Goal: Use online tool/utility: Use online tool/utility

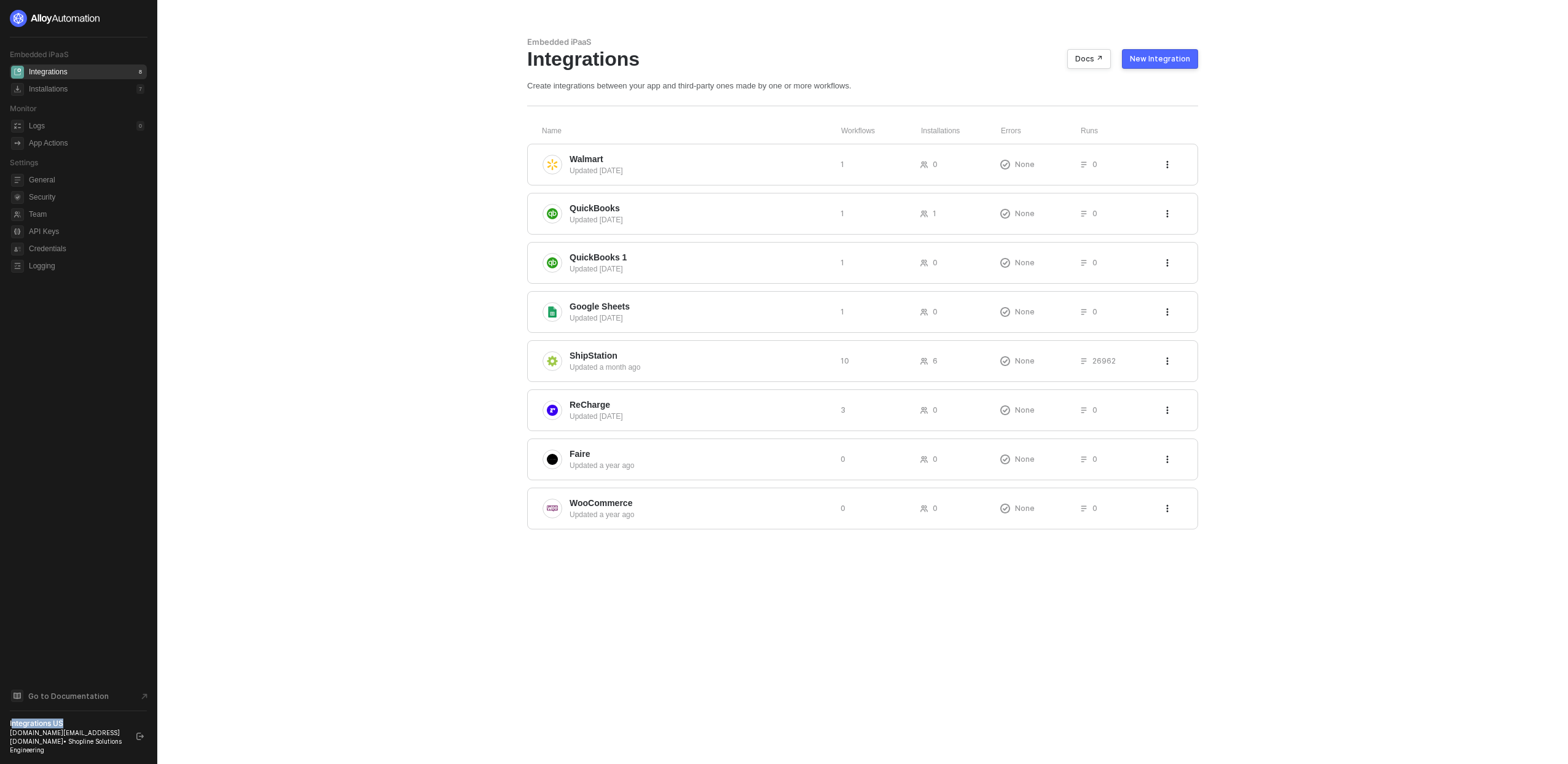
drag, startPoint x: 11, startPoint y: 734, endPoint x: 66, endPoint y: 732, distance: 55.0
click at [66, 729] on div "Integrations US" at bounding box center [67, 723] width 115 height 10
click at [57, 729] on div "Integrations US" at bounding box center [67, 723] width 115 height 10
click at [57, 729] on div "Integrations US" at bounding box center [67, 723] width 115 height 10
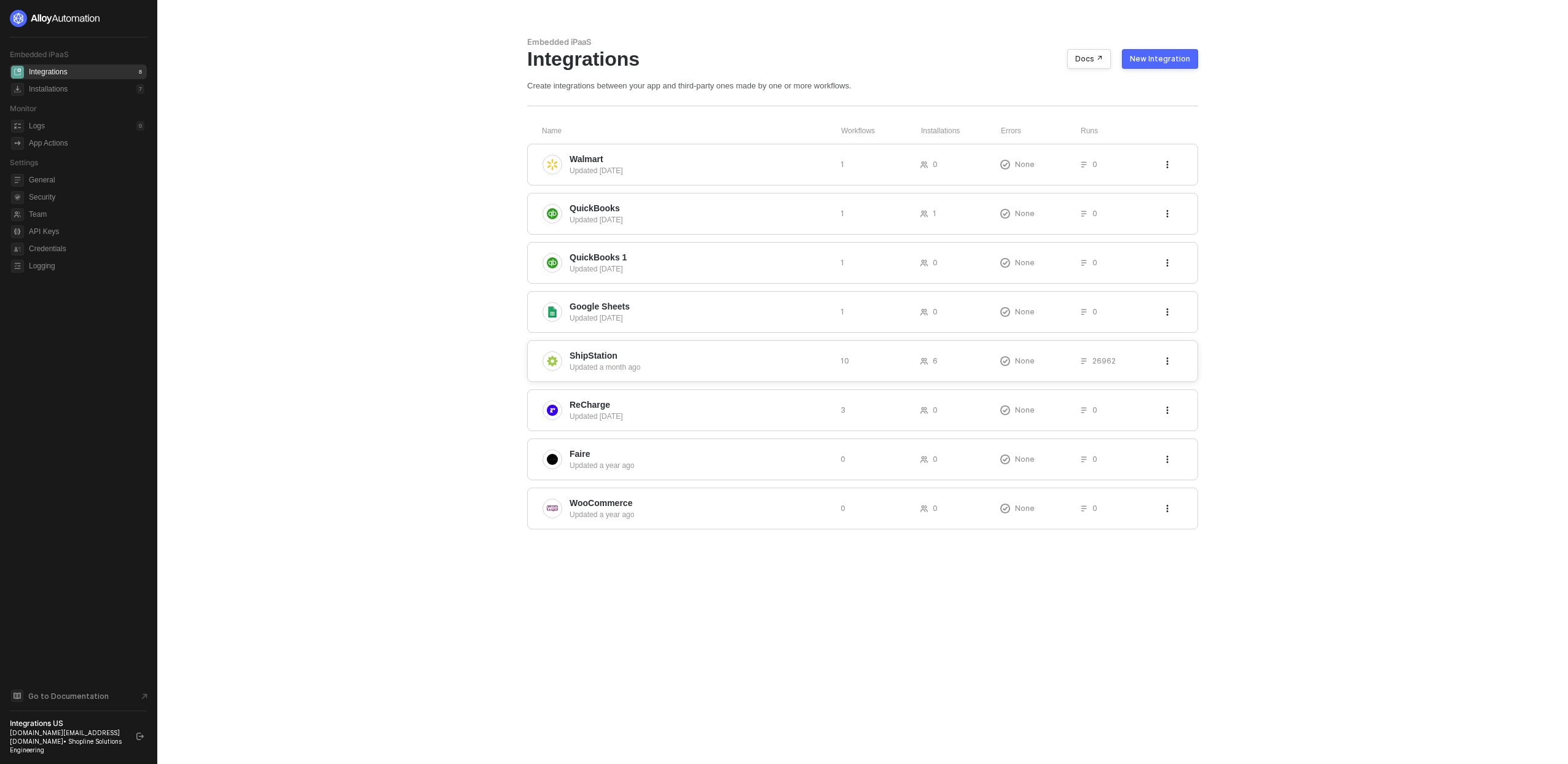
click at [624, 358] on span "ShipStation" at bounding box center [700, 356] width 261 height 12
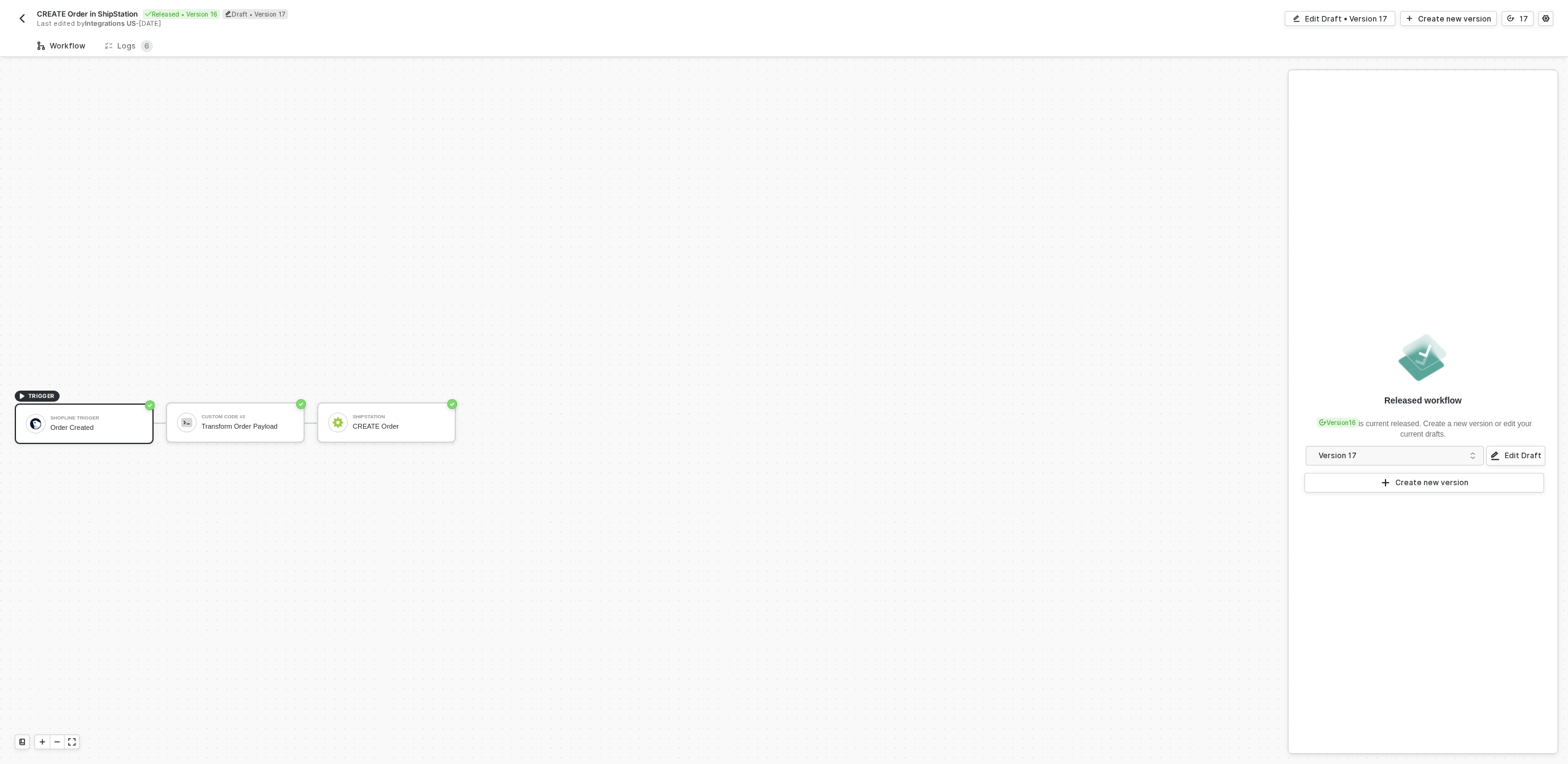
scroll to position [23, 0]
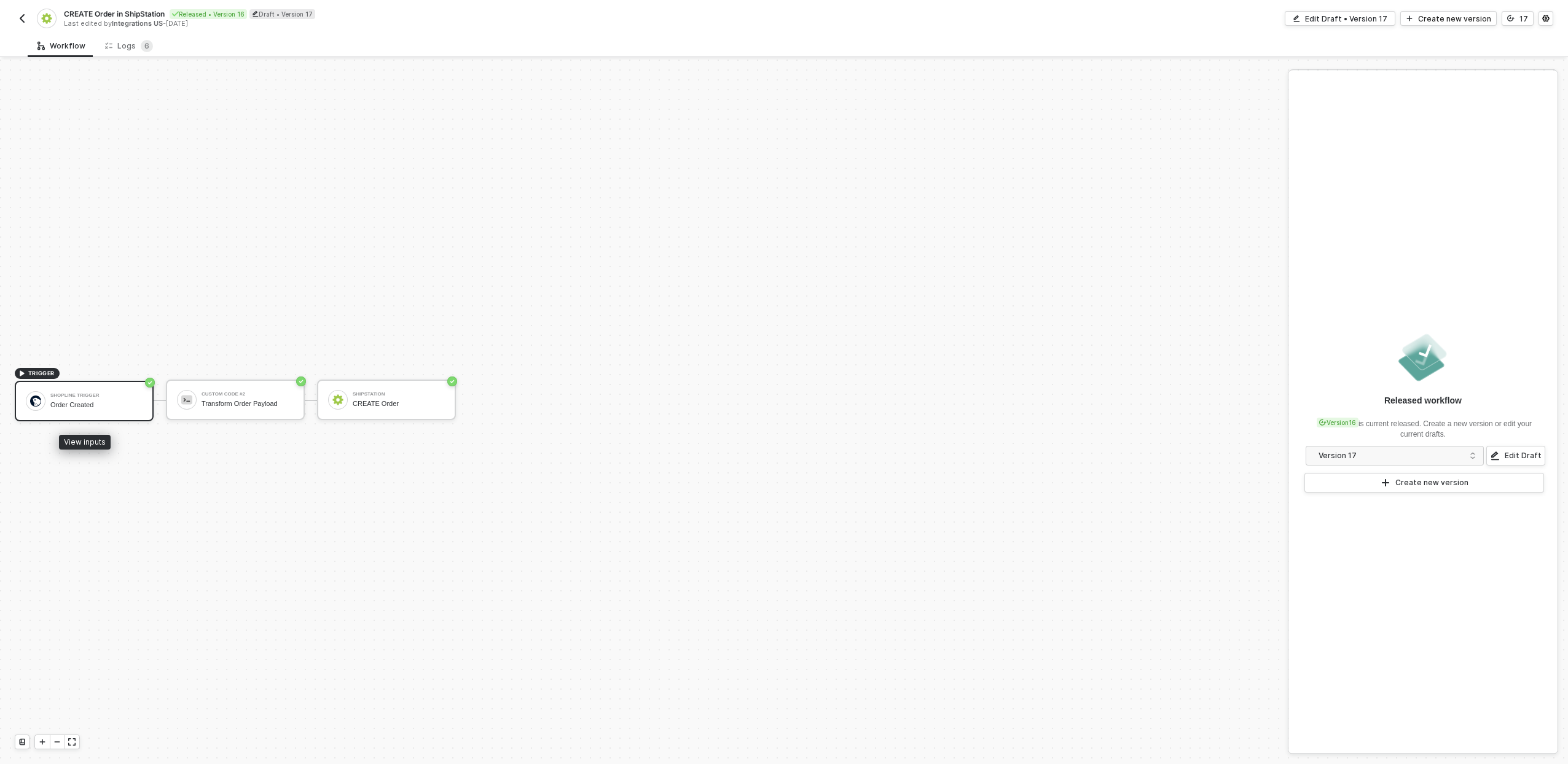
click at [139, 403] on div "Order Created" at bounding box center [97, 405] width 92 height 8
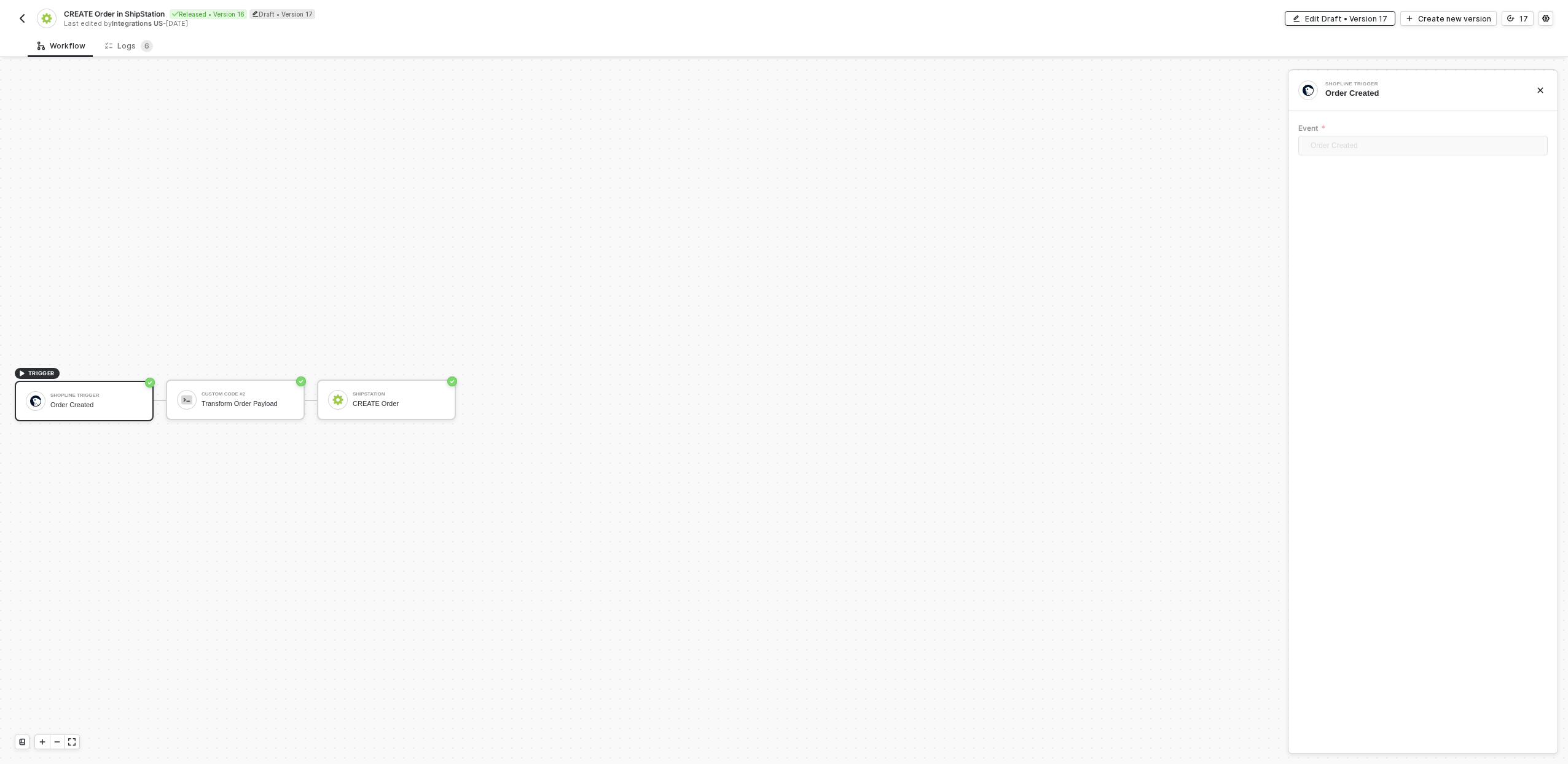
click at [1349, 17] on div "Edit Draft • Version 17" at bounding box center [1346, 19] width 82 height 11
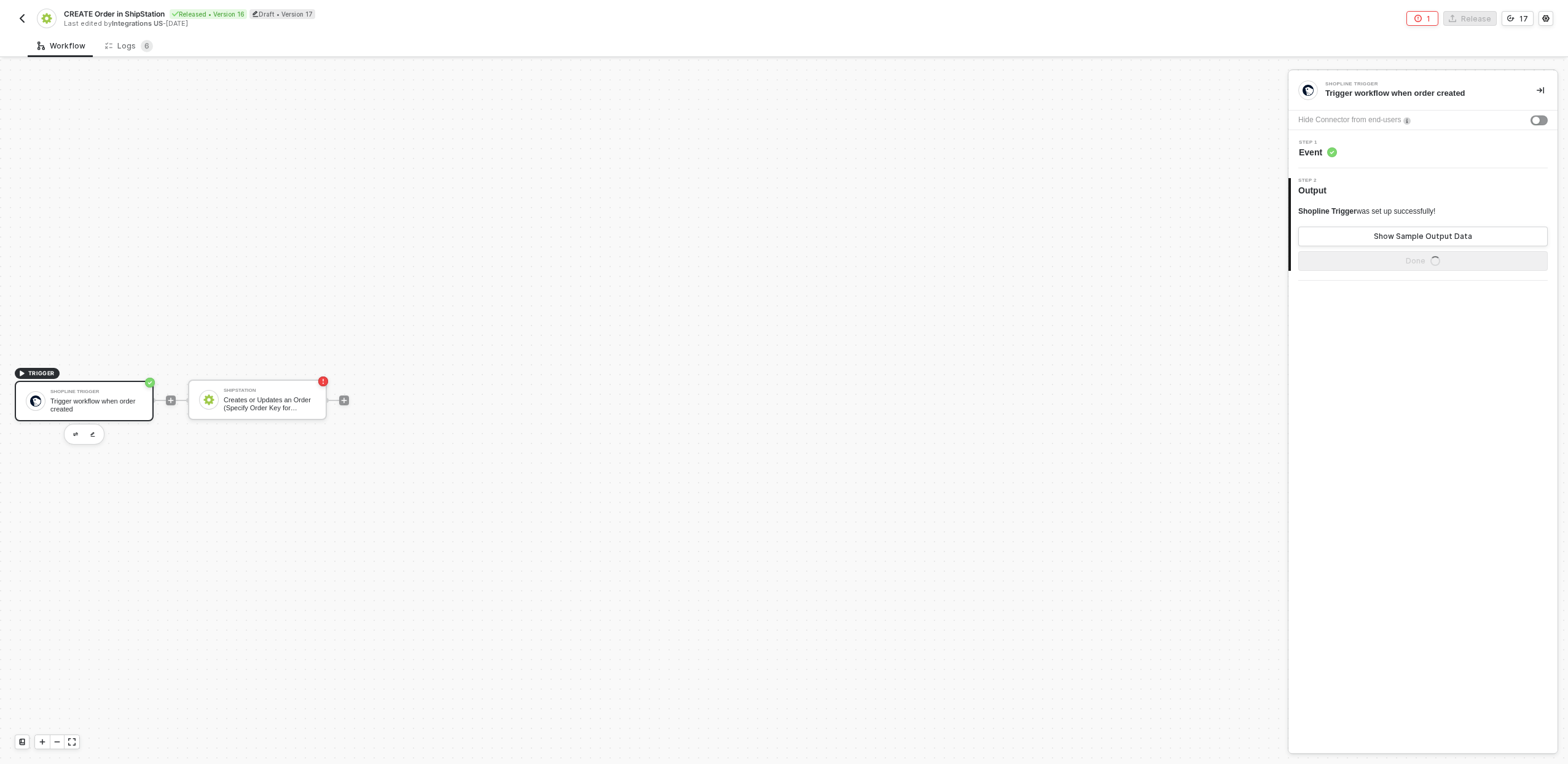
click at [44, 410] on div "Shopline Trigger Trigger workflow when order created" at bounding box center [84, 401] width 139 height 41
click at [1435, 234] on div "Show Sample Output Data" at bounding box center [1423, 236] width 98 height 10
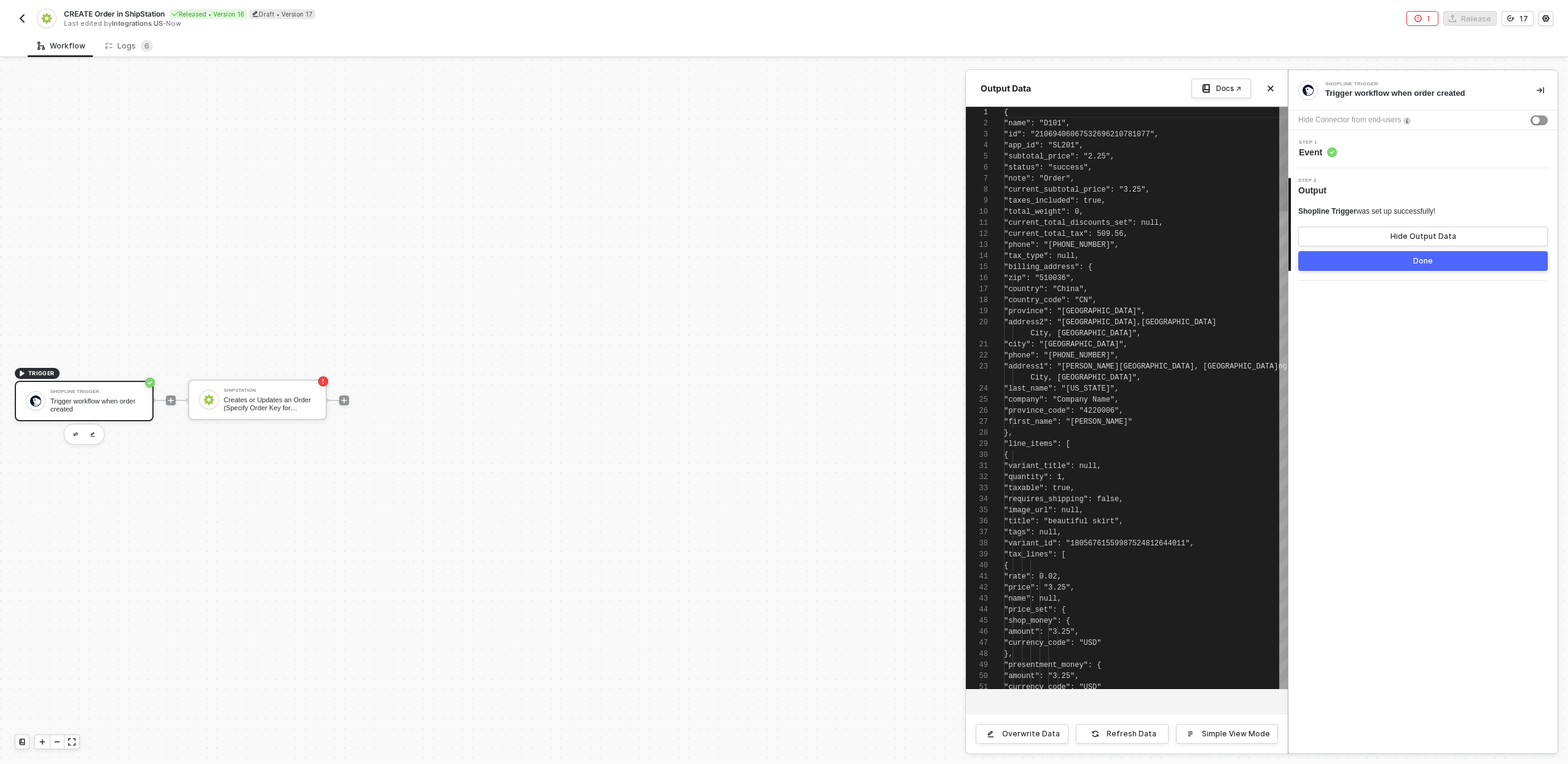
scroll to position [111, 0]
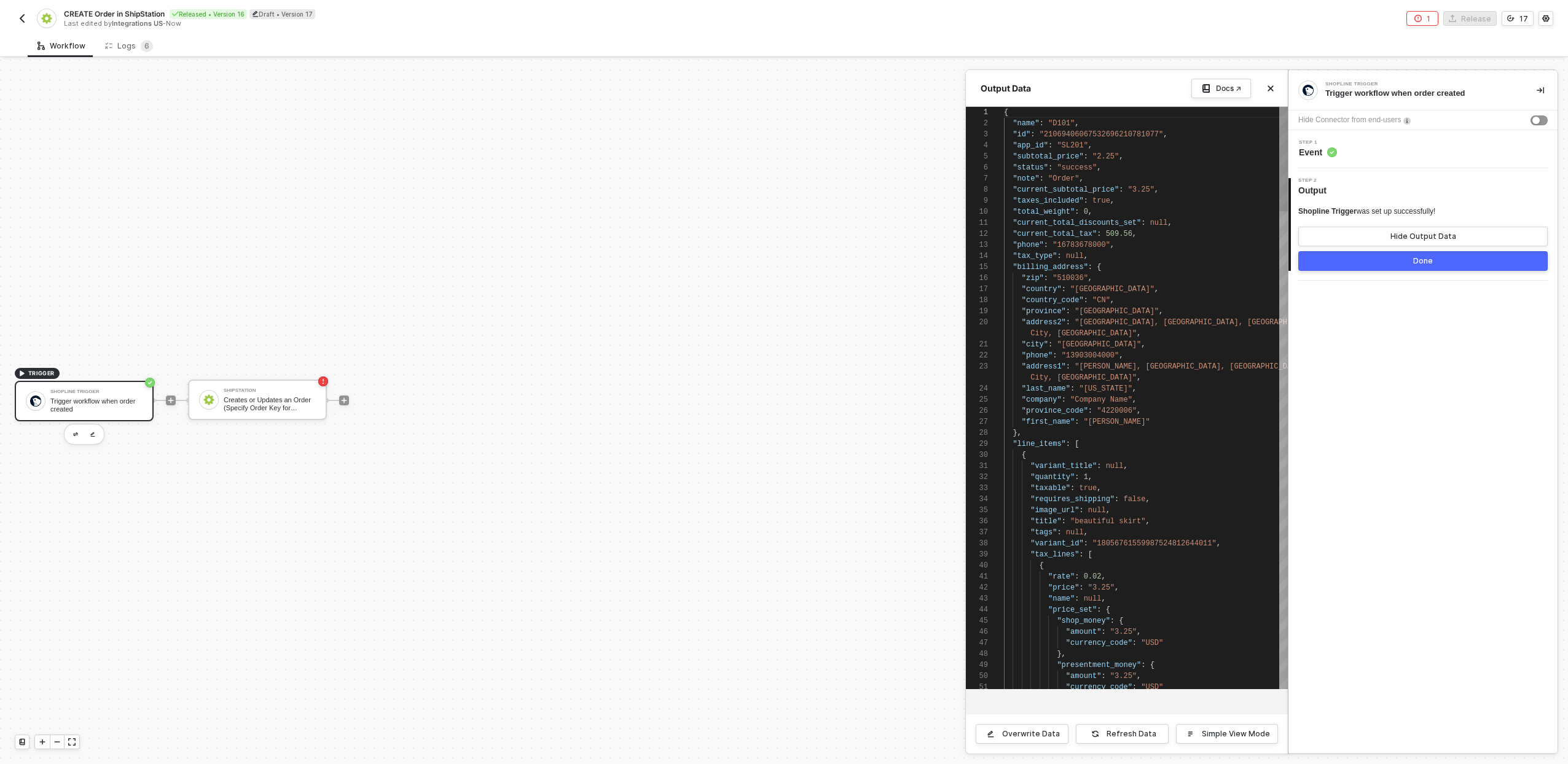
click at [1200, 253] on div ""tax_type" : null ," at bounding box center [1146, 256] width 284 height 11
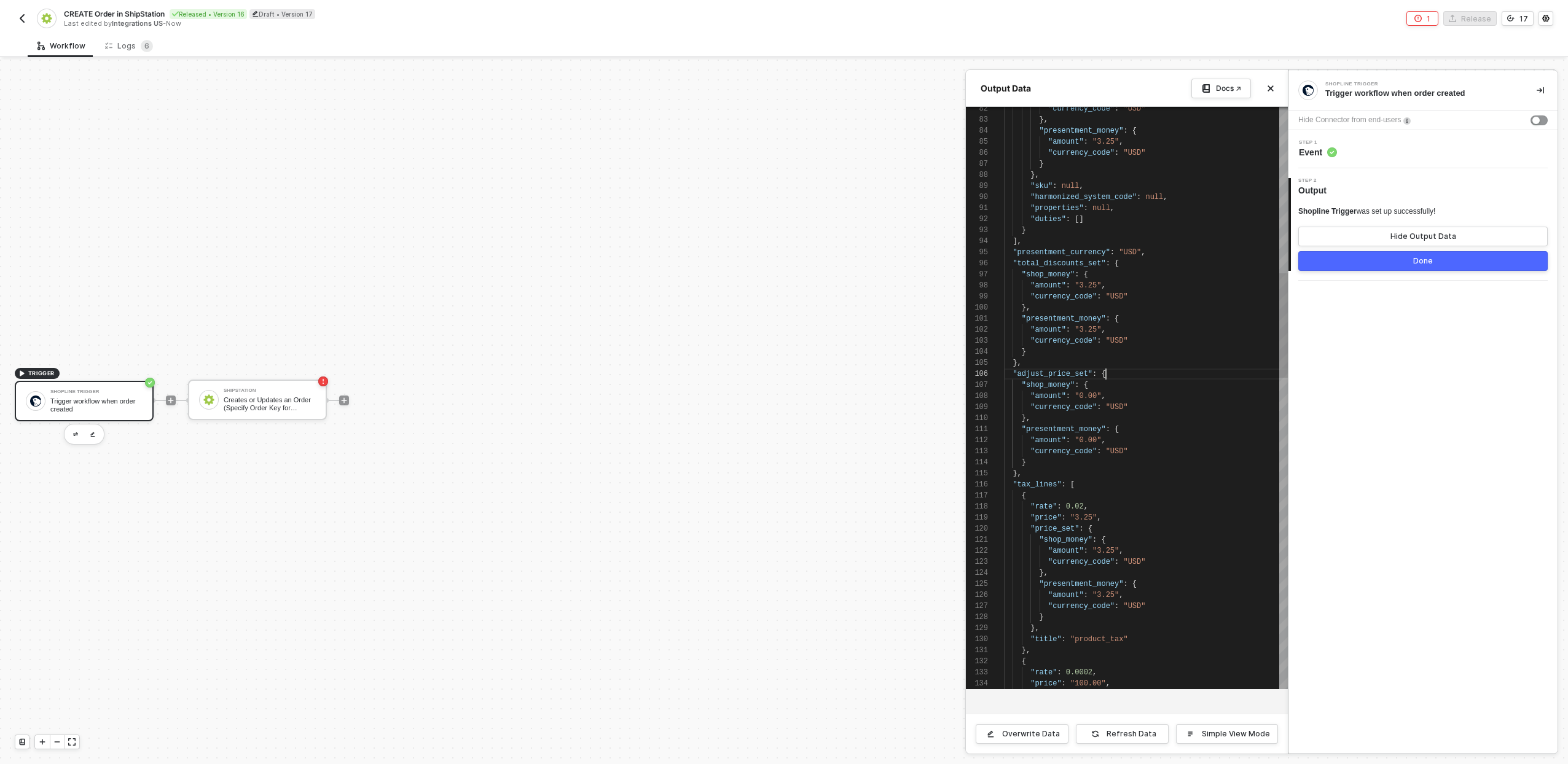
click at [1112, 373] on div ""adjust_price_set" : {" at bounding box center [1146, 374] width 284 height 11
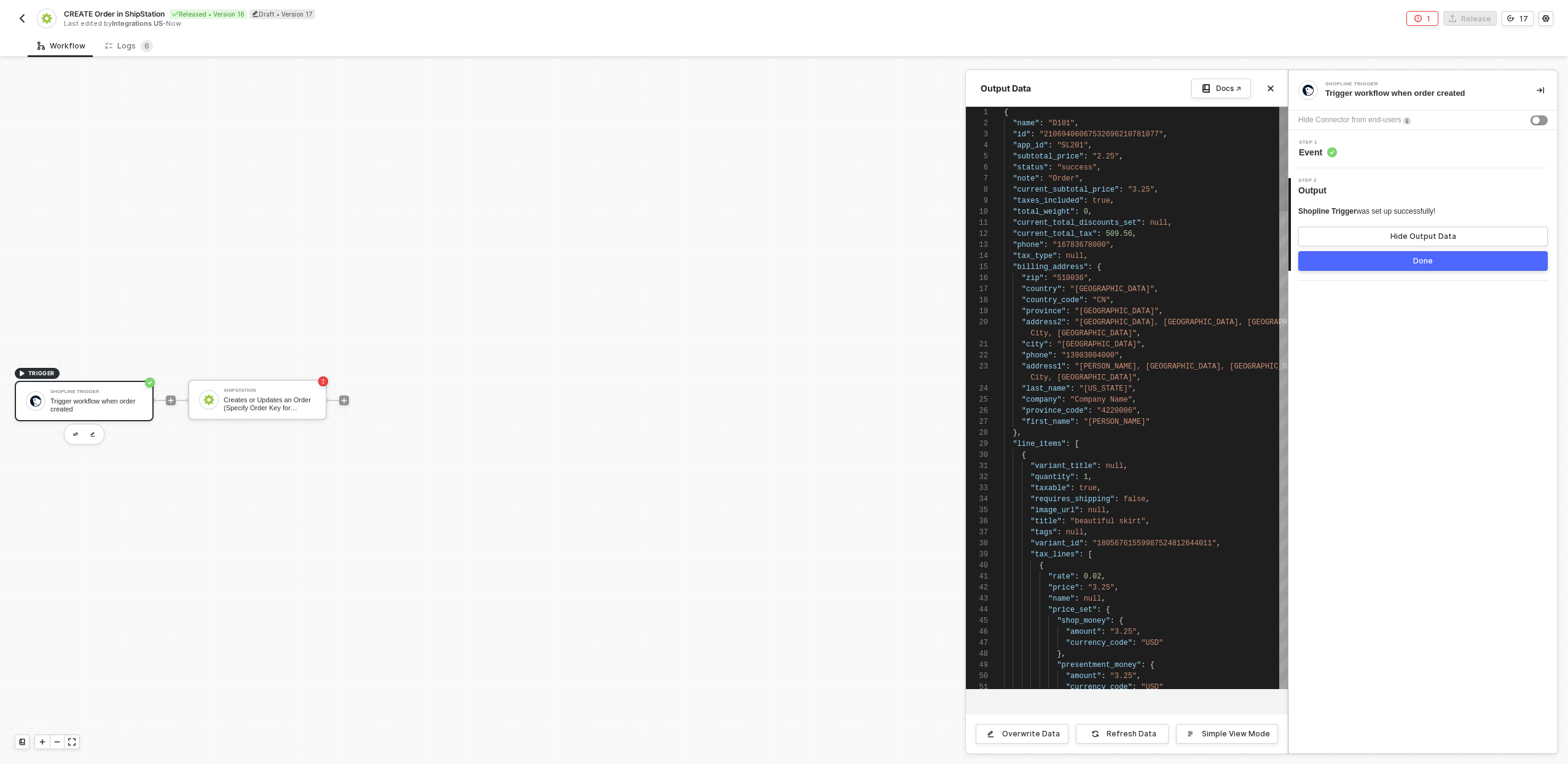
click at [1102, 266] on div ""billing_address" : {" at bounding box center [1146, 267] width 284 height 11
click at [1049, 176] on span ""Order"" at bounding box center [1063, 178] width 31 height 8
click at [1063, 210] on span ""total_weight"" at bounding box center [1044, 211] width 62 height 8
click at [1063, 207] on span ""total_weight"" at bounding box center [1044, 211] width 62 height 8
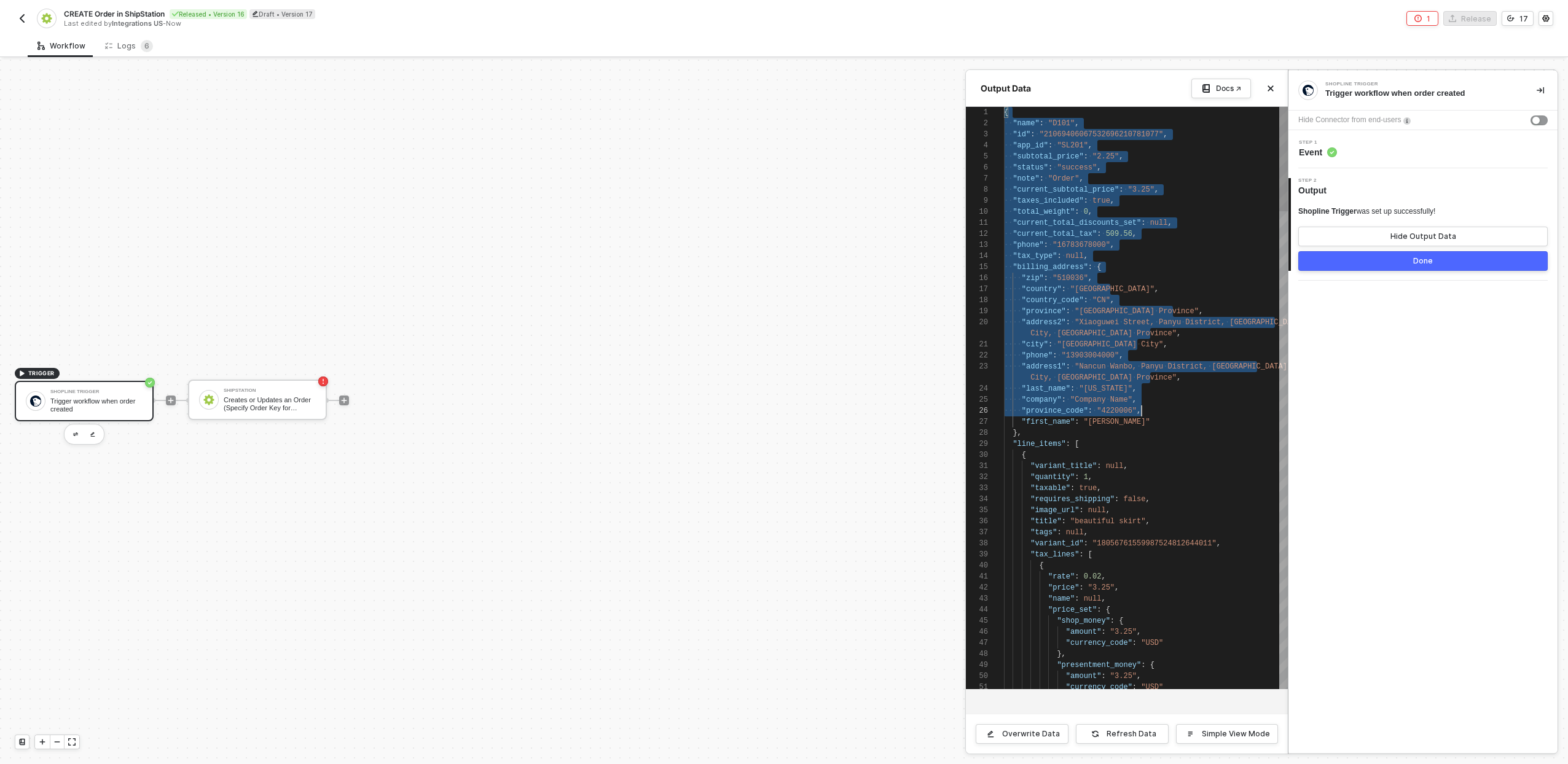
scroll to position [0, 146]
drag, startPoint x: 1005, startPoint y: 111, endPoint x: 1242, endPoint y: 519, distance: 471.8
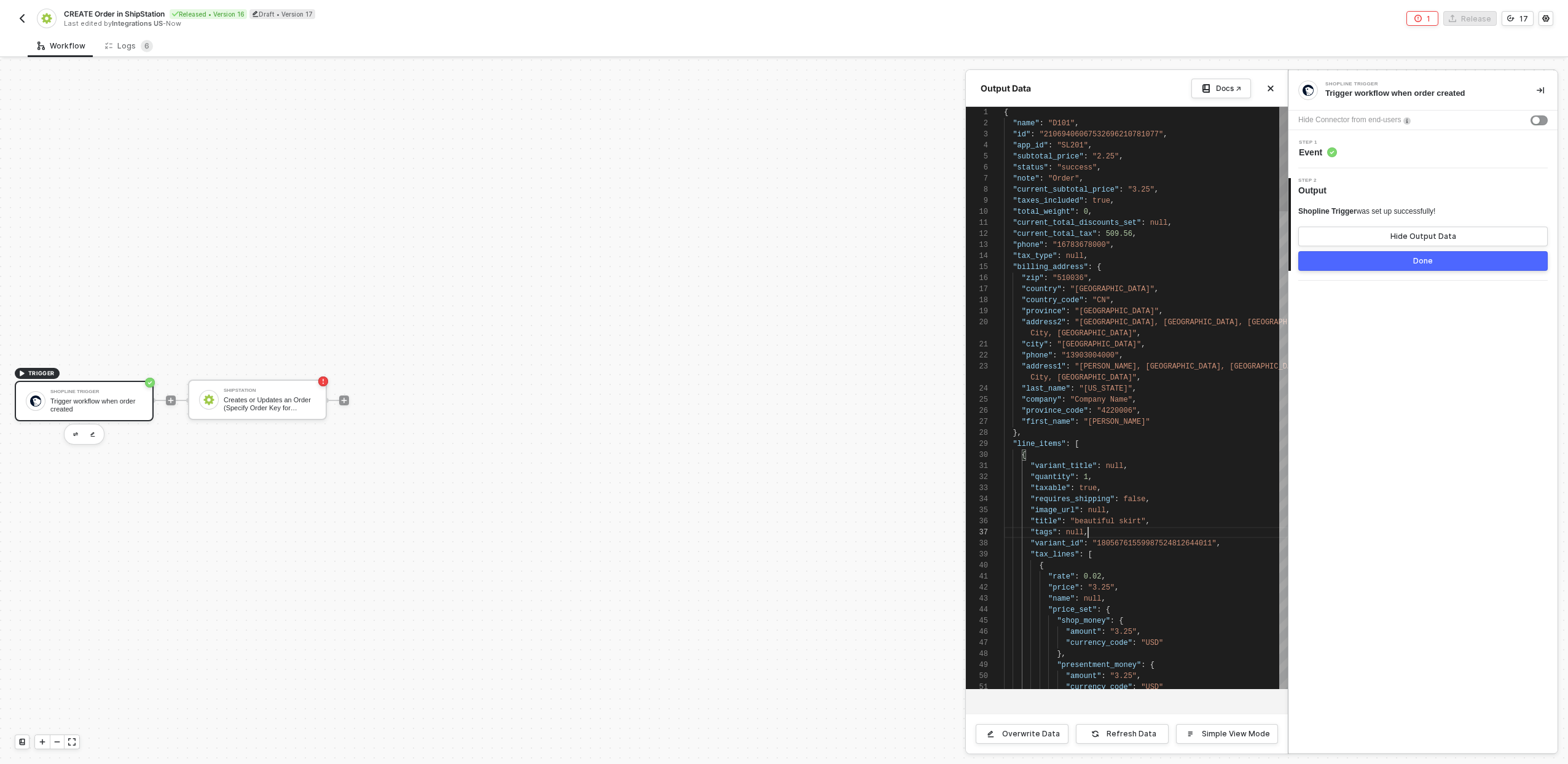
click at [1230, 530] on div ""tags" : null ," at bounding box center [1146, 532] width 284 height 11
click at [1134, 450] on div "{" at bounding box center [1146, 455] width 284 height 11
click at [1134, 448] on div ""line_items" : [" at bounding box center [1146, 444] width 284 height 11
click at [1135, 448] on div ""line_items" : [" at bounding box center [1146, 444] width 284 height 11
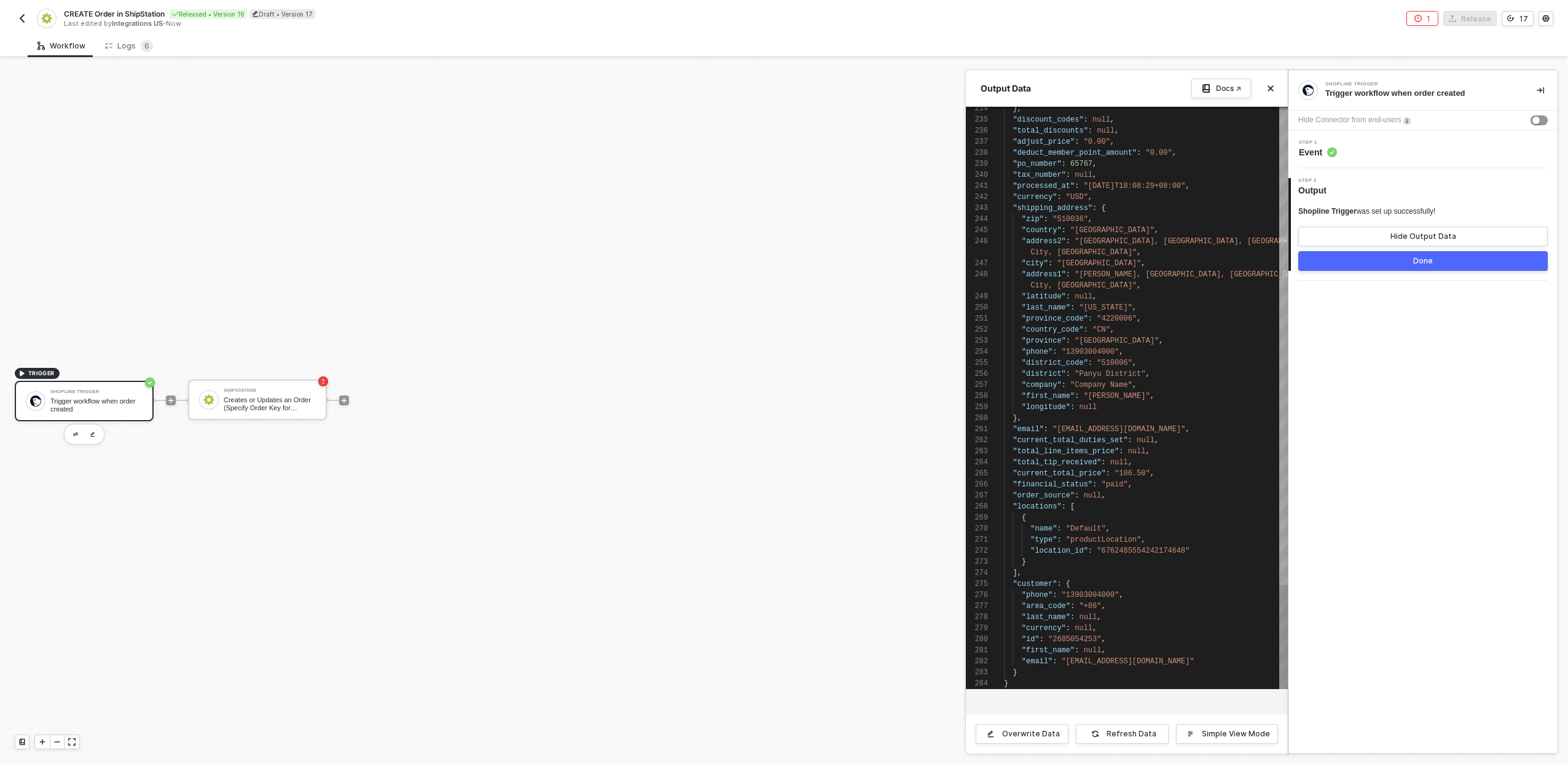
click at [1112, 507] on div ""locations" : [" at bounding box center [1146, 507] width 284 height 11
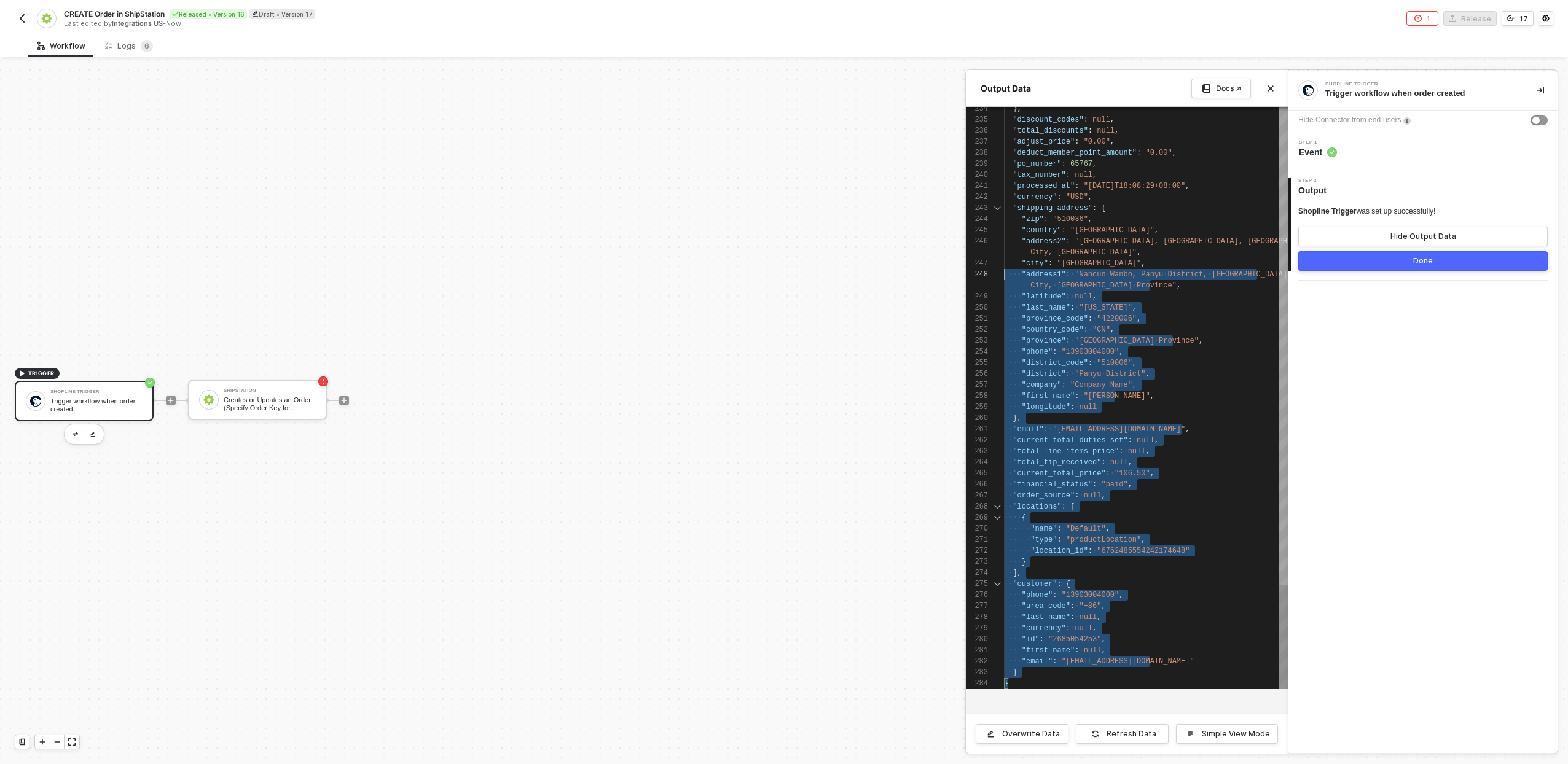
scroll to position [33, 0]
drag, startPoint x: 1023, startPoint y: 683, endPoint x: 1002, endPoint y: 274, distance: 409.5
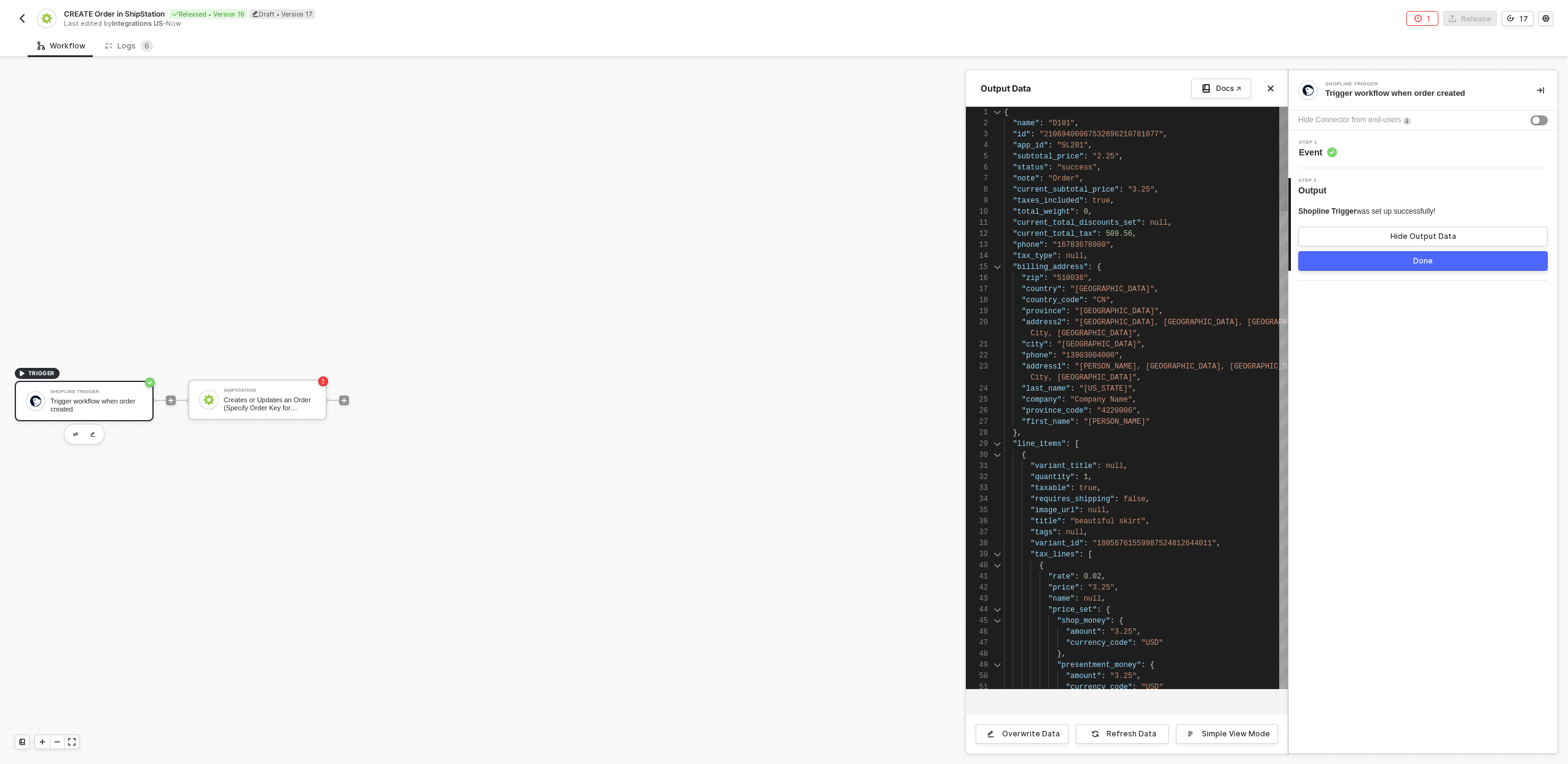
type textarea ""current_total_discounts_set": null, "current_total_tax": 509.56, "phone": "167…"
click at [1142, 274] on div ""zip" : "510036" ," at bounding box center [1146, 278] width 284 height 11
click at [1112, 37] on div "Workflow Logs 6" at bounding box center [798, 46] width 1540 height 23
click at [1125, 290] on div ""country" : "China" ," at bounding box center [1146, 289] width 284 height 11
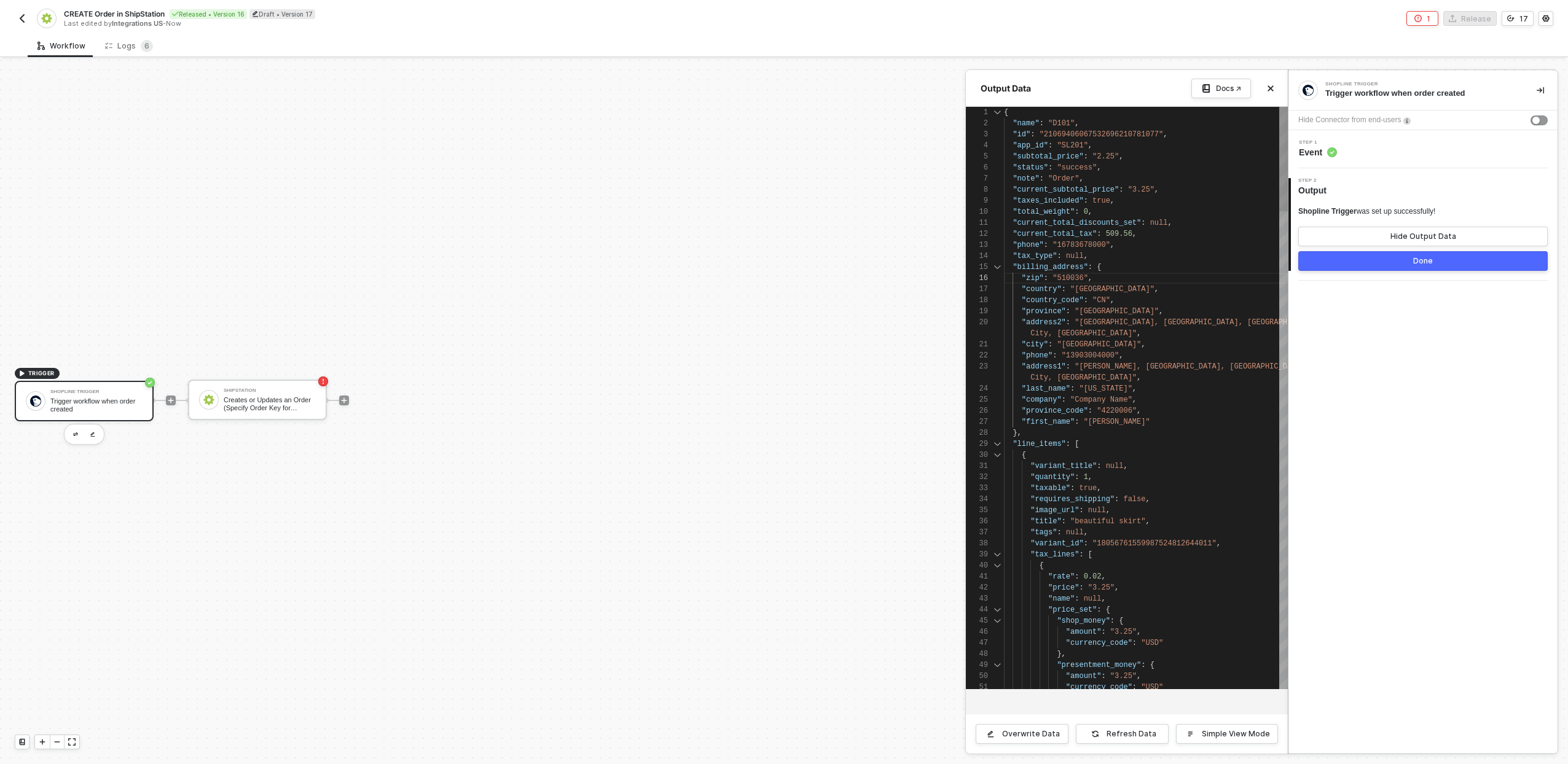
scroll to position [66, 102]
click at [1275, 94] on button "Close" at bounding box center [1271, 89] width 15 height 15
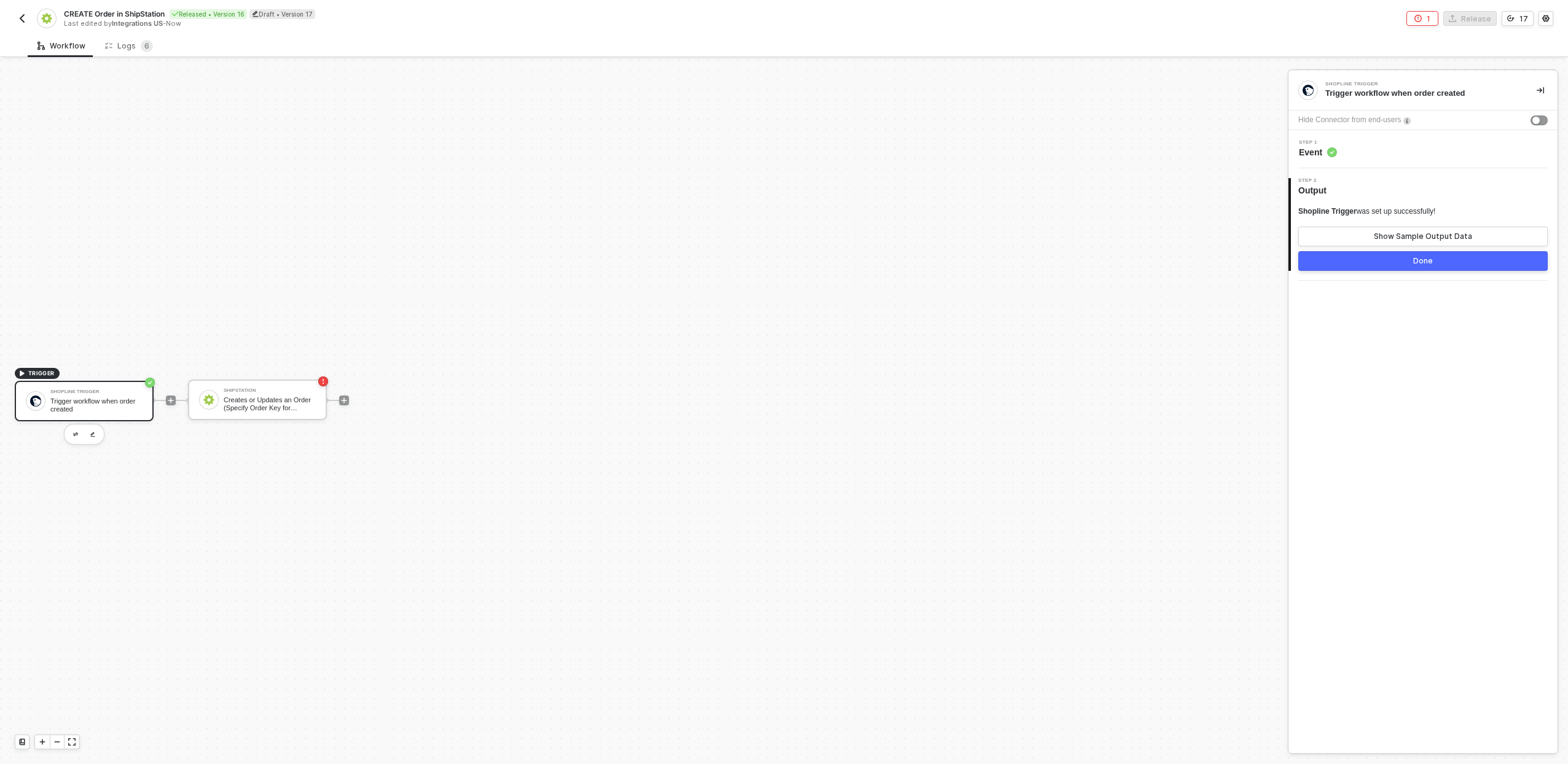
click at [19, 20] on img "button" at bounding box center [22, 18] width 10 height 10
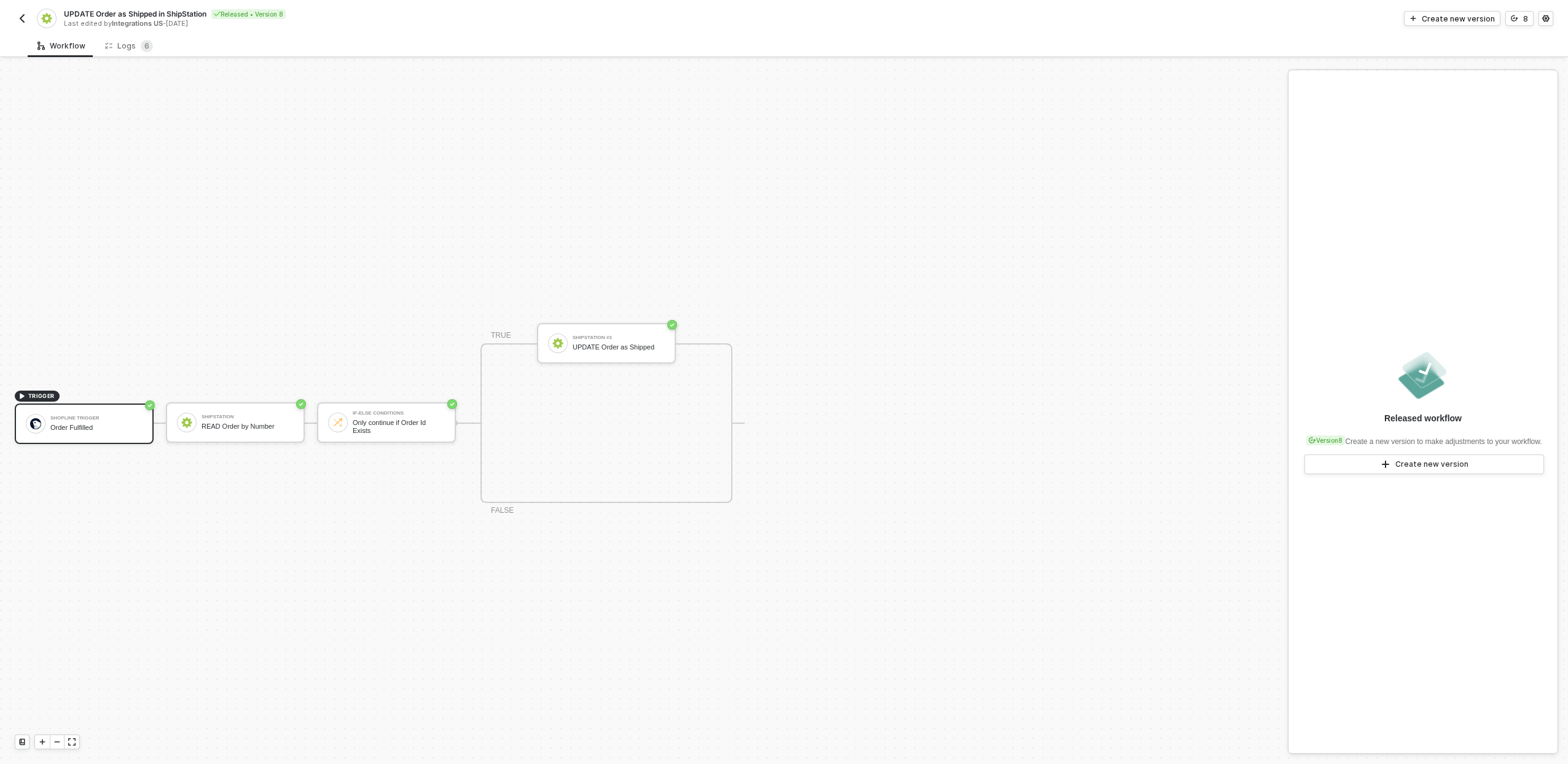
scroll to position [23, 0]
click at [26, 15] on img "button" at bounding box center [22, 18] width 10 height 10
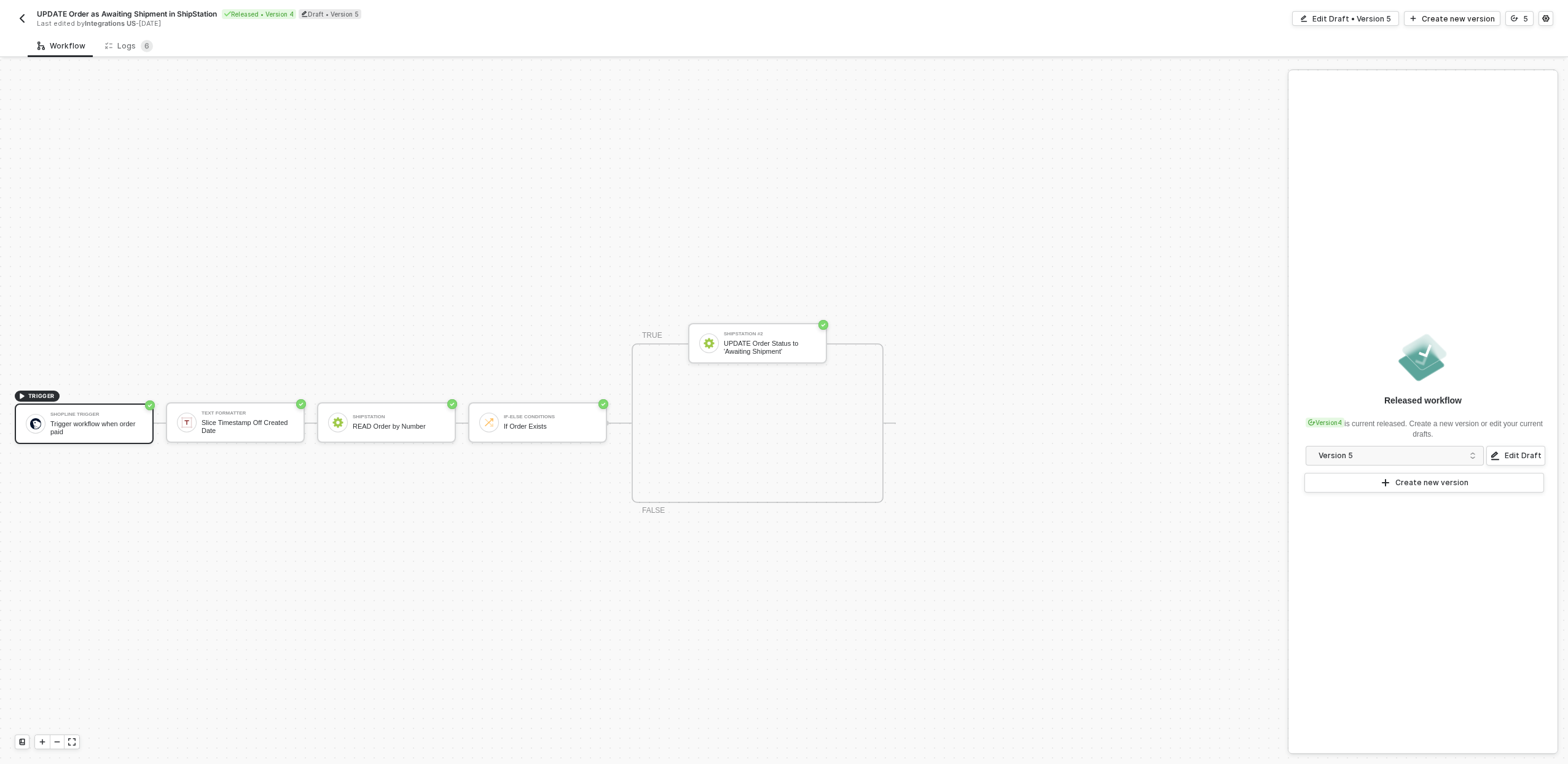
scroll to position [23, 0]
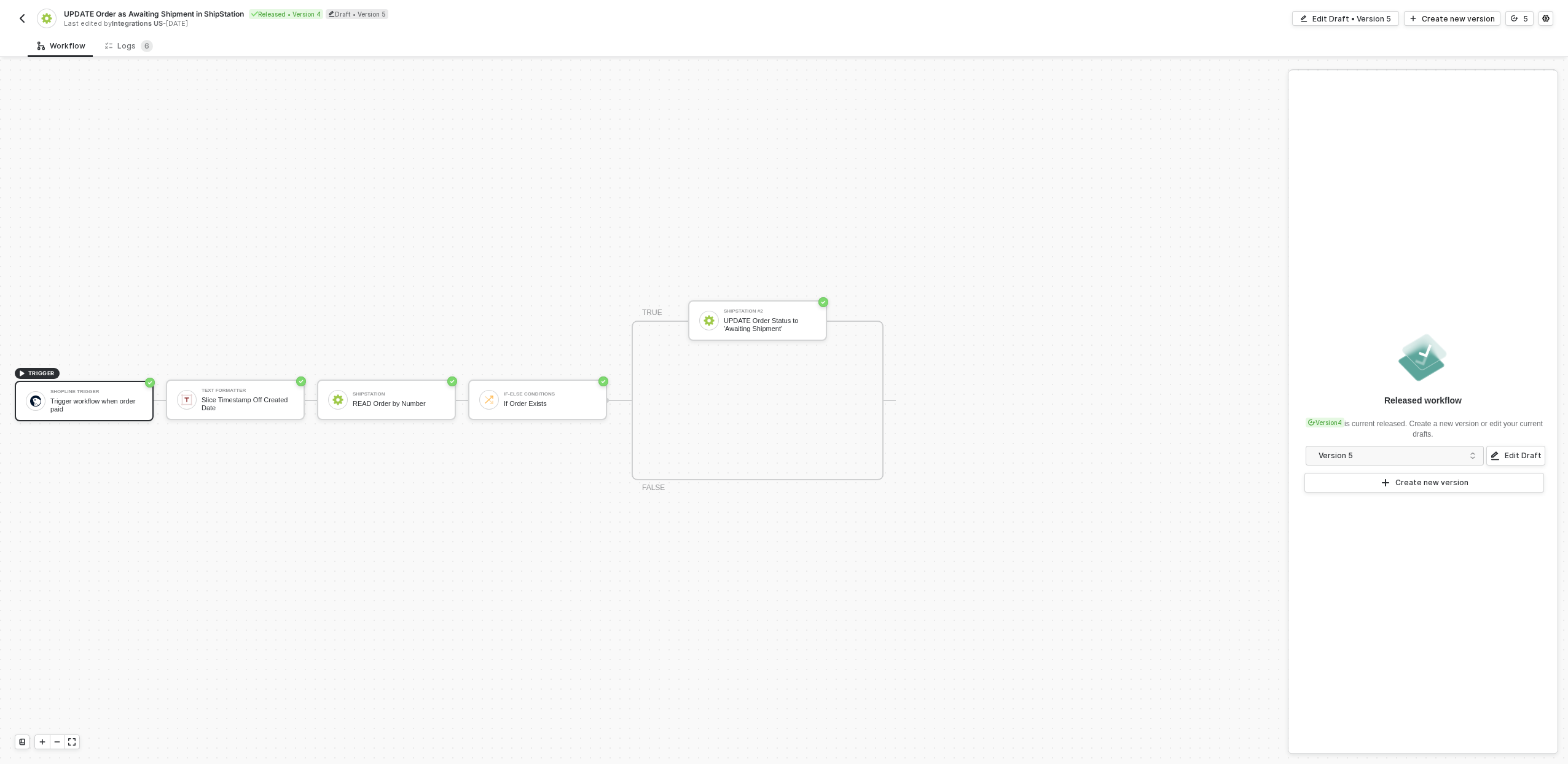
click at [21, 17] on img "button" at bounding box center [22, 18] width 10 height 10
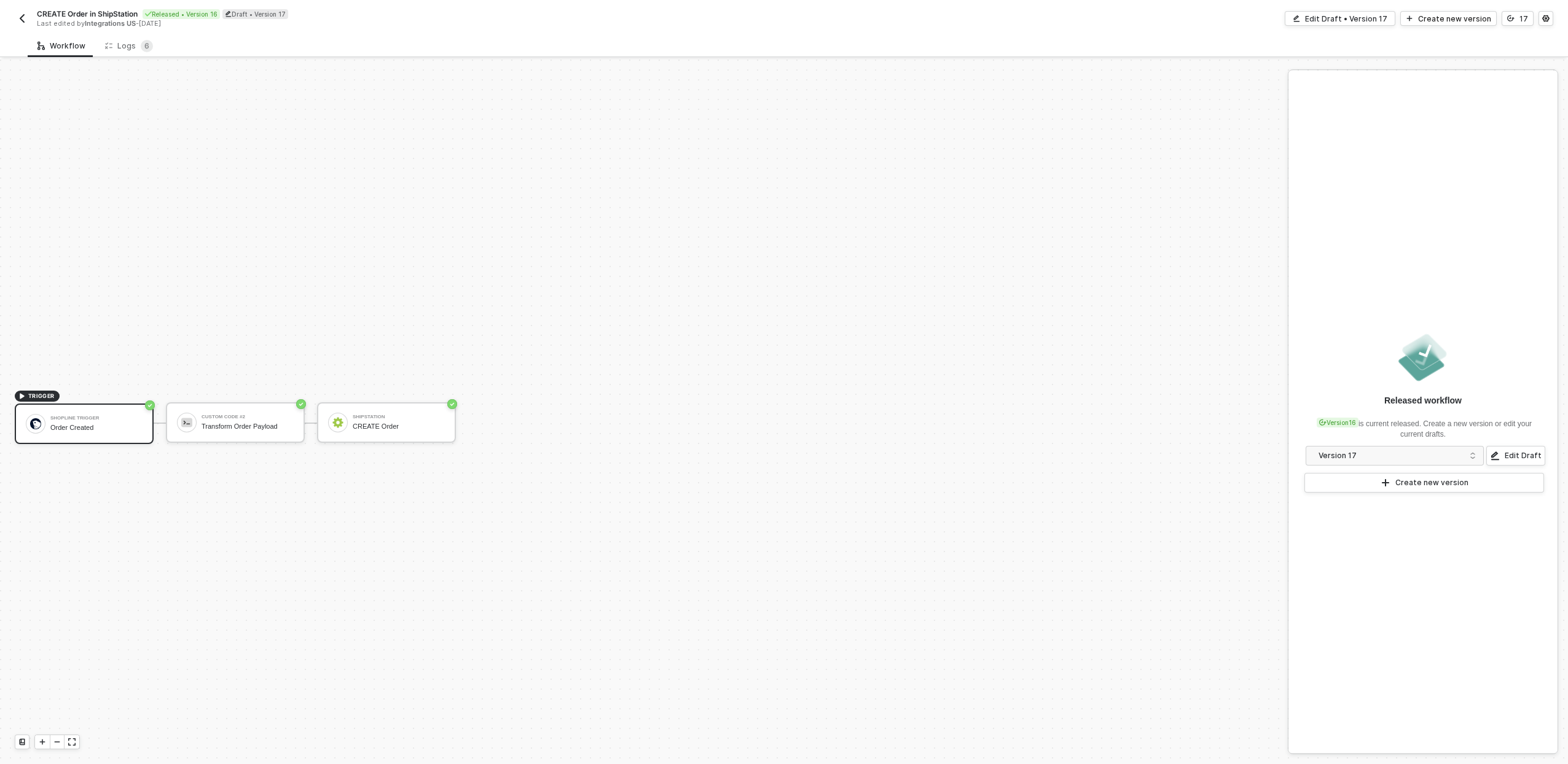
scroll to position [23, 0]
click at [1382, 20] on div "Edit Draft • Version 17" at bounding box center [1346, 19] width 82 height 11
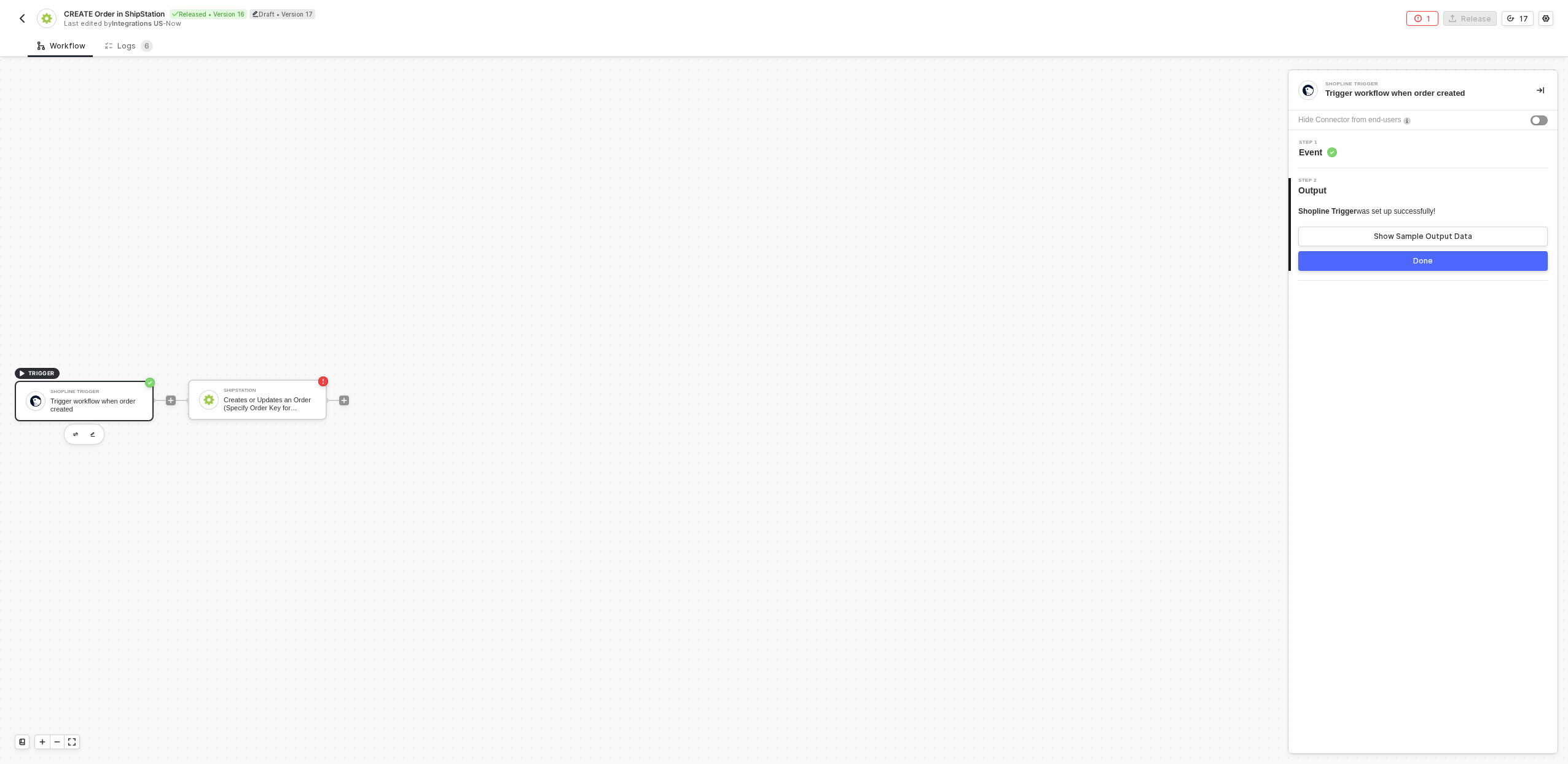
click at [21, 17] on img "button" at bounding box center [22, 18] width 10 height 10
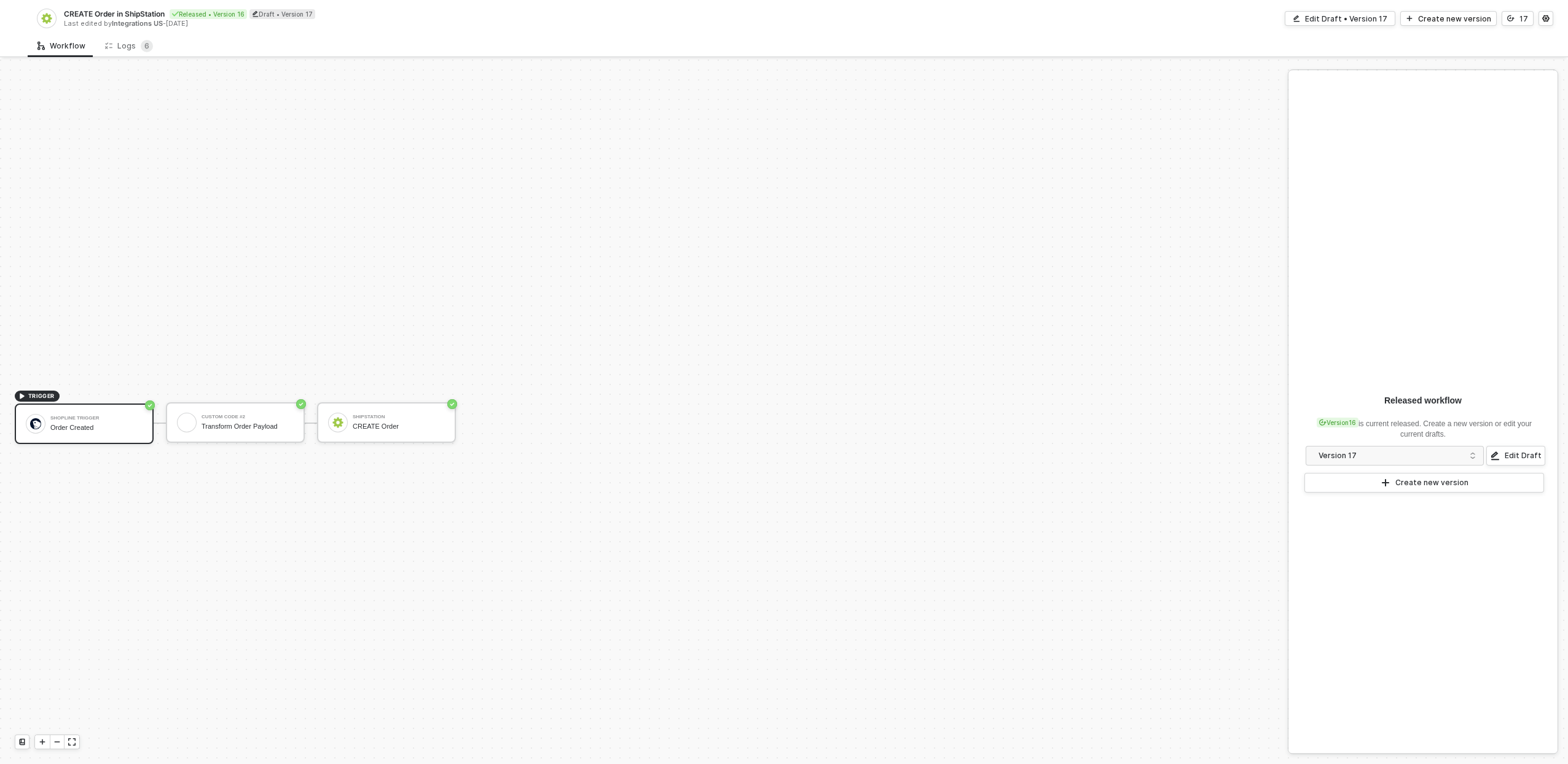
scroll to position [23, 0]
click at [1516, 17] on button "17" at bounding box center [1517, 19] width 32 height 15
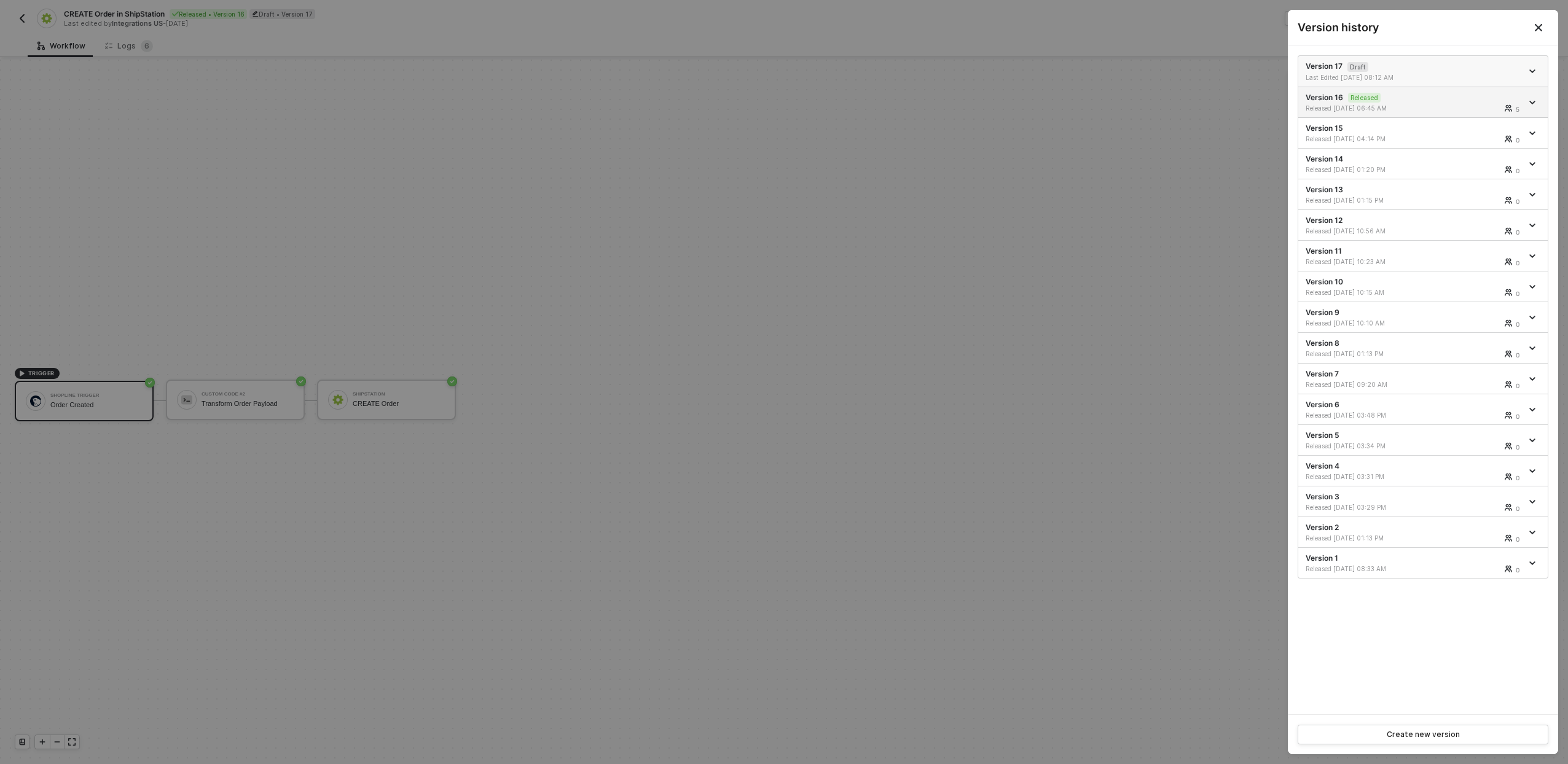
click at [1444, 73] on div "Last Edited [DATE] 08:12 AM" at bounding box center [1413, 77] width 216 height 8
click at [1534, 71] on icon "icon-arrow-down" at bounding box center [1533, 71] width 6 height 6
click at [1490, 140] on div "Delete" at bounding box center [1489, 139] width 76 height 11
click at [953, 122] on div at bounding box center [784, 382] width 1568 height 764
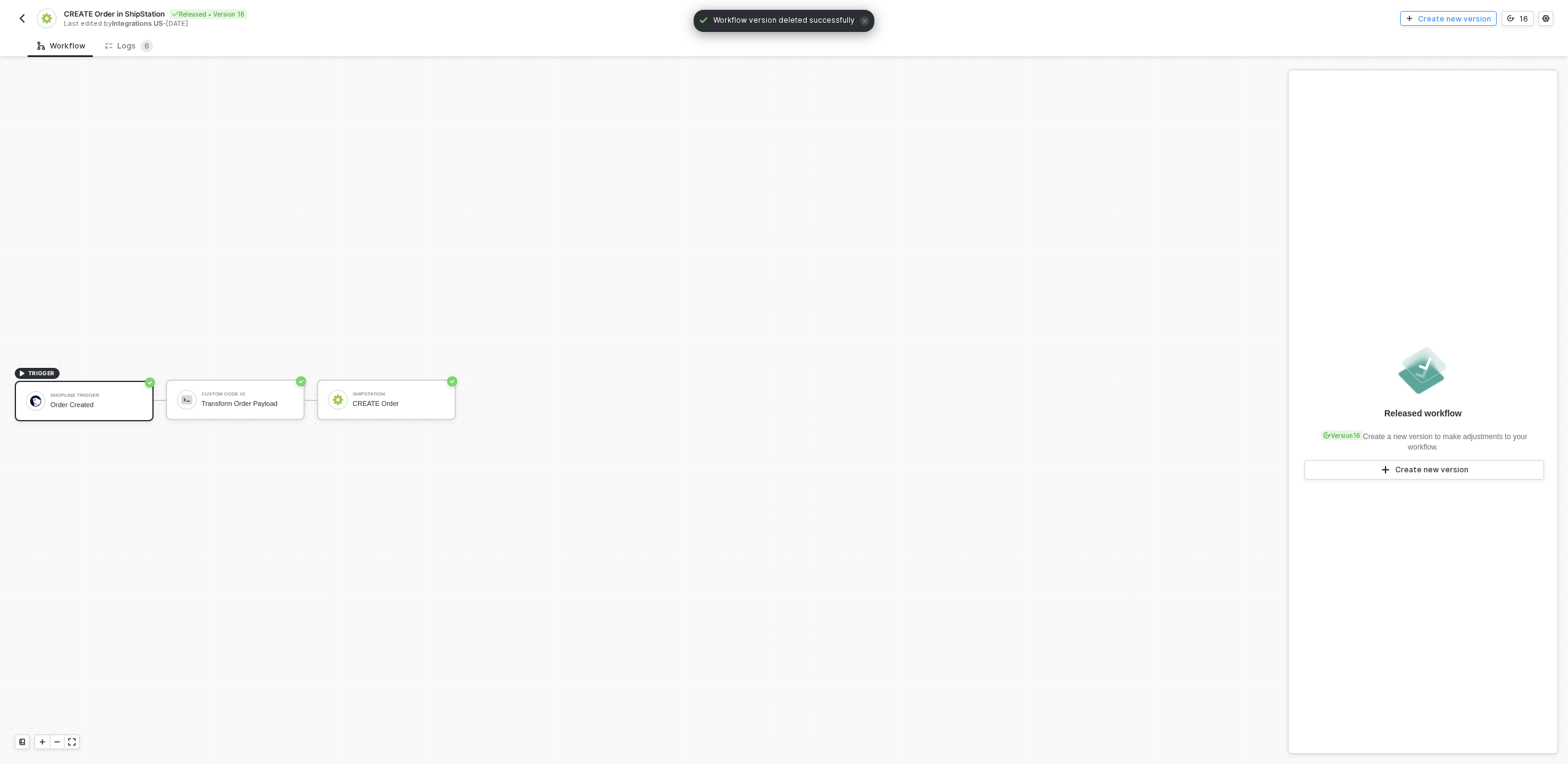
click at [1471, 22] on div "Create new version" at bounding box center [1454, 19] width 73 height 11
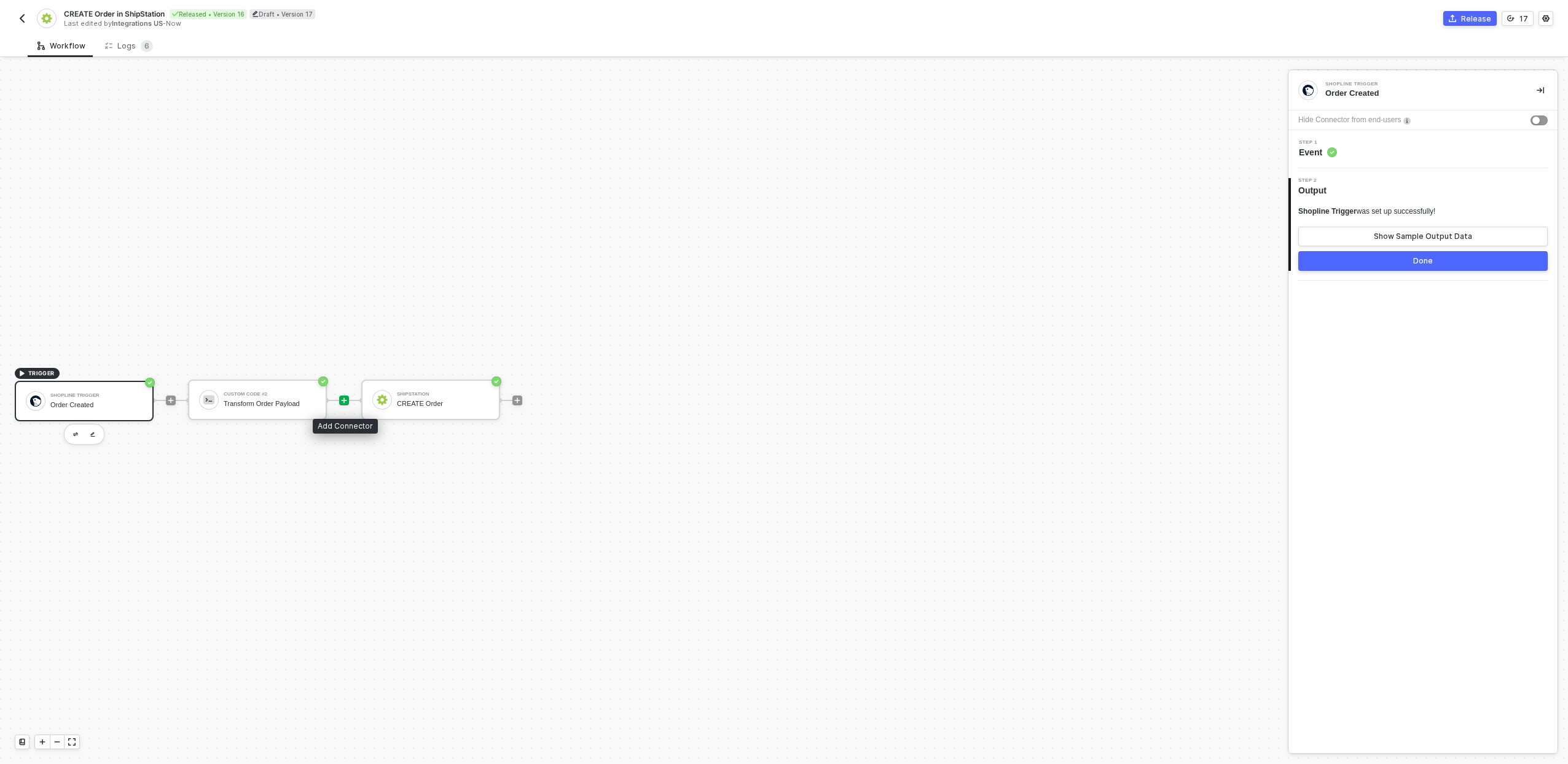
click at [340, 400] on icon "icon-play" at bounding box center [344, 400] width 8 height 8
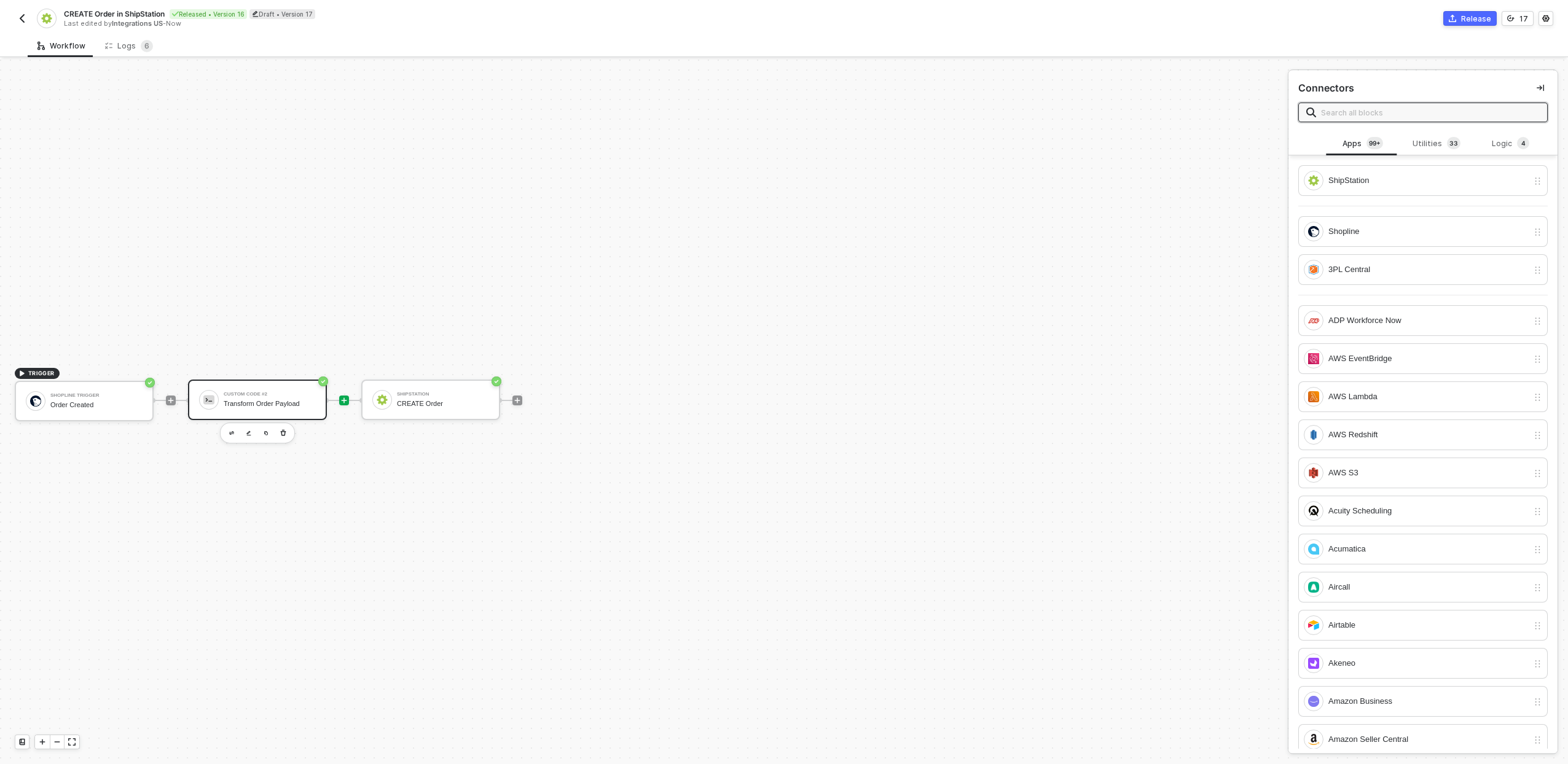
click at [313, 403] on div "Transform Order Payload" at bounding box center [270, 403] width 92 height 8
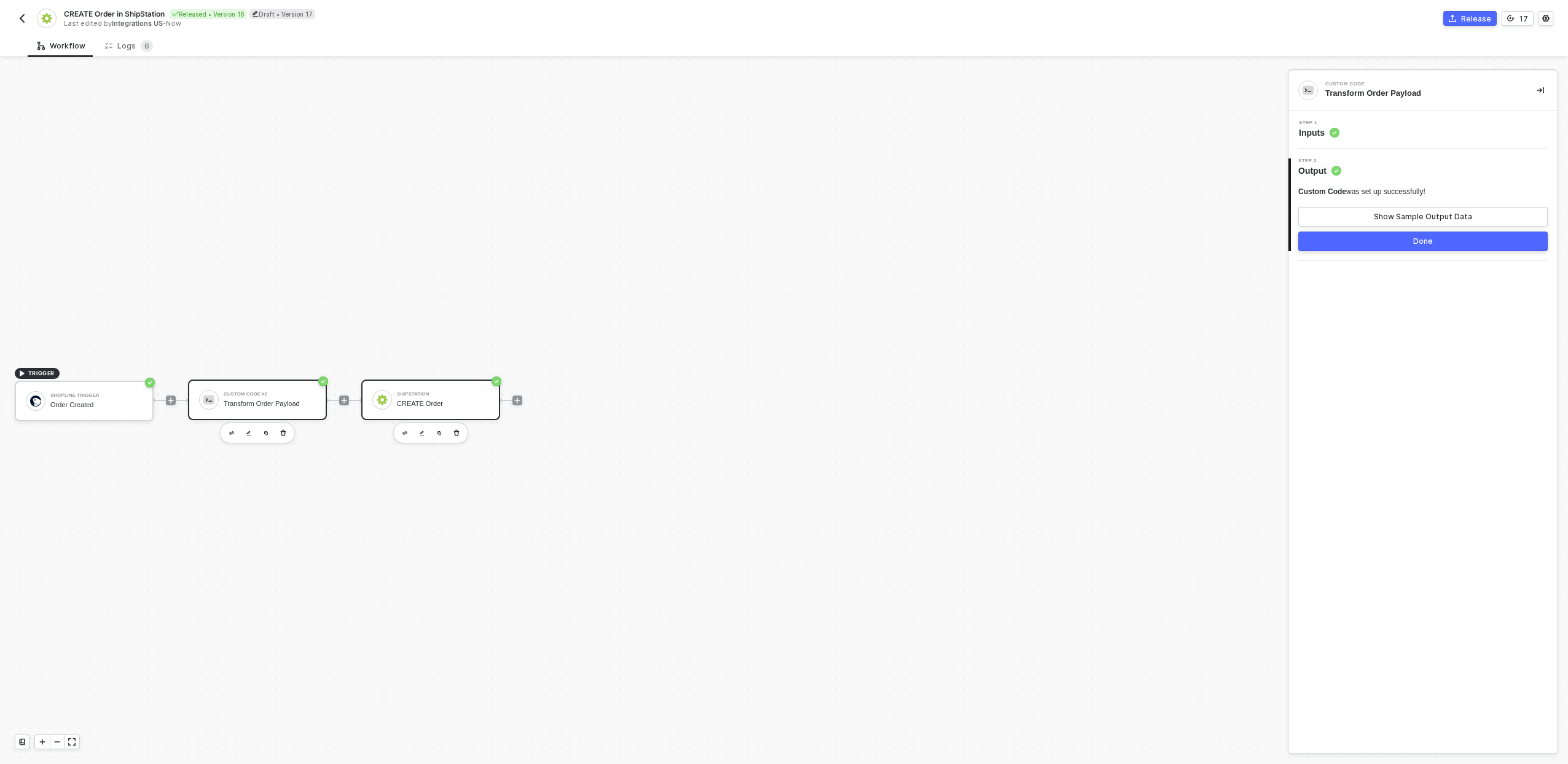
click at [422, 385] on div "ShipStation CREATE Order" at bounding box center [431, 400] width 139 height 41
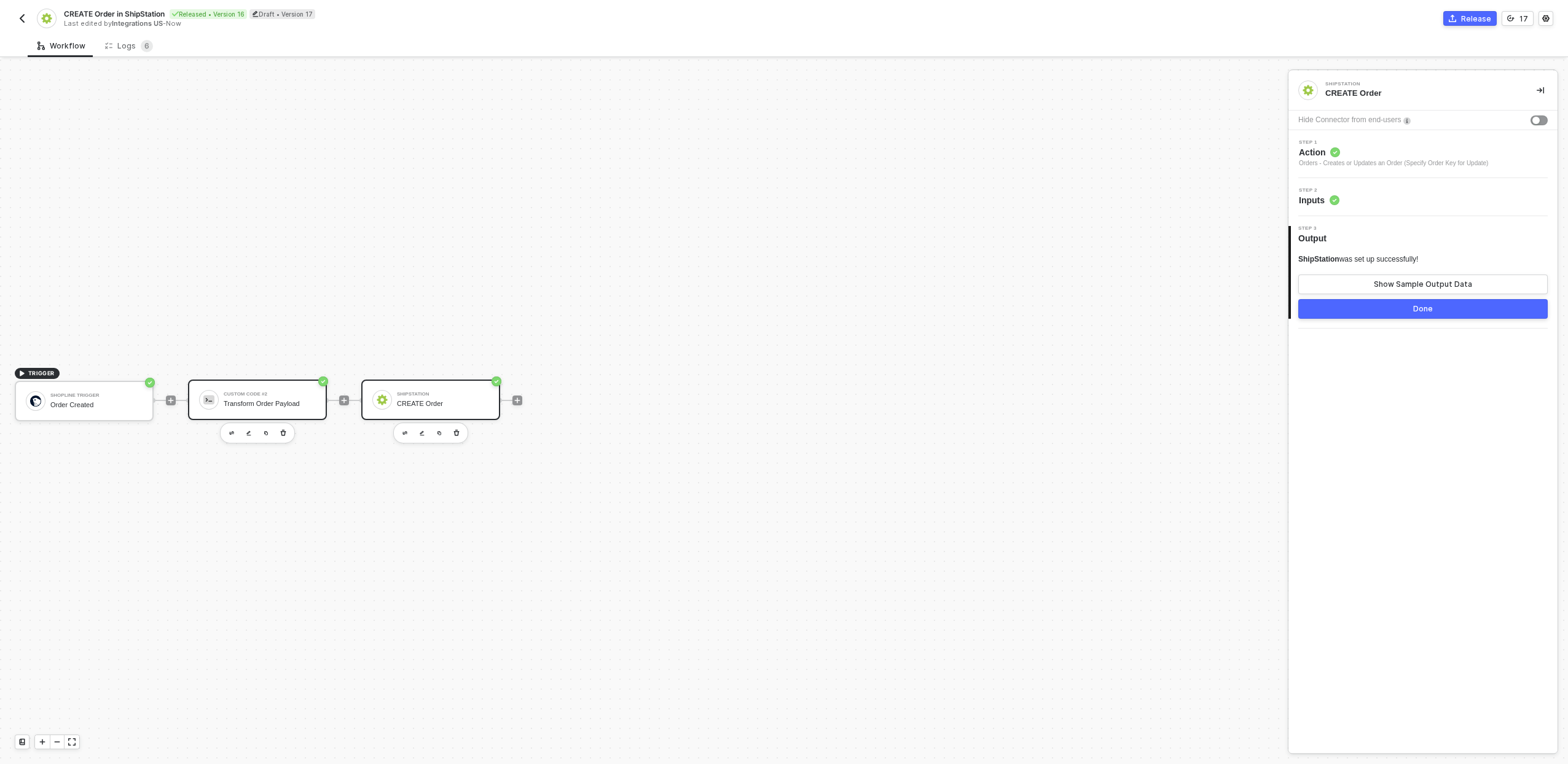
click at [290, 403] on div "Transform Order Payload" at bounding box center [270, 403] width 92 height 8
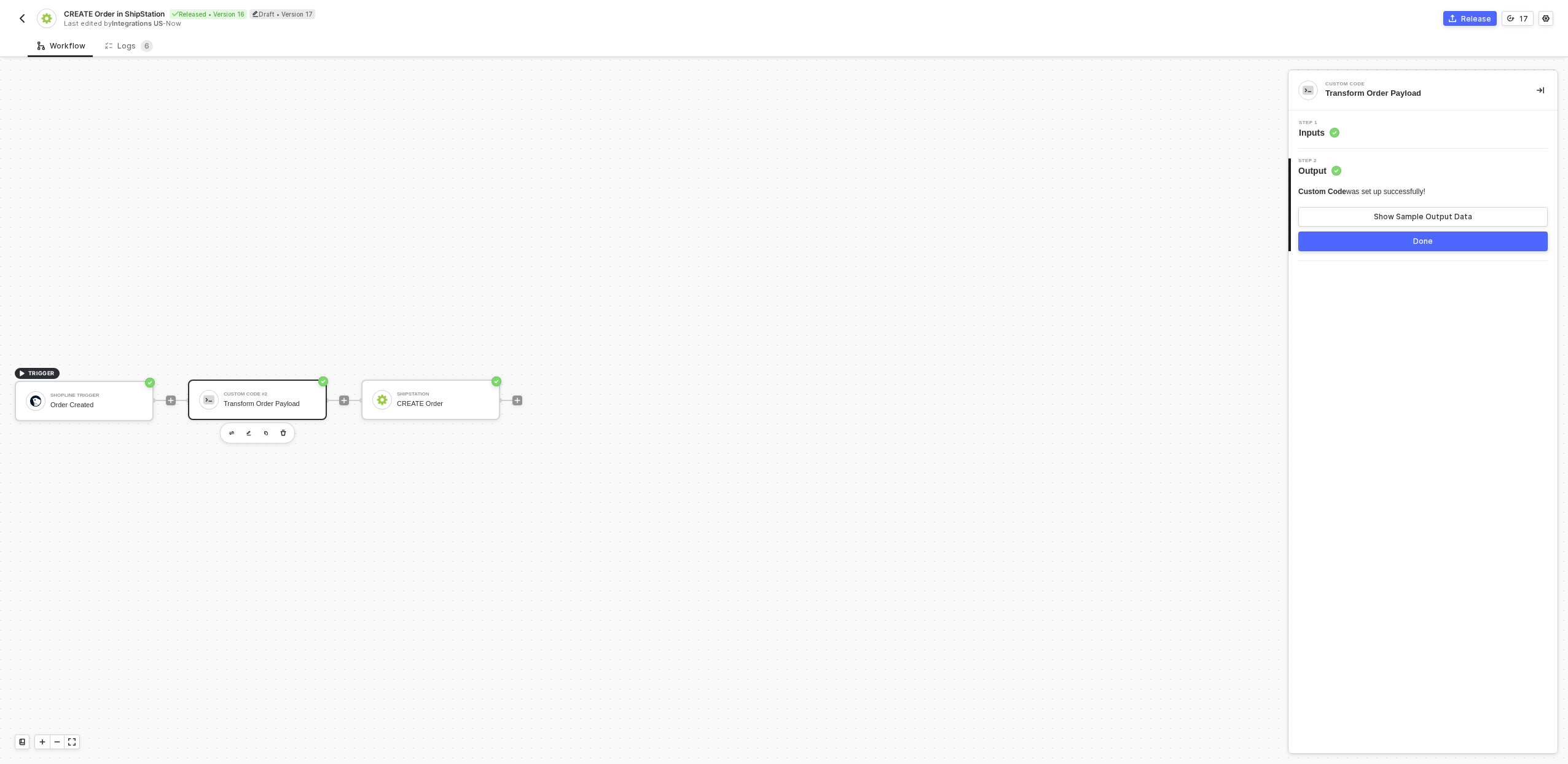
click at [228, 408] on div "Custom Code #2 Transform Order Payload" at bounding box center [270, 400] width 92 height 23
drag, startPoint x: 84, startPoint y: 406, endPoint x: 101, endPoint y: 399, distance: 18.4
click at [86, 404] on div "Order Created" at bounding box center [97, 405] width 92 height 8
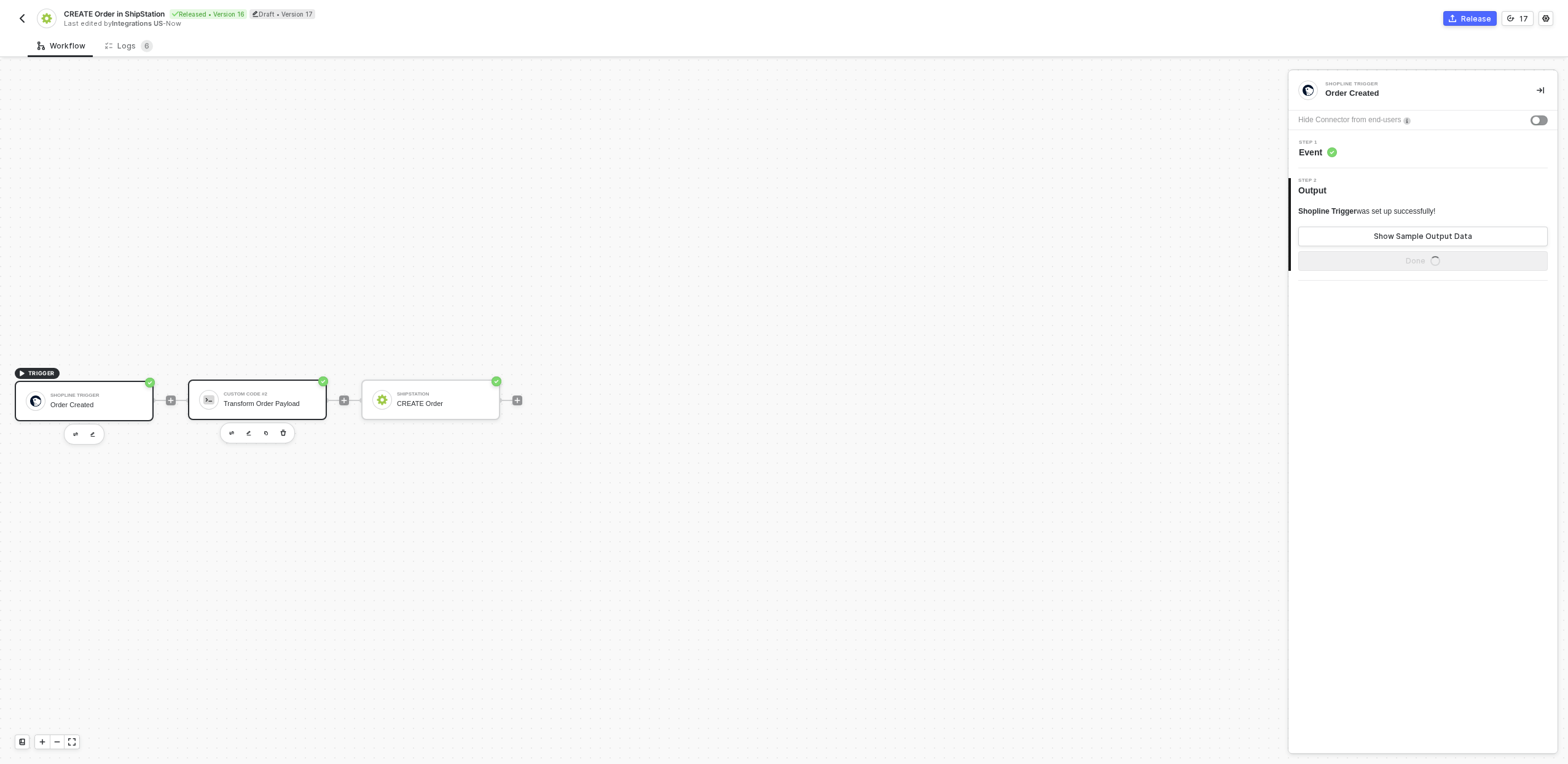
click at [198, 396] on div "Custom Code #2 Transform Order Payload" at bounding box center [257, 400] width 139 height 41
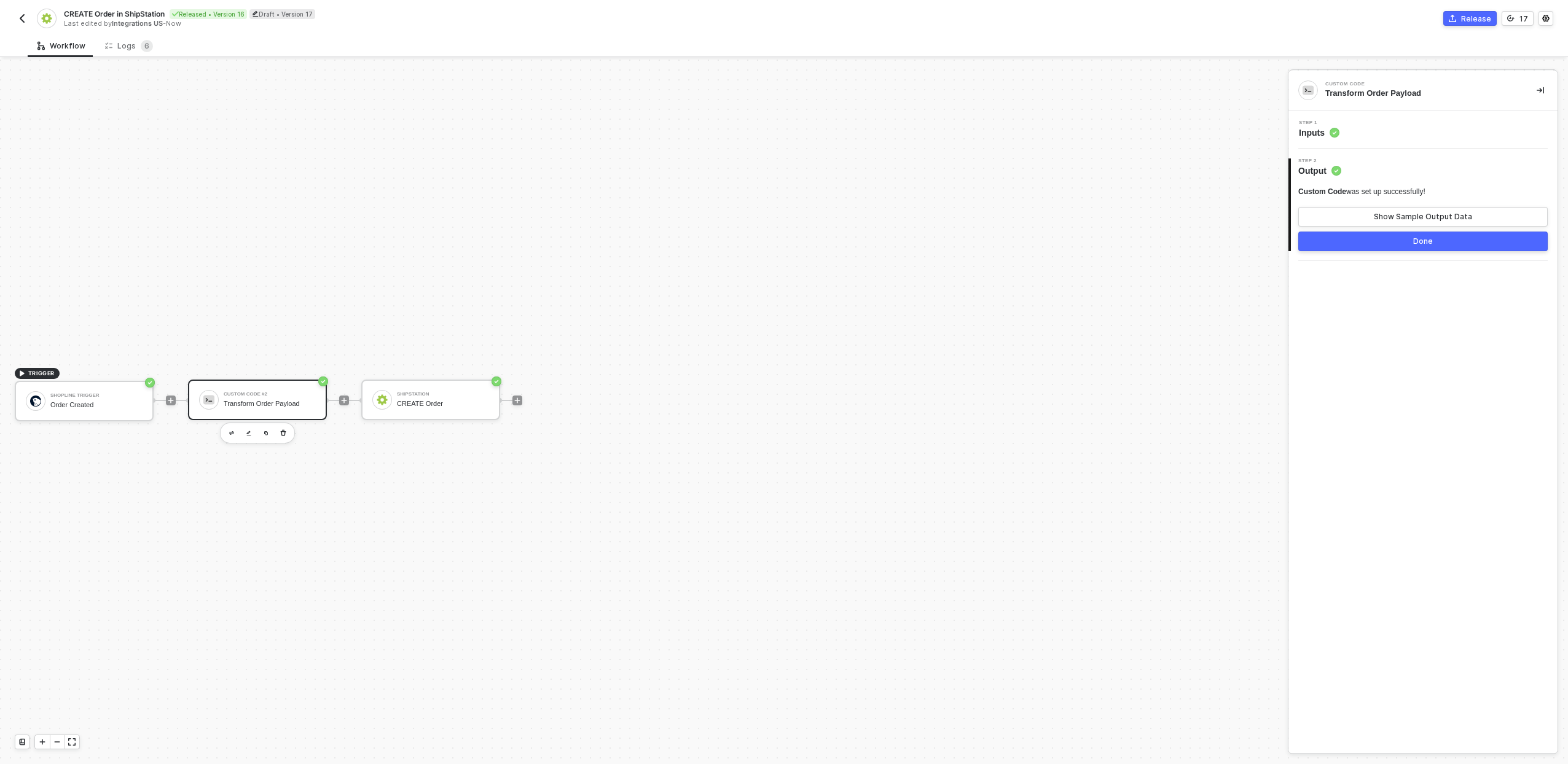
click at [274, 407] on div "Transform Order Payload" at bounding box center [270, 403] width 92 height 8
click at [1382, 127] on div "Step 1 Inputs" at bounding box center [1424, 130] width 266 height 18
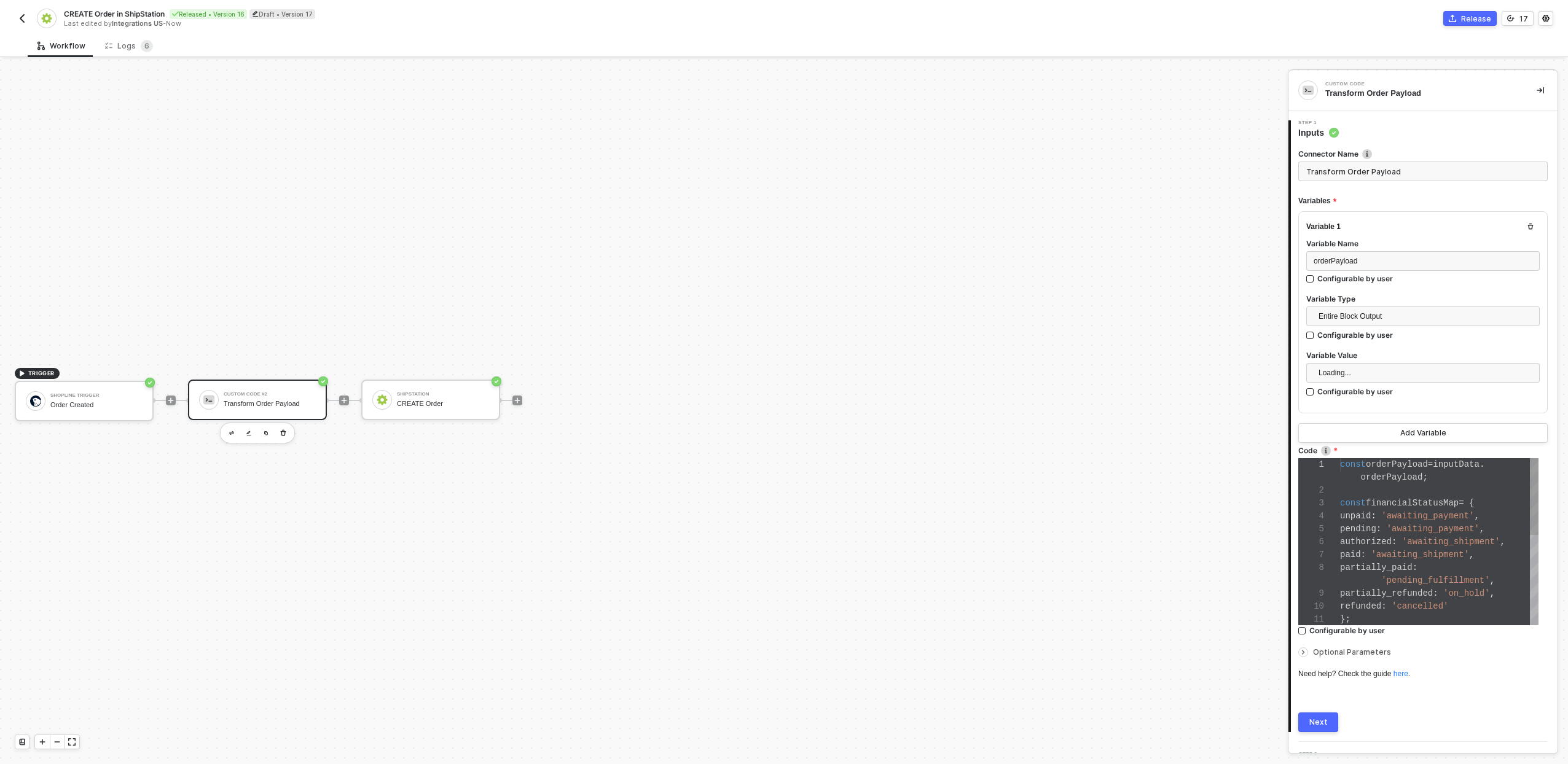
scroll to position [103, 0]
click at [1374, 575] on div "'pending_fulfillment' ," at bounding box center [1439, 581] width 198 height 13
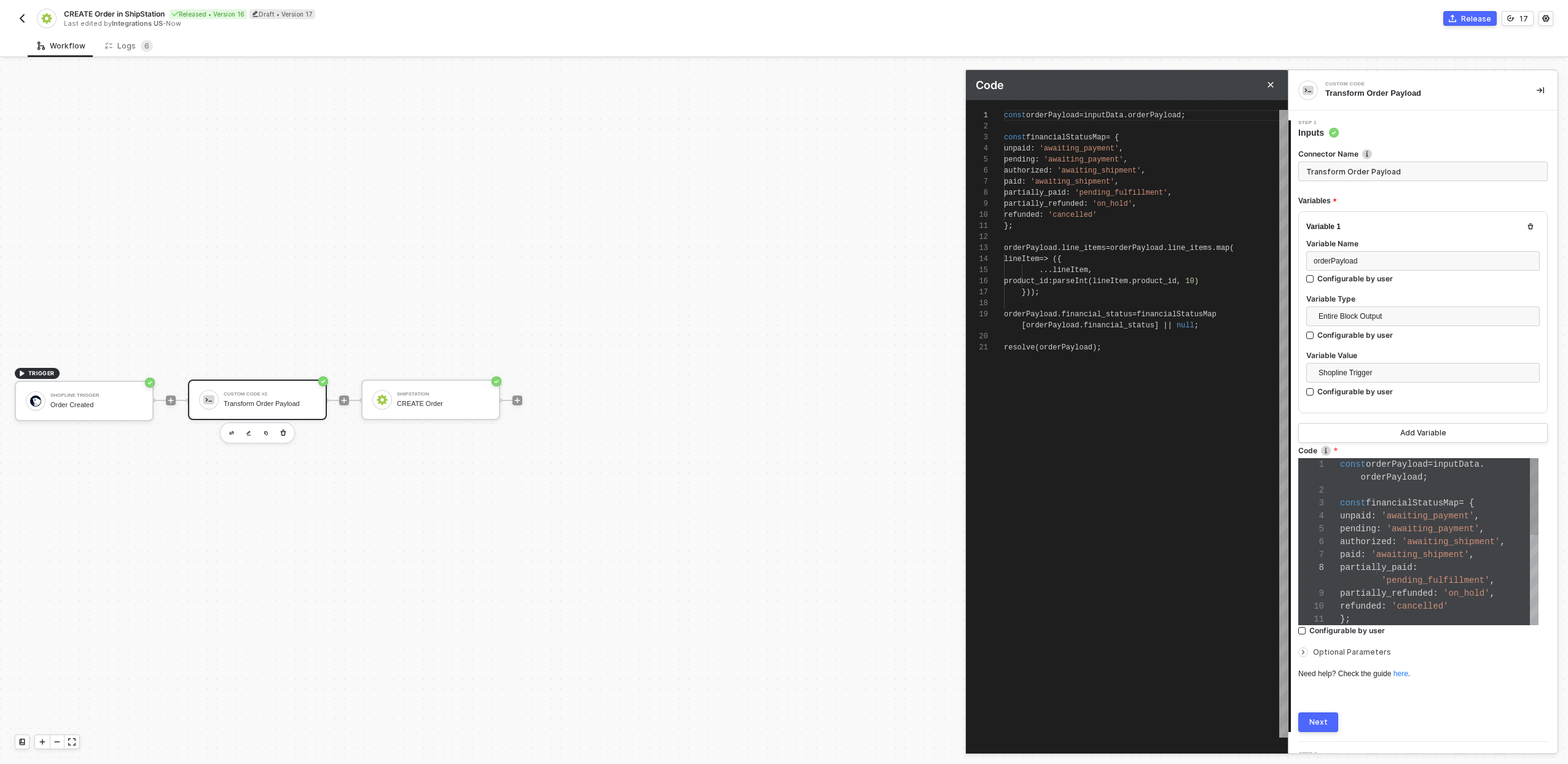
scroll to position [111, 0]
click at [1083, 230] on div "};" at bounding box center [1146, 226] width 284 height 11
click at [1085, 337] on div at bounding box center [1146, 336] width 284 height 11
click at [1083, 340] on div at bounding box center [1146, 336] width 284 height 11
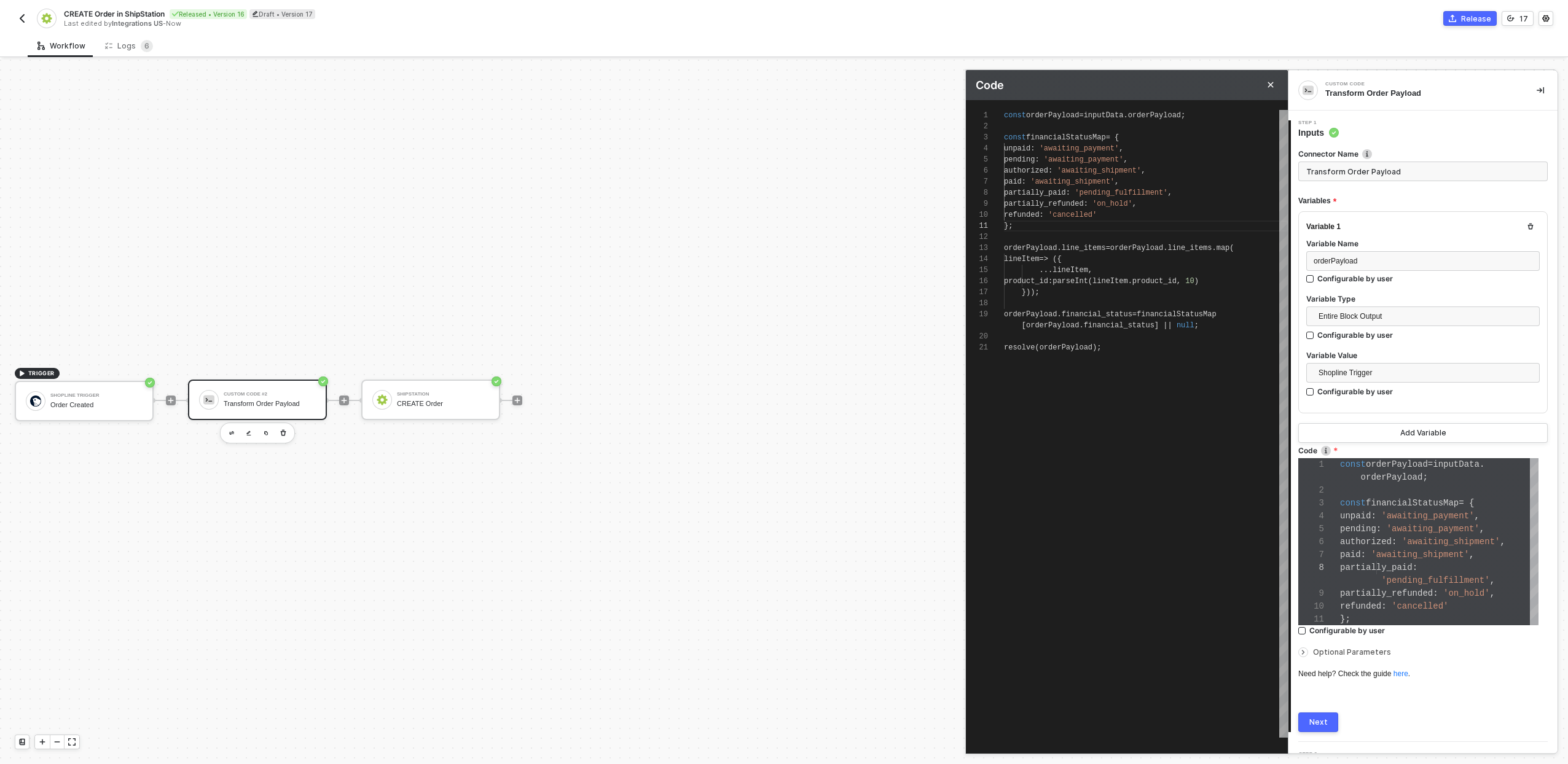
type textarea "resolve(orderPayload);"
click at [1082, 342] on div "resolve ( orderPayload );" at bounding box center [1146, 348] width 284 height 11
click at [1082, 341] on div at bounding box center [1146, 336] width 284 height 11
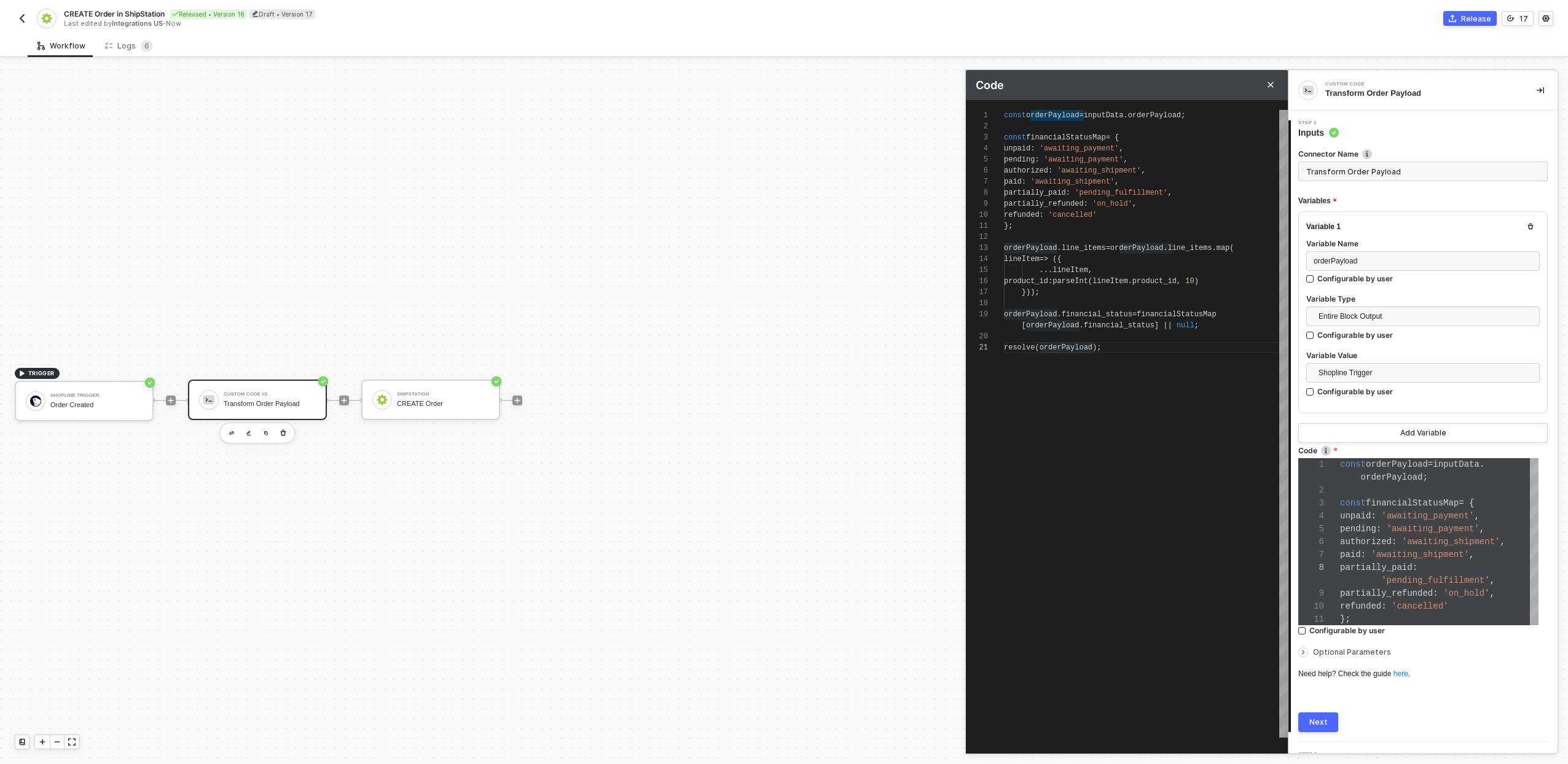
click at [1082, 340] on div at bounding box center [1146, 336] width 284 height 11
click at [1085, 344] on span "orderPayload" at bounding box center [1066, 347] width 53 height 8
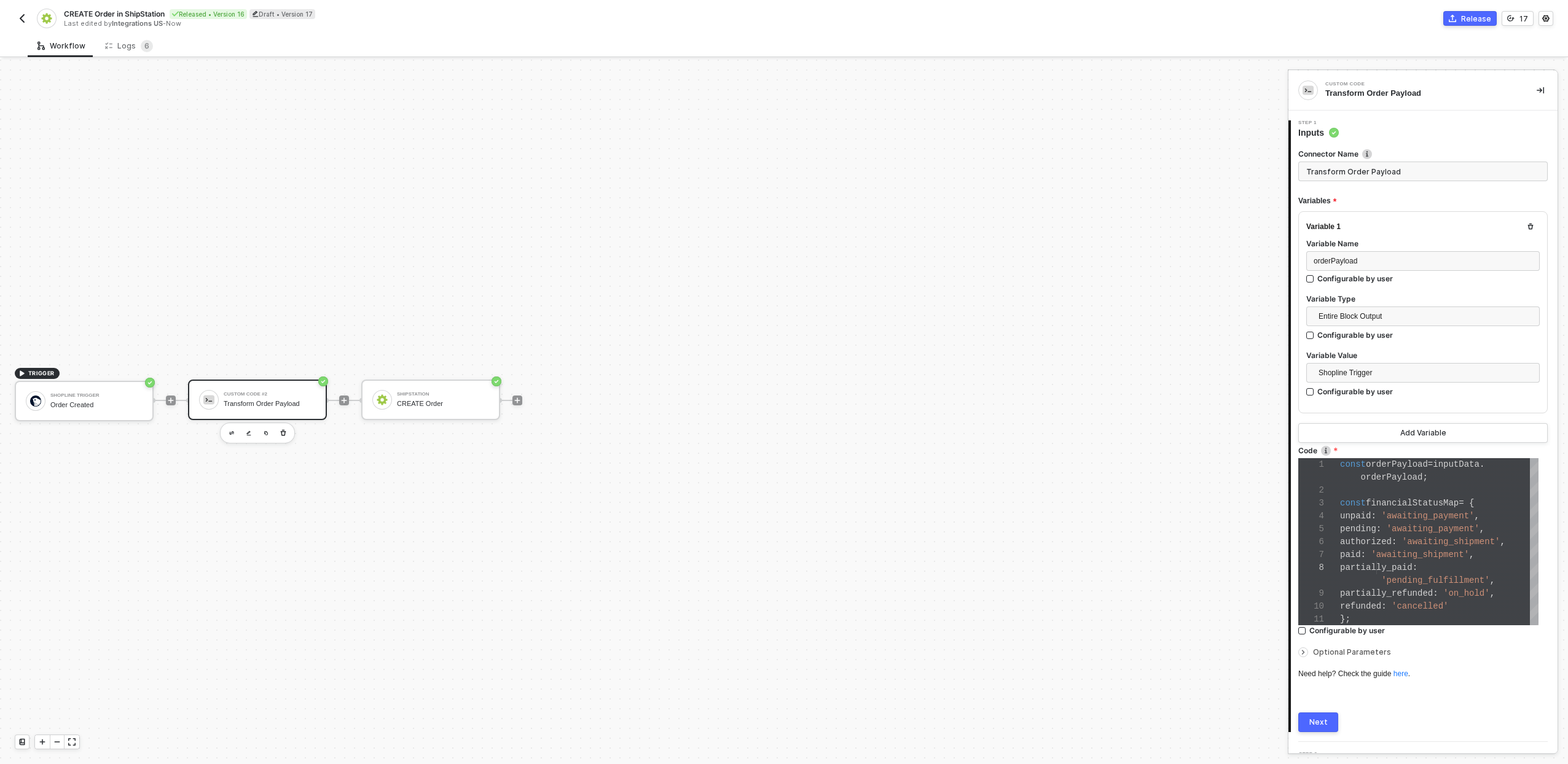
click at [303, 390] on div "Custom Code #2 Transform Order Payload" at bounding box center [270, 400] width 92 height 23
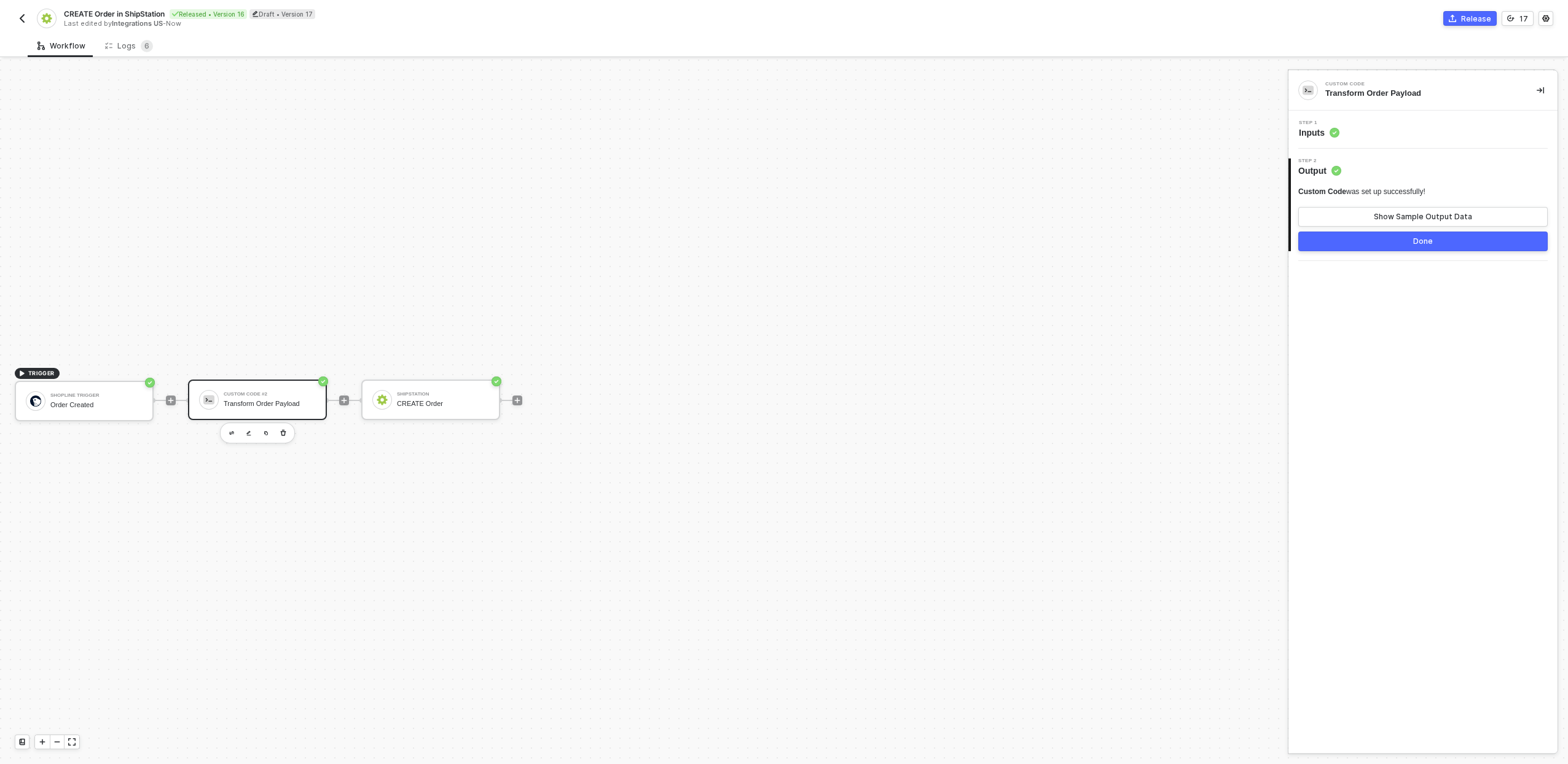
click at [274, 396] on div "Custom Code #2" at bounding box center [270, 394] width 92 height 5
click at [1361, 127] on div "Step 1 Inputs" at bounding box center [1424, 130] width 266 height 18
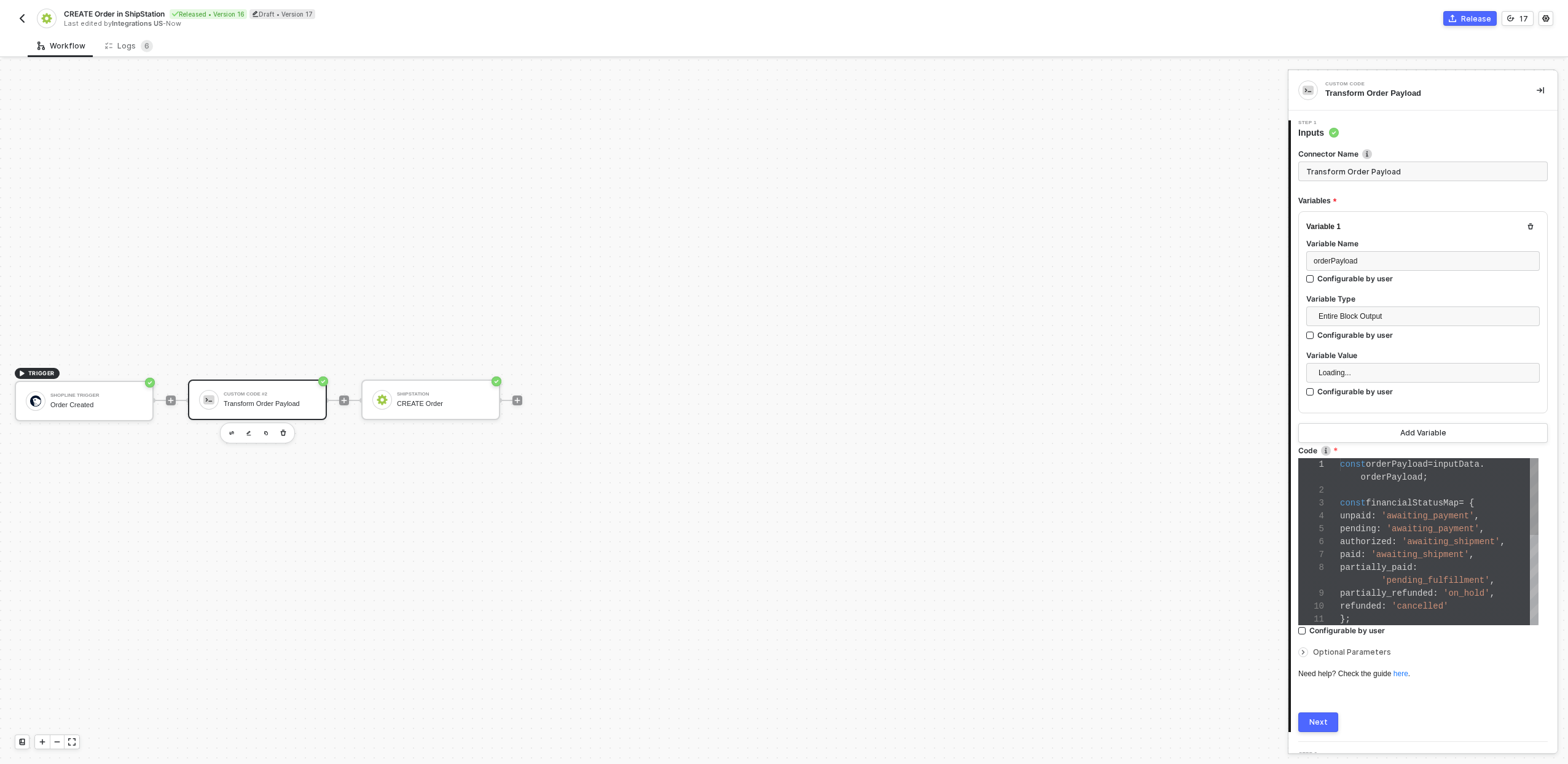
scroll to position [103, 0]
click at [1377, 313] on span "Entire Block Output" at bounding box center [1425, 316] width 213 height 18
click at [1350, 339] on div "Single Value" at bounding box center [1418, 341] width 204 height 14
click at [1367, 379] on div "Type or select items ﻿" at bounding box center [1423, 373] width 234 height 20
click at [1169, 200] on div "Order Created" at bounding box center [1201, 204] width 152 height 10
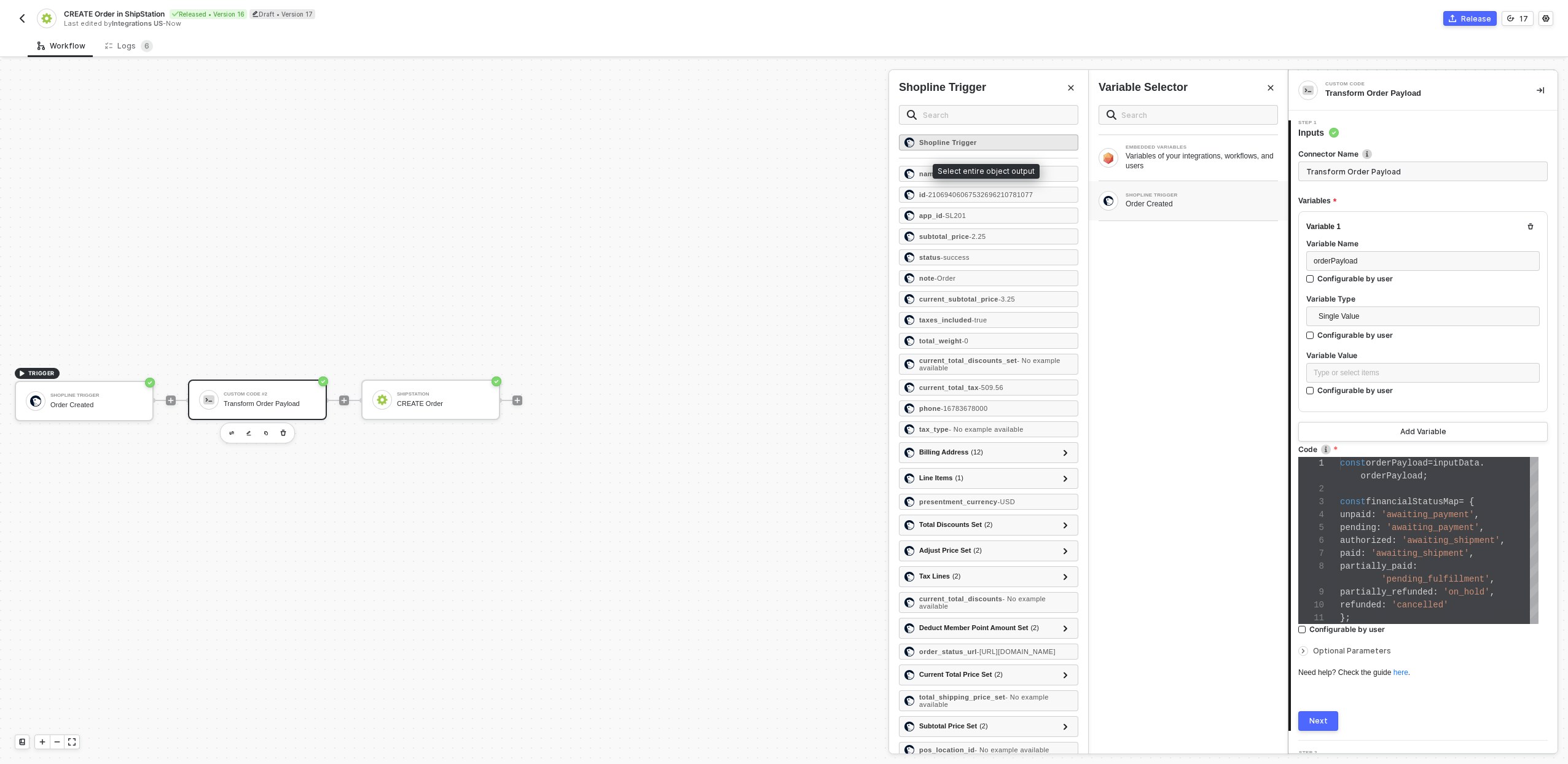
click at [960, 145] on strong "Shopline Trigger" at bounding box center [948, 143] width 58 height 8
click at [1399, 312] on span "Single Value" at bounding box center [1425, 316] width 213 height 18
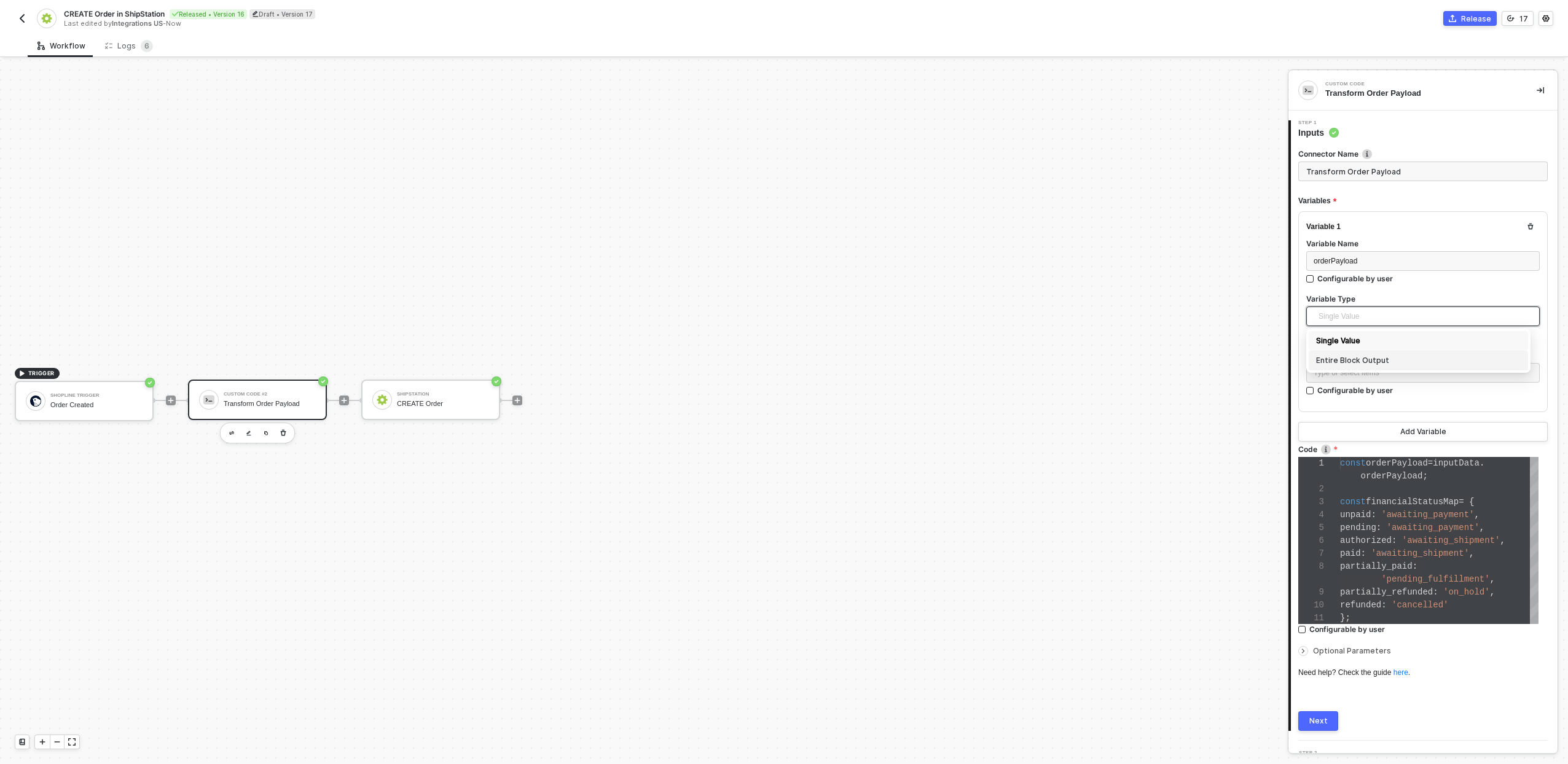
click at [1329, 364] on div "Entire Block Output" at bounding box center [1418, 361] width 204 height 14
click at [1377, 373] on span "Shopline Trigger" at bounding box center [1425, 373] width 213 height 18
click at [1376, 396] on div "Shopline Trigger" at bounding box center [1418, 397] width 204 height 14
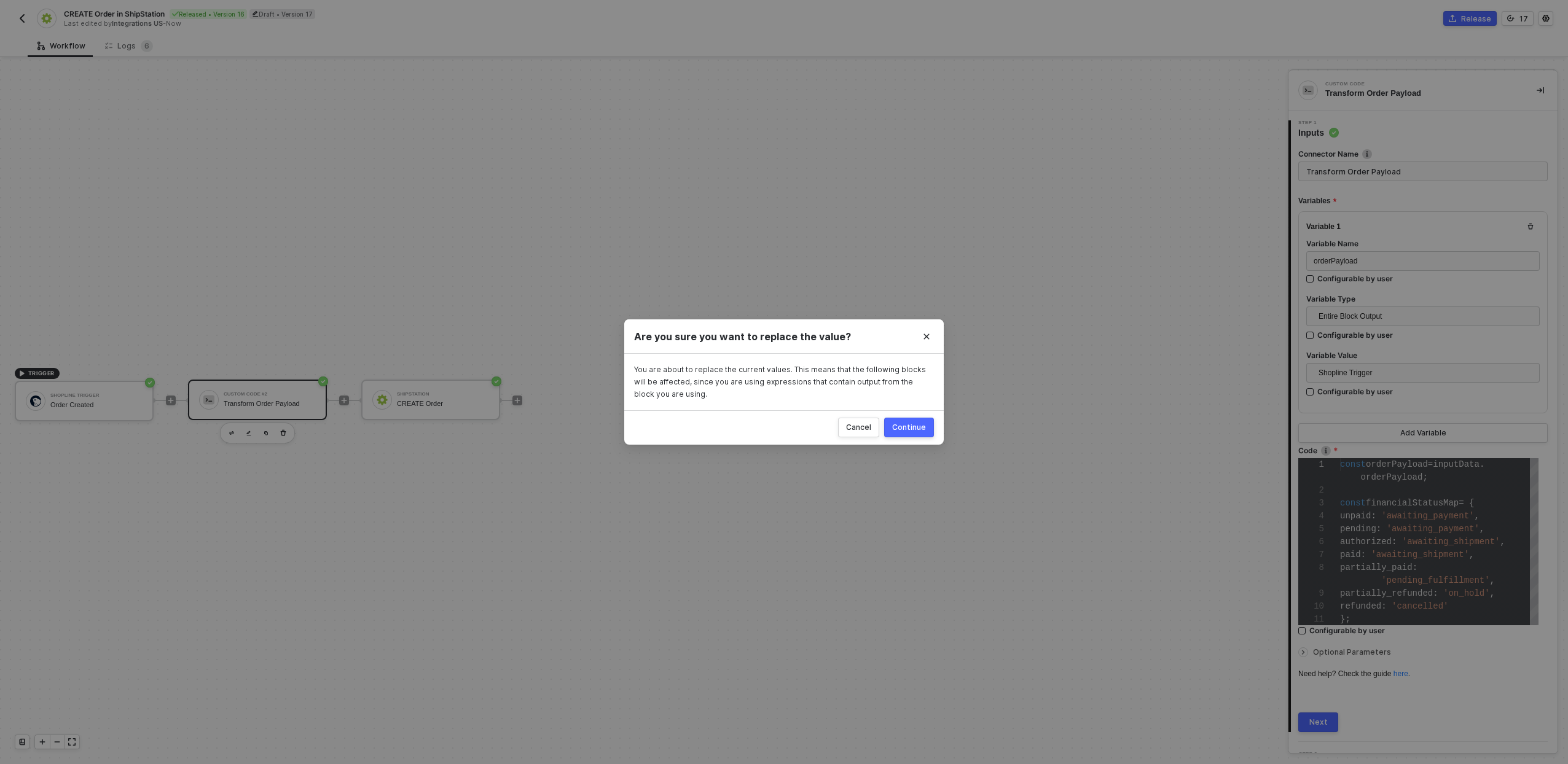
click at [916, 425] on div "Continue" at bounding box center [909, 427] width 34 height 10
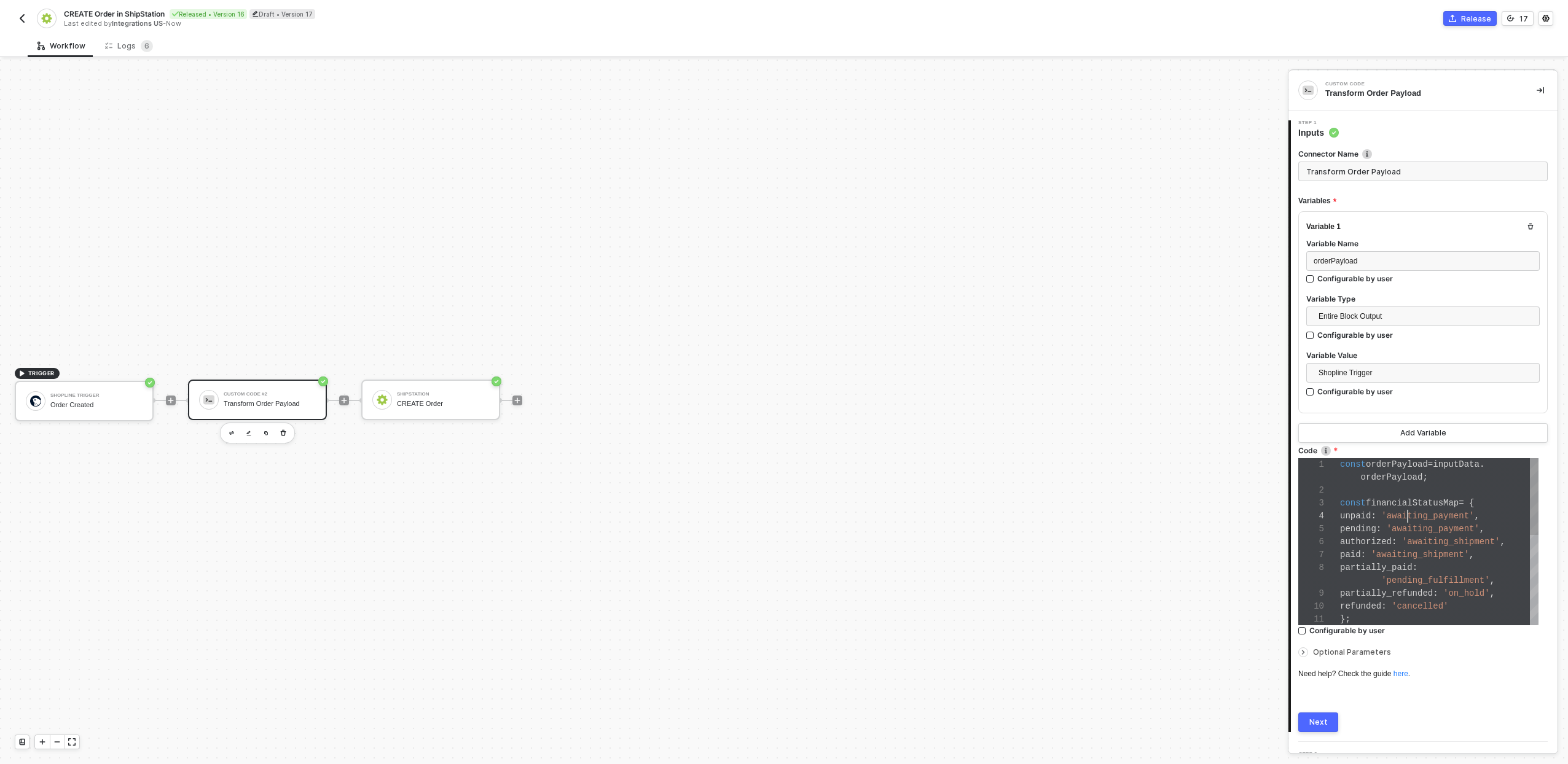
click at [1405, 521] on div "unpaid : 'awaiting_payment' ," at bounding box center [1439, 516] width 198 height 13
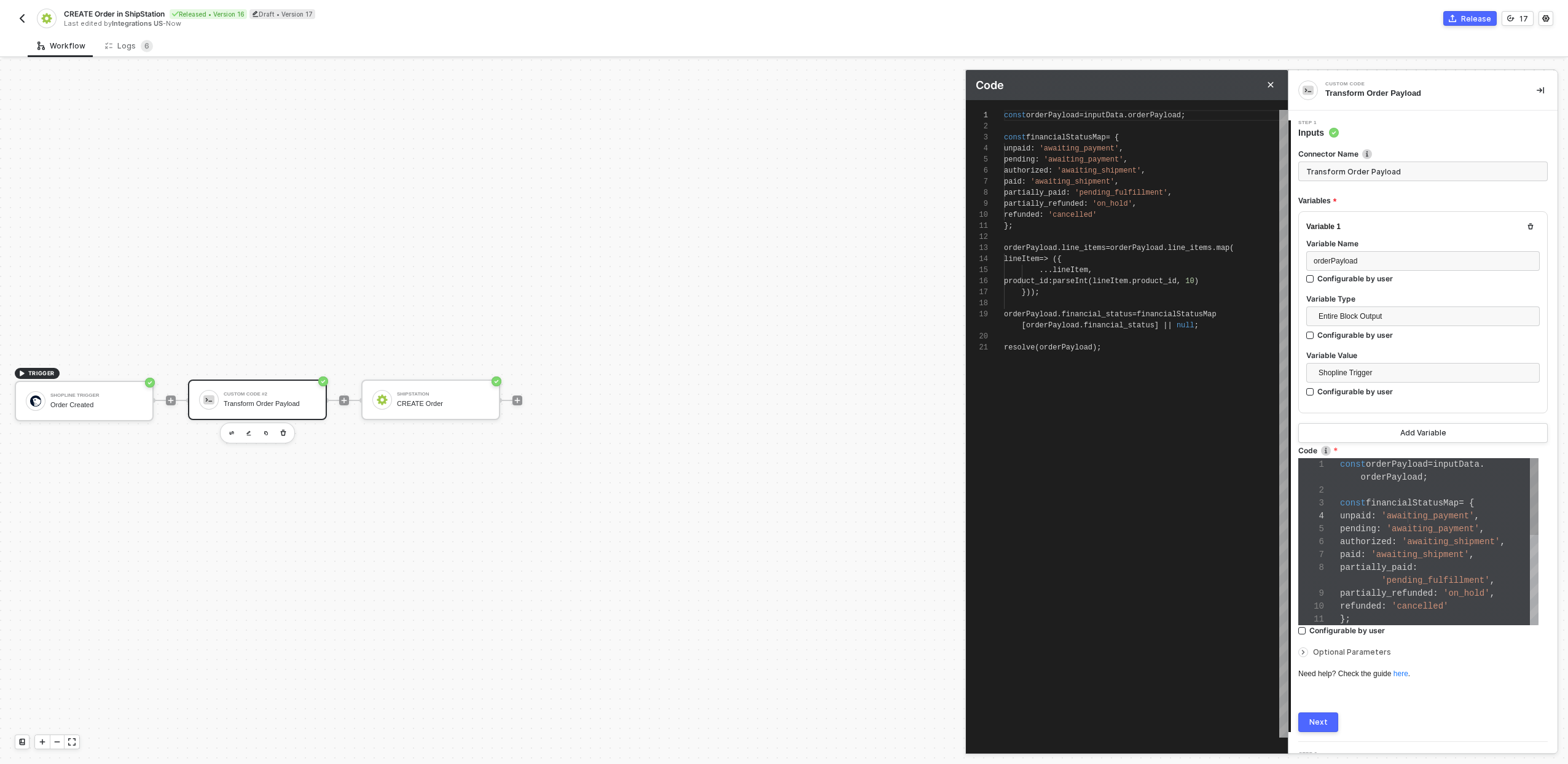
scroll to position [111, 0]
click at [1048, 167] on span "authorized" at bounding box center [1026, 170] width 44 height 8
click at [1174, 198] on div "partially_refunded : 'on_hold' ," at bounding box center [1146, 204] width 284 height 11
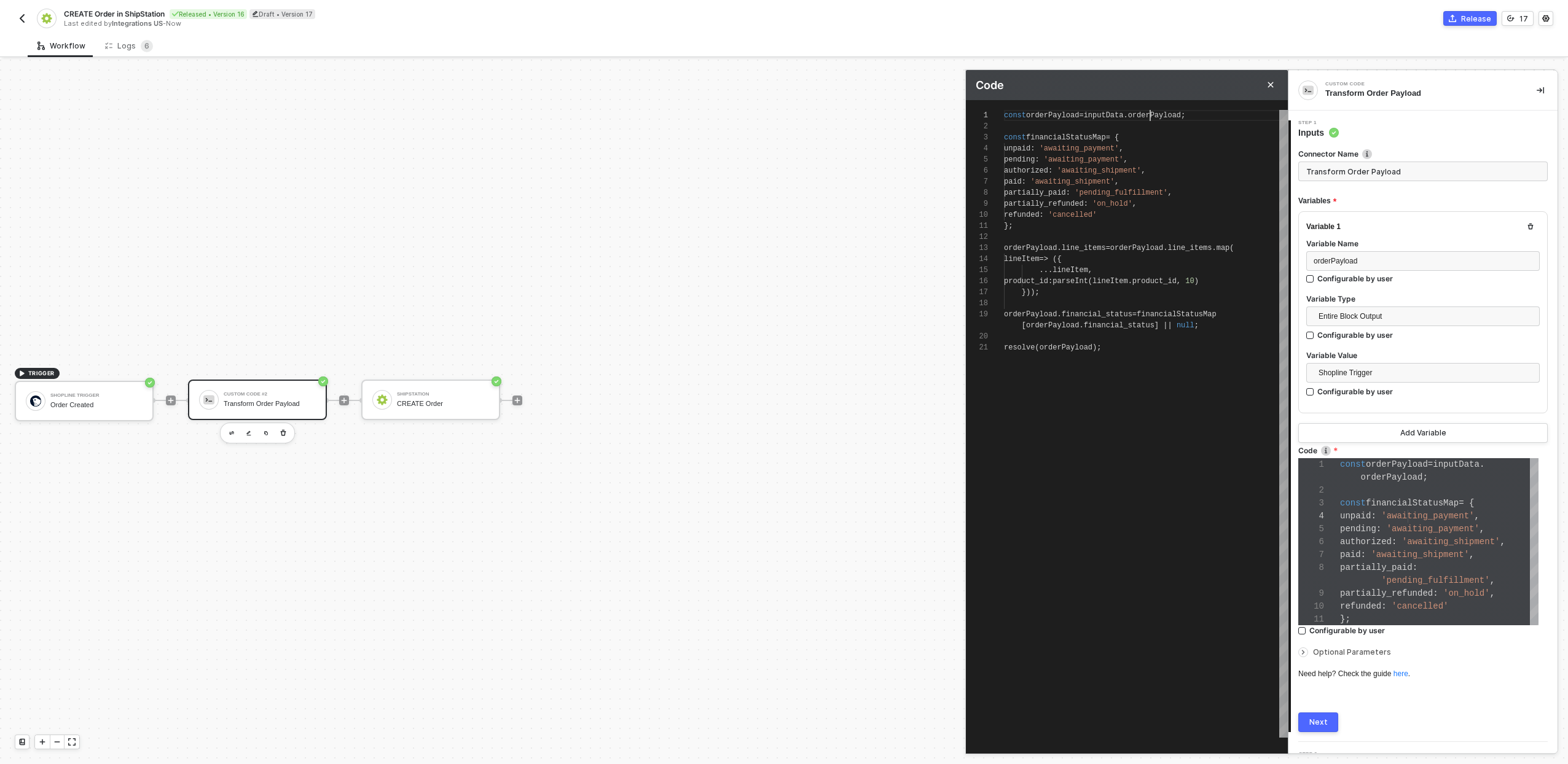
click at [1152, 118] on span "orderPayload" at bounding box center [1155, 115] width 53 height 8
click at [1155, 115] on span "orderPayload" at bounding box center [1155, 115] width 53 height 8
click at [1165, 114] on span "orderPayload" at bounding box center [1155, 115] width 53 height 8
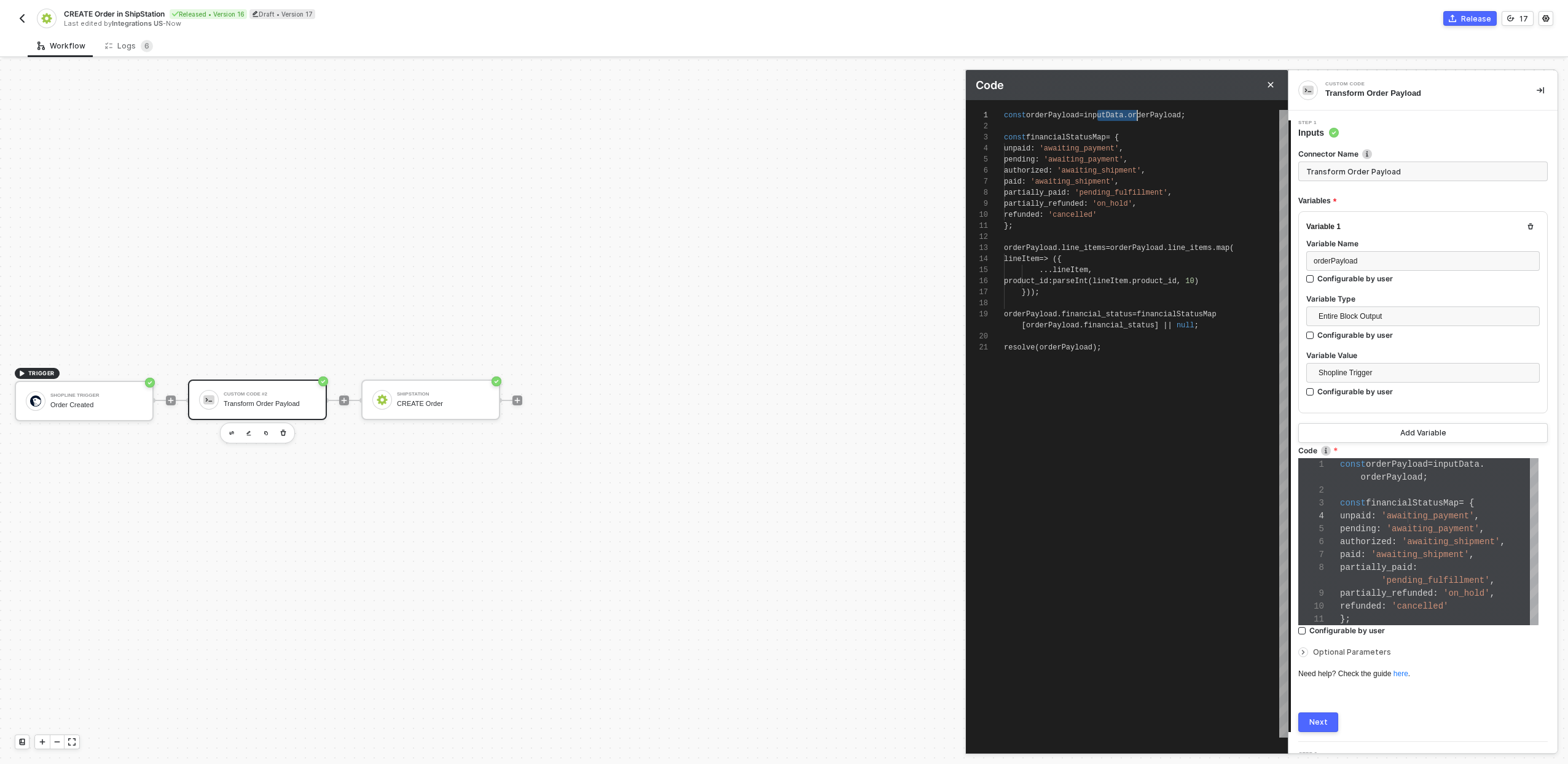
scroll to position [0, 133]
type textarea "const orderPayload = inputData.; const financialStatusMap = { unpaid: 'awaiting…"
type textarea "const orderPayload = inputData.i; const financialStatusMap = { unpaid: 'awaitin…"
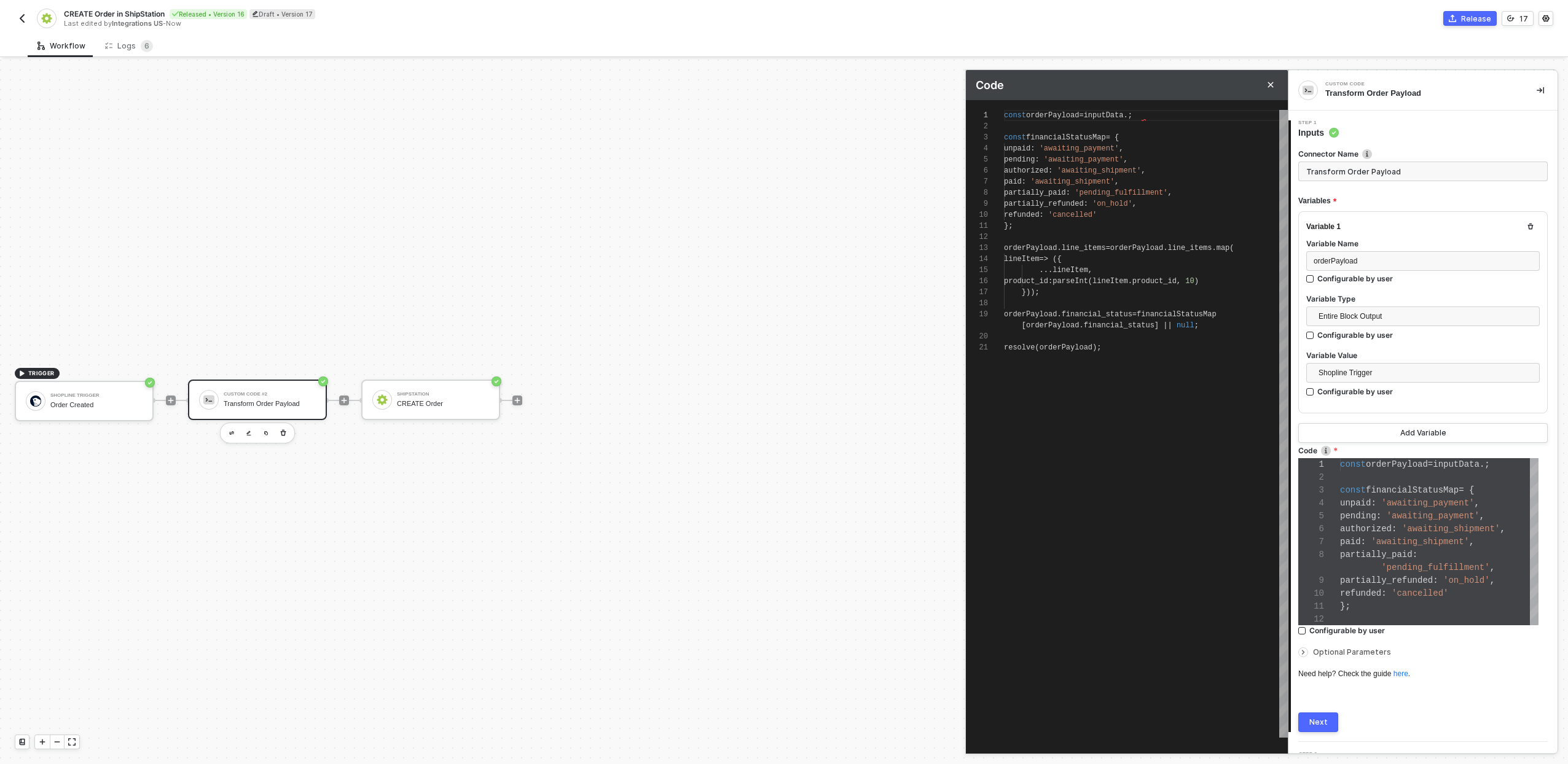
type textarea "const orderPayload = inputData.i; const financialStatusMap = { unpaid: 'awaitin…"
type textarea "const orderPayload = [DOMAIN_NAME]; const financialStatusMap = { unpaid: 'await…"
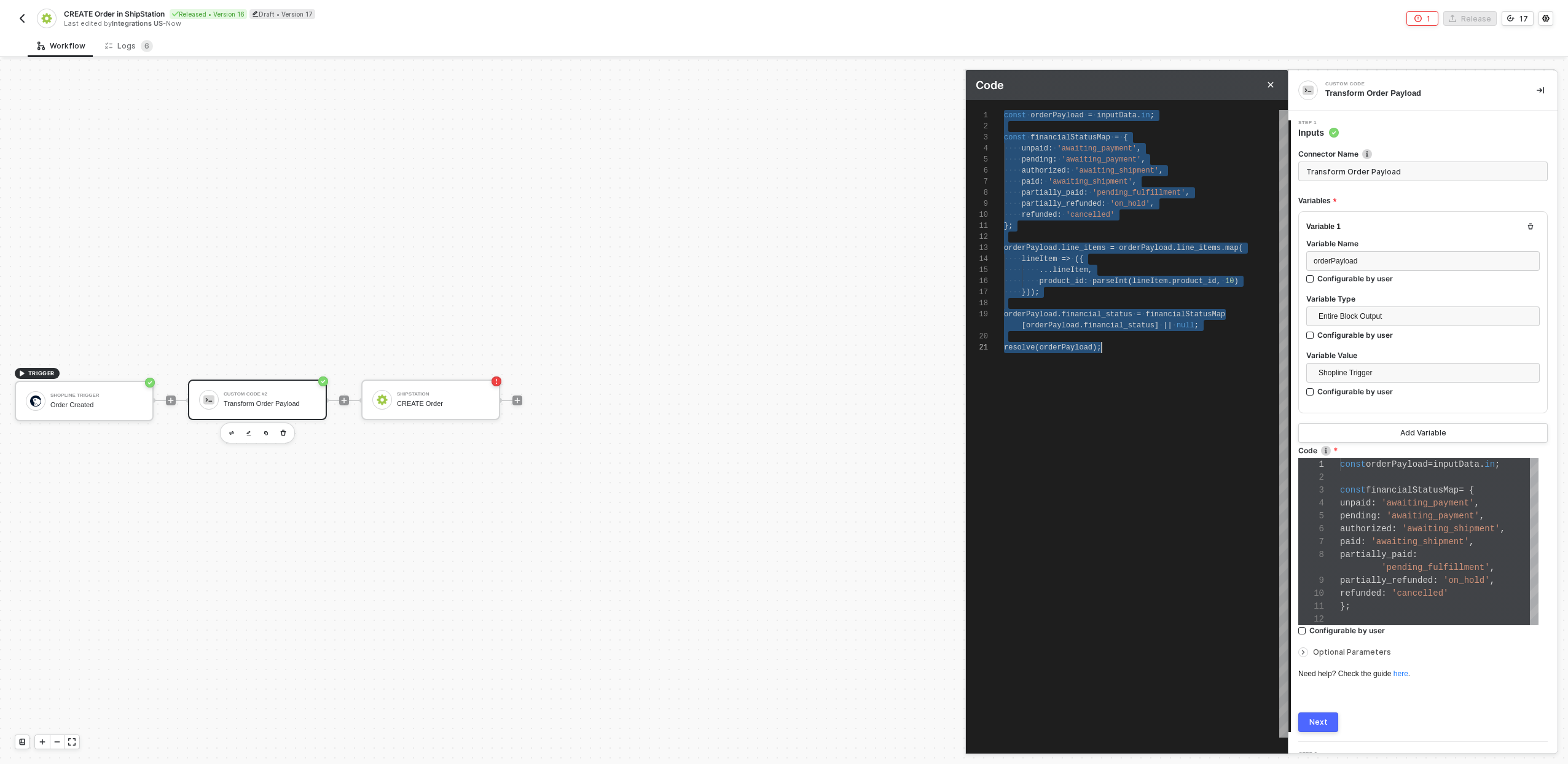
scroll to position [0, 98]
type textarea "const orderPayload = [DOMAIN_NAME]; const financialStatusMap = { unpaid: 'await…"
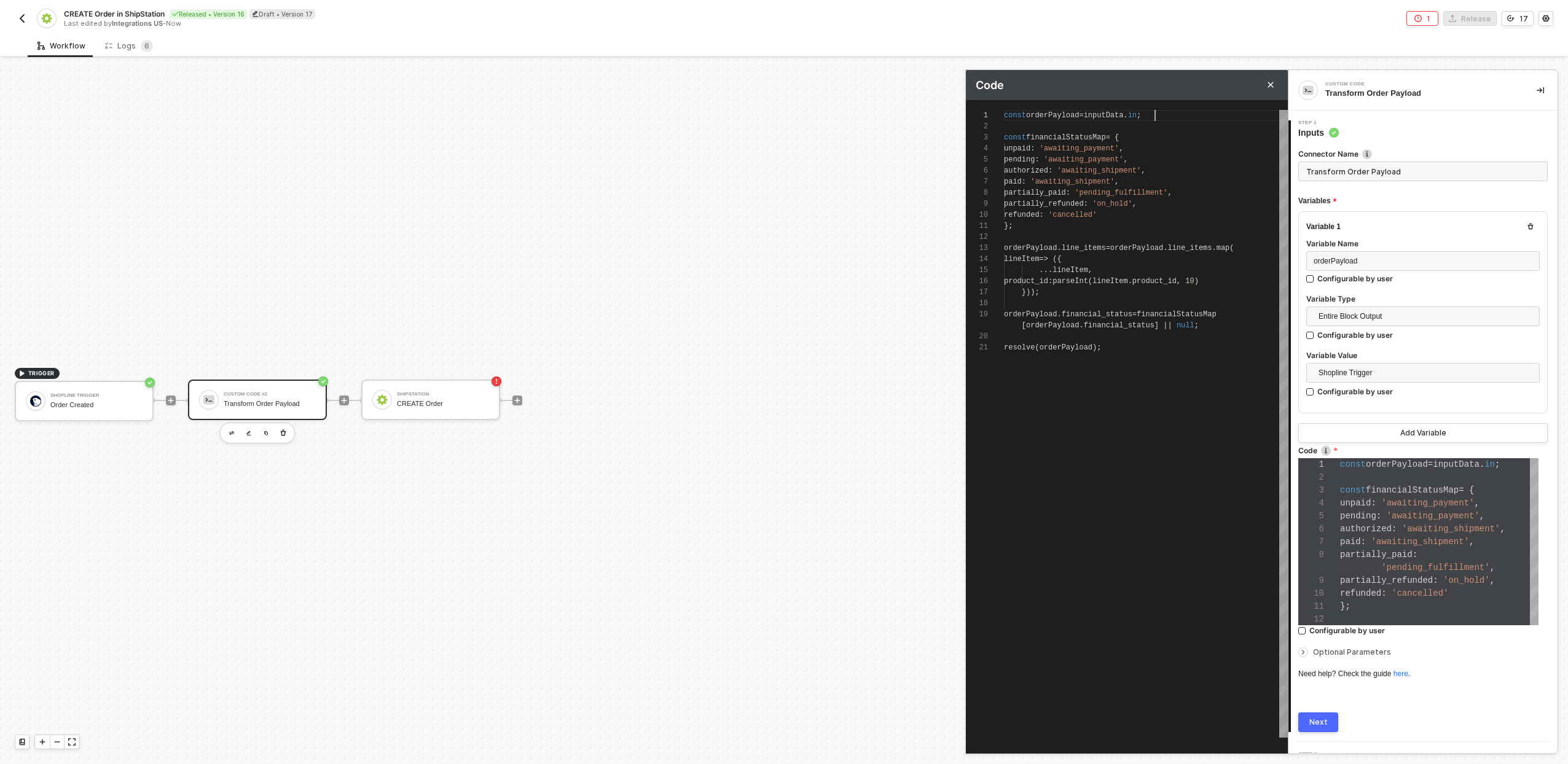
type textarea "const orderPayload = [DOMAIN_NAME] const financialStatusMap = { unpaid: 'awaiti…"
type textarea "const orderPayload = inputData.i const financialStatusMap = { unpaid: 'awaiting…"
type textarea "const orderPayload = inputData. const financialStatusMap = { unpaid: 'awaiting_…"
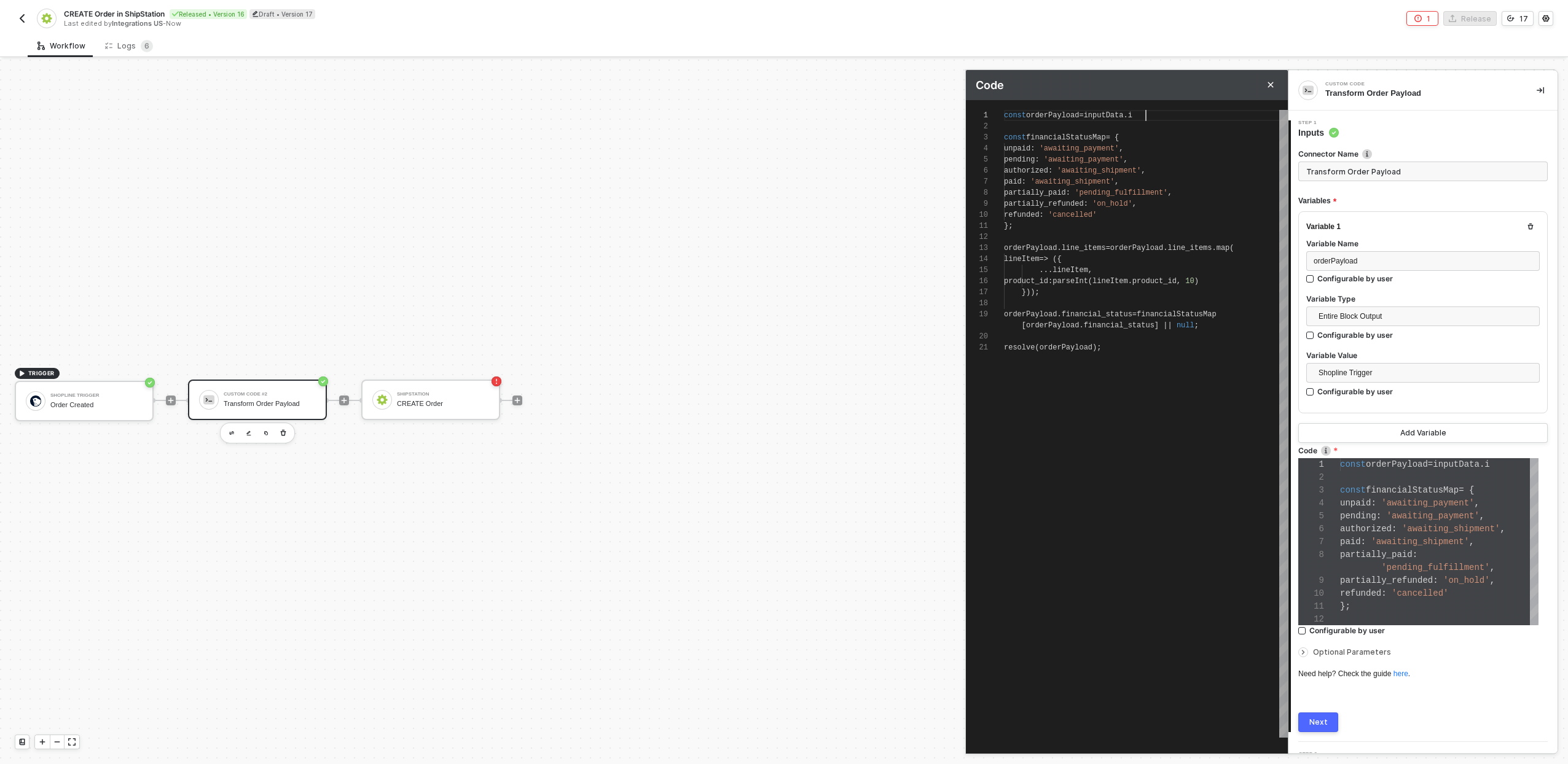
type textarea "const orderPayload = inputData. const financialStatusMap = { unpaid: 'awaiting_…"
type textarea "const orderPayload = inputData const financialStatusMap = { unpaid: 'awaiting_p…"
type textarea "const orderPayload = inputDat const financialStatusMap = { unpaid: 'awaiting_pa…"
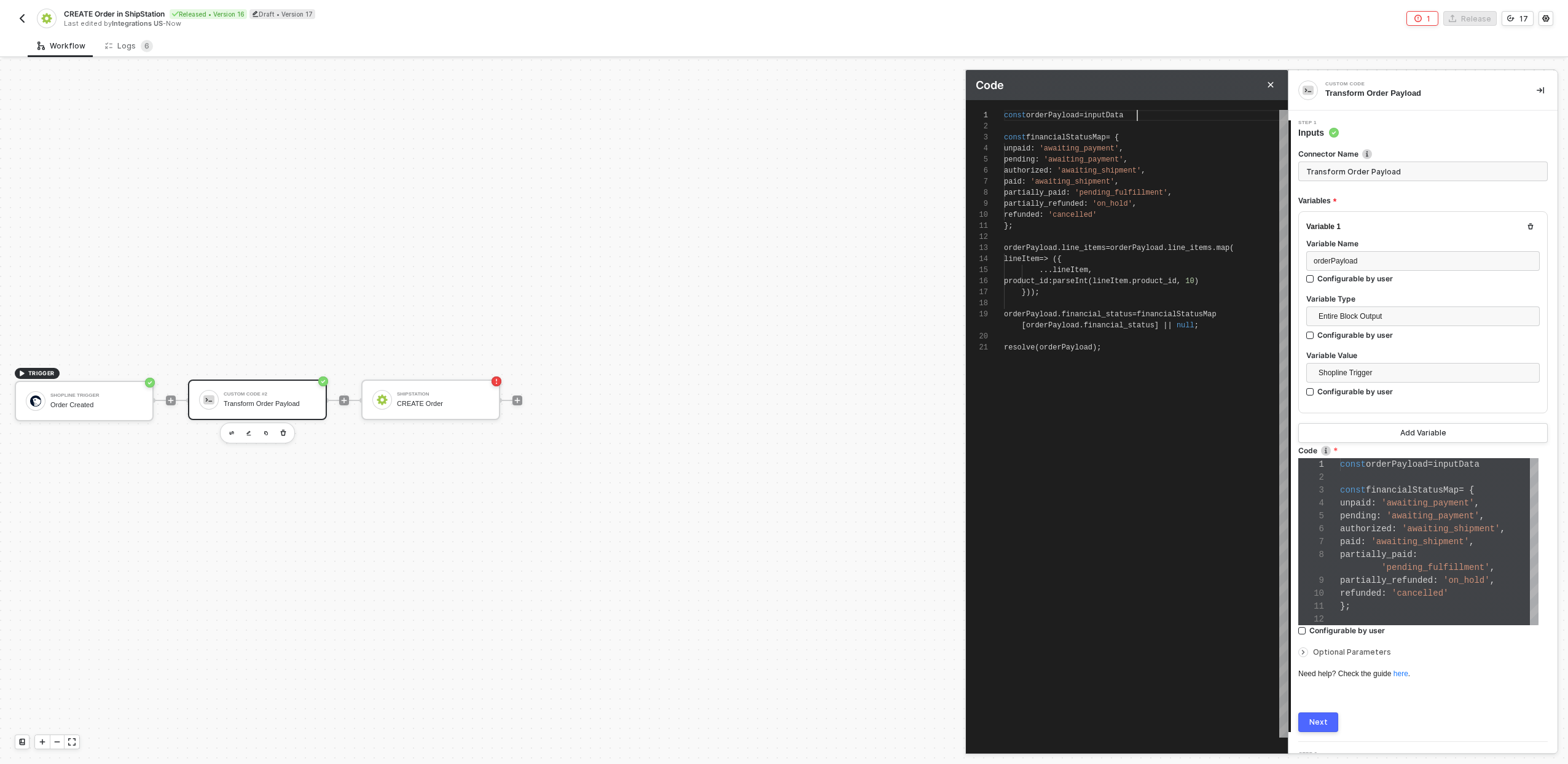
type textarea "const orderPayload = inputDa const financialStatusMap = { unpaid: 'awaiting_pay…"
type textarea "const orderPayload = inputD const financialStatusMap = { unpaid: 'awaiting_paym…"
type textarea "const orderPayload = input const financialStatusMap = { unpaid: 'awaiting_payme…"
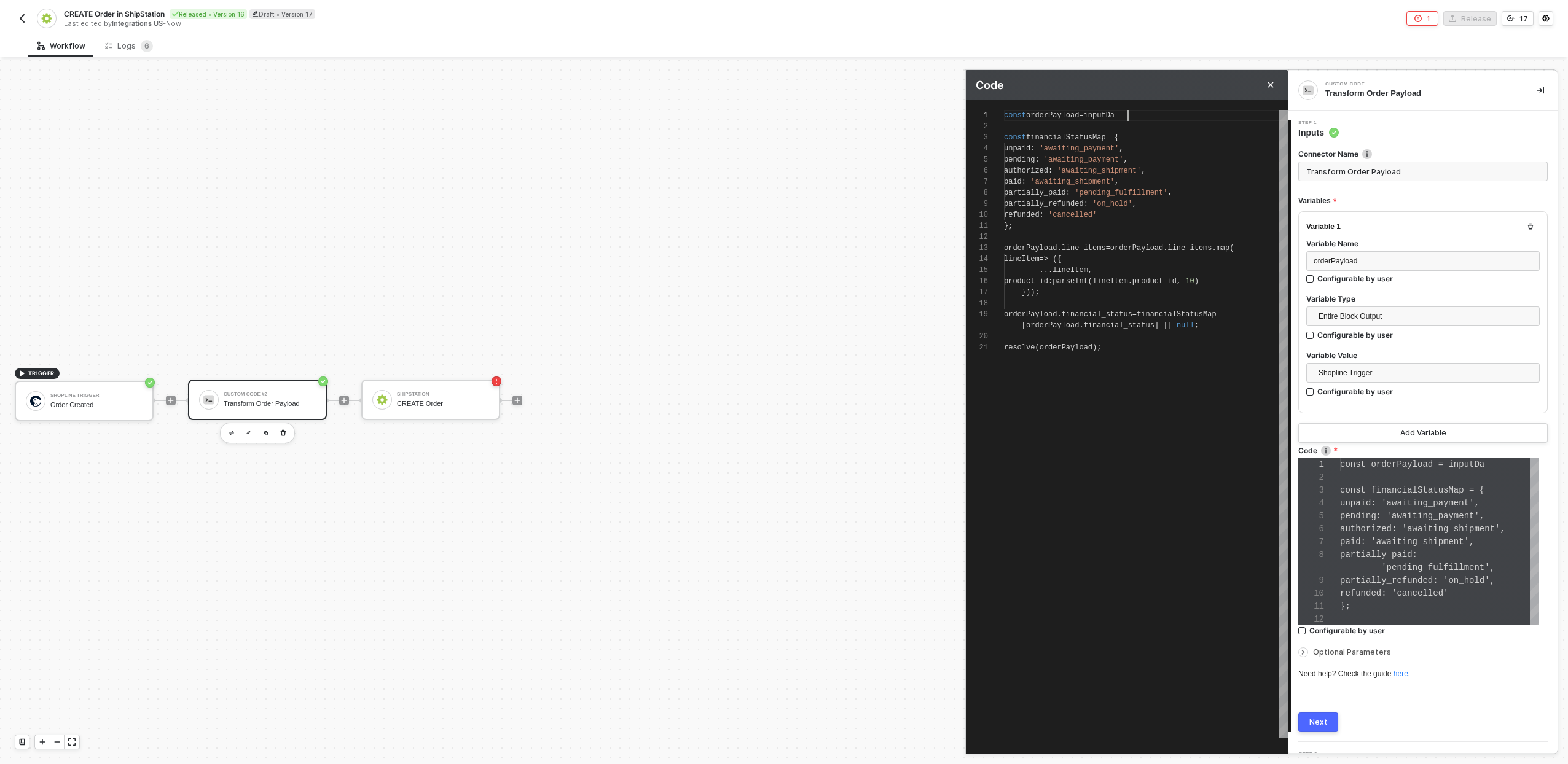
type textarea "const orderPayload = input const financialStatusMap = { unpaid: 'awaiting_payme…"
type textarea "const orderPayload = inpu const financialStatusMap = { unpaid: 'awaiting_paymen…"
type textarea "const orderPayload = inp const financialStatusMap = { unpaid: 'awaiting_payment…"
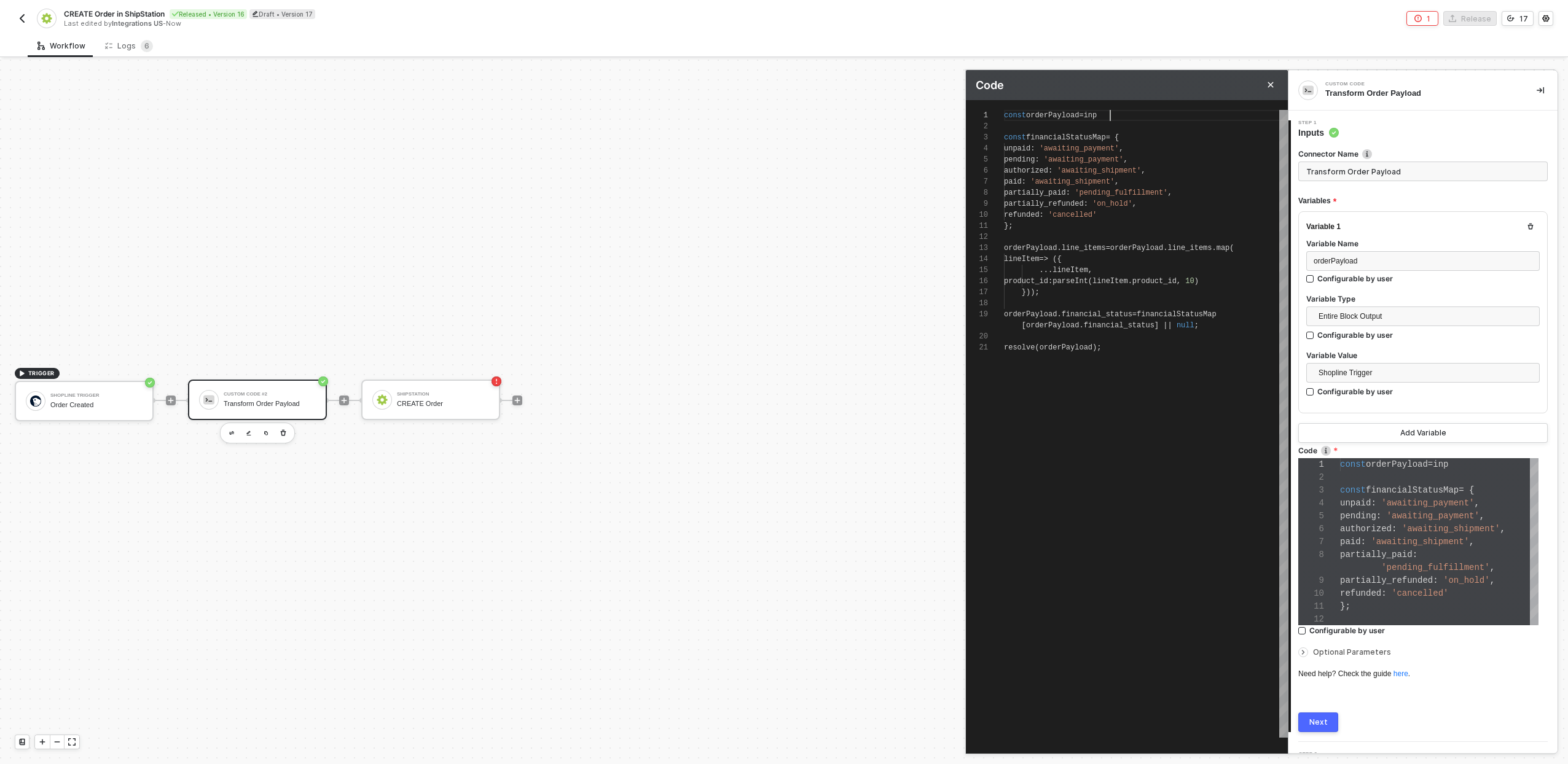
type textarea "const orderPayload = in const financialStatusMap = { unpaid: 'awaiting_payment'…"
type textarea "const orderPayload = i const financialStatusMap = { unpaid: 'awaiting_payment',…"
type textarea "const orderPayload = const financialStatusMap = { unpaid: 'awaiting_payment', p…"
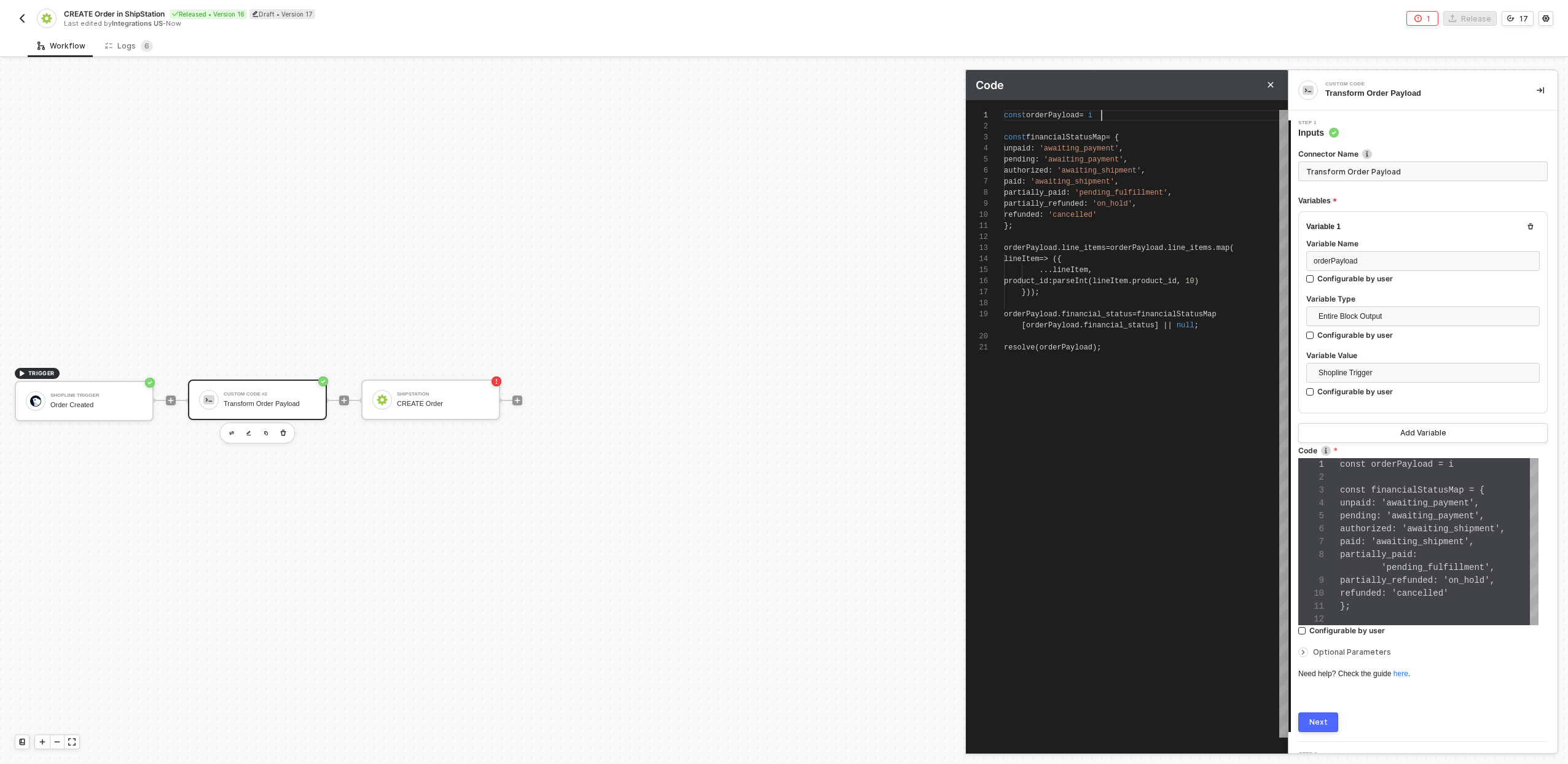
type textarea "const orderPayload = const financialStatusMap = { unpaid: 'awaiting_payment', p…"
type textarea "const orderPayload = i const financialStatusMap = { unpaid: 'awaiting_payment',…"
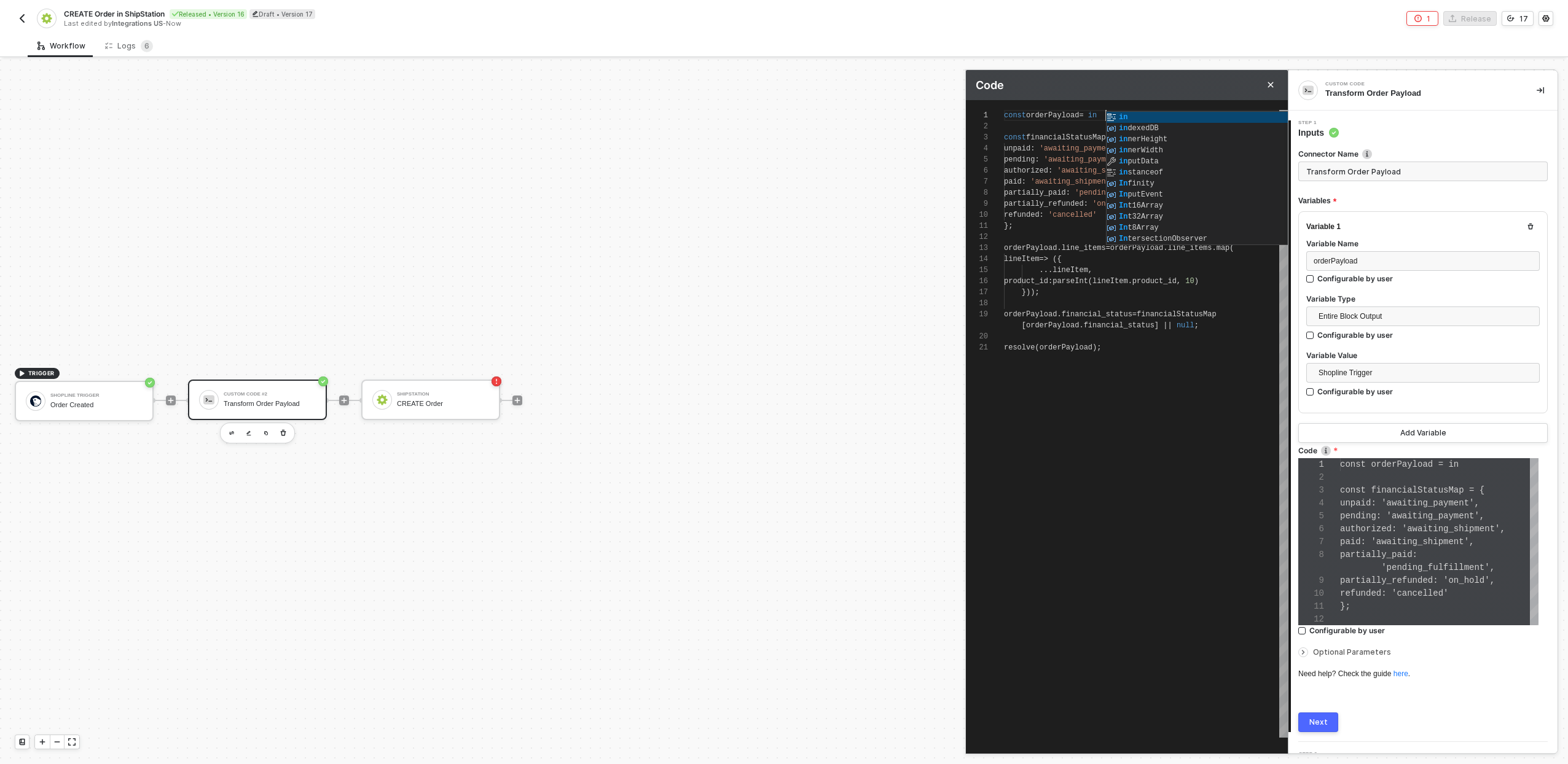
type textarea "const orderPayload = in const financialStatusMap = { unpaid: 'awaiting_payment'…"
type textarea "const orderPayload = inp const financialStatusMap = { unpaid: 'awaiting_payment…"
type textarea "const orderPayload = inpu const financialStatusMap = { unpaid: 'awaiting_paymen…"
type textarea "const orderPayload = input const financialStatusMap = { unpaid: 'awaiting_payme…"
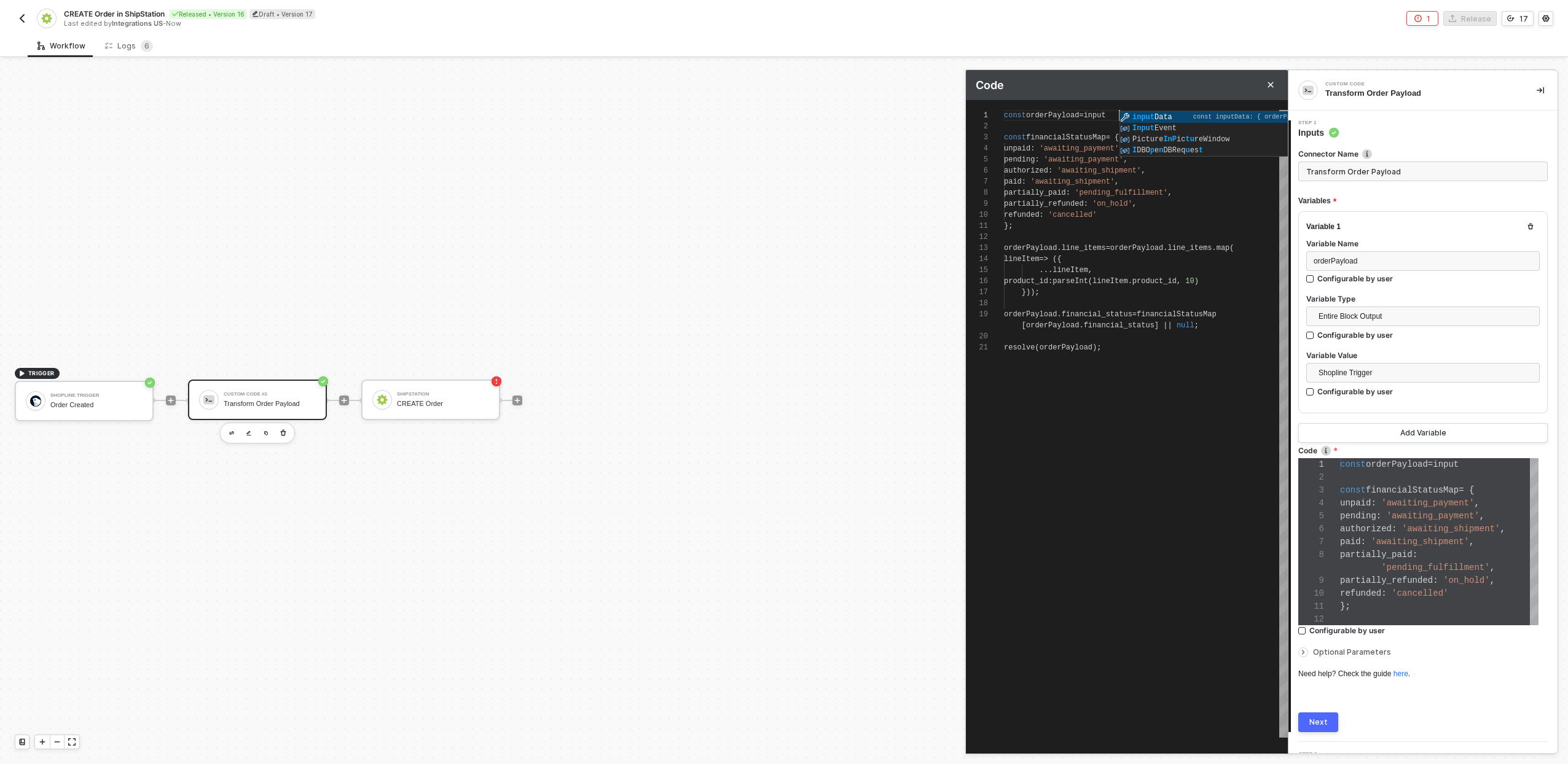
type textarea "const orderPayload = inputD const financialStatusMap = { unpaid: 'awaiting_paym…"
type textarea "const orderPayload = inputData const financialStatusMap = { unpaid: 'awaiting_p…"
type textarea "const orderPayload = inputData. const financialStatusMap = { unpaid: 'awaiting_…"
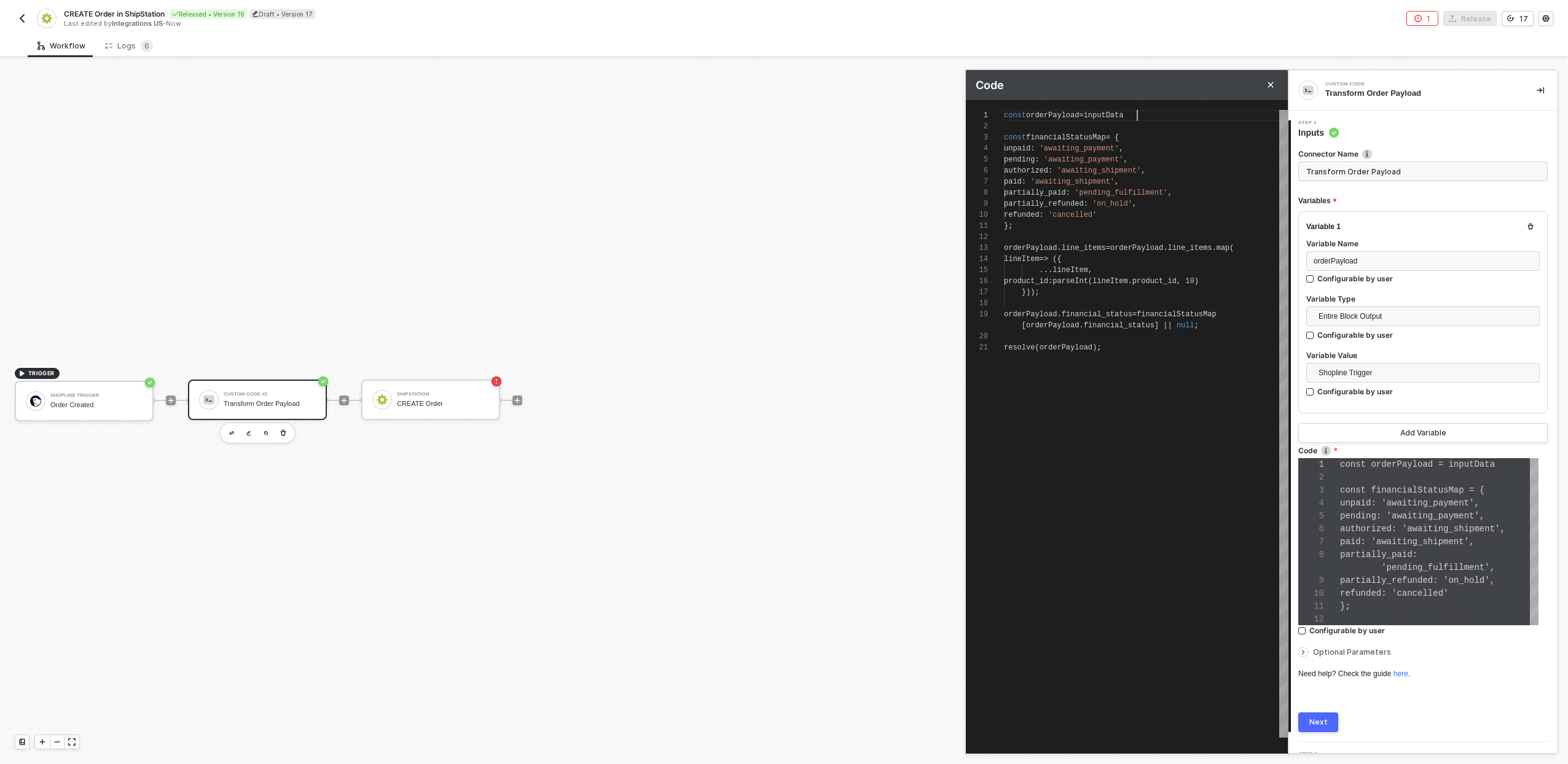
type textarea "const orderPayload = inputData. const financialStatusMap = { unpaid: 'awaiting_…"
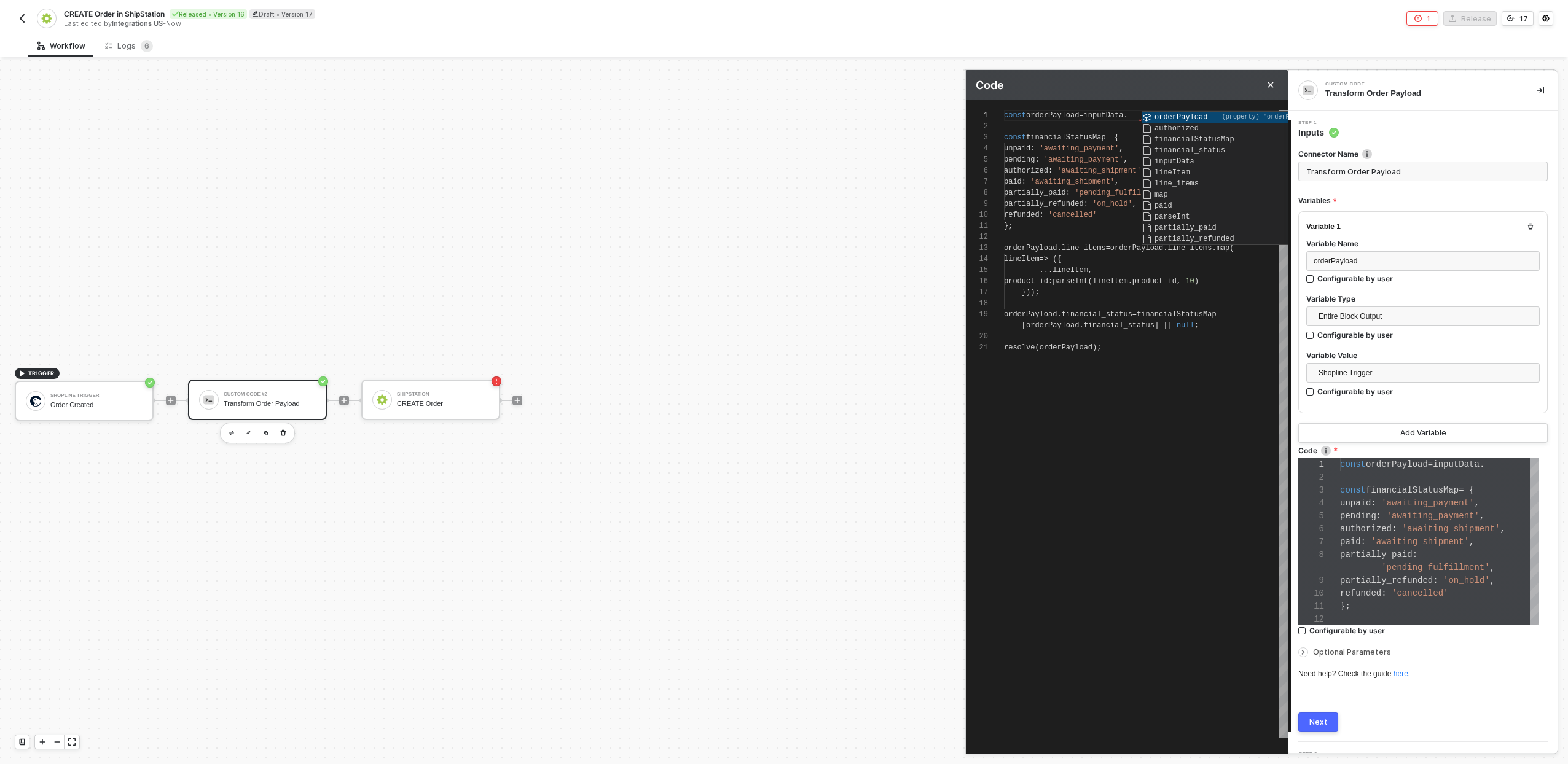
type textarea "const orderPayload = inputData.o const financialStatusMap = { unpaid: 'awaiting…"
type textarea "const orderPayload = inputData.or const financialStatusMap = { unpaid: 'awaitin…"
type textarea "const orderPayload = inputData.orderPayload const financialStatusMap = { unpaid…"
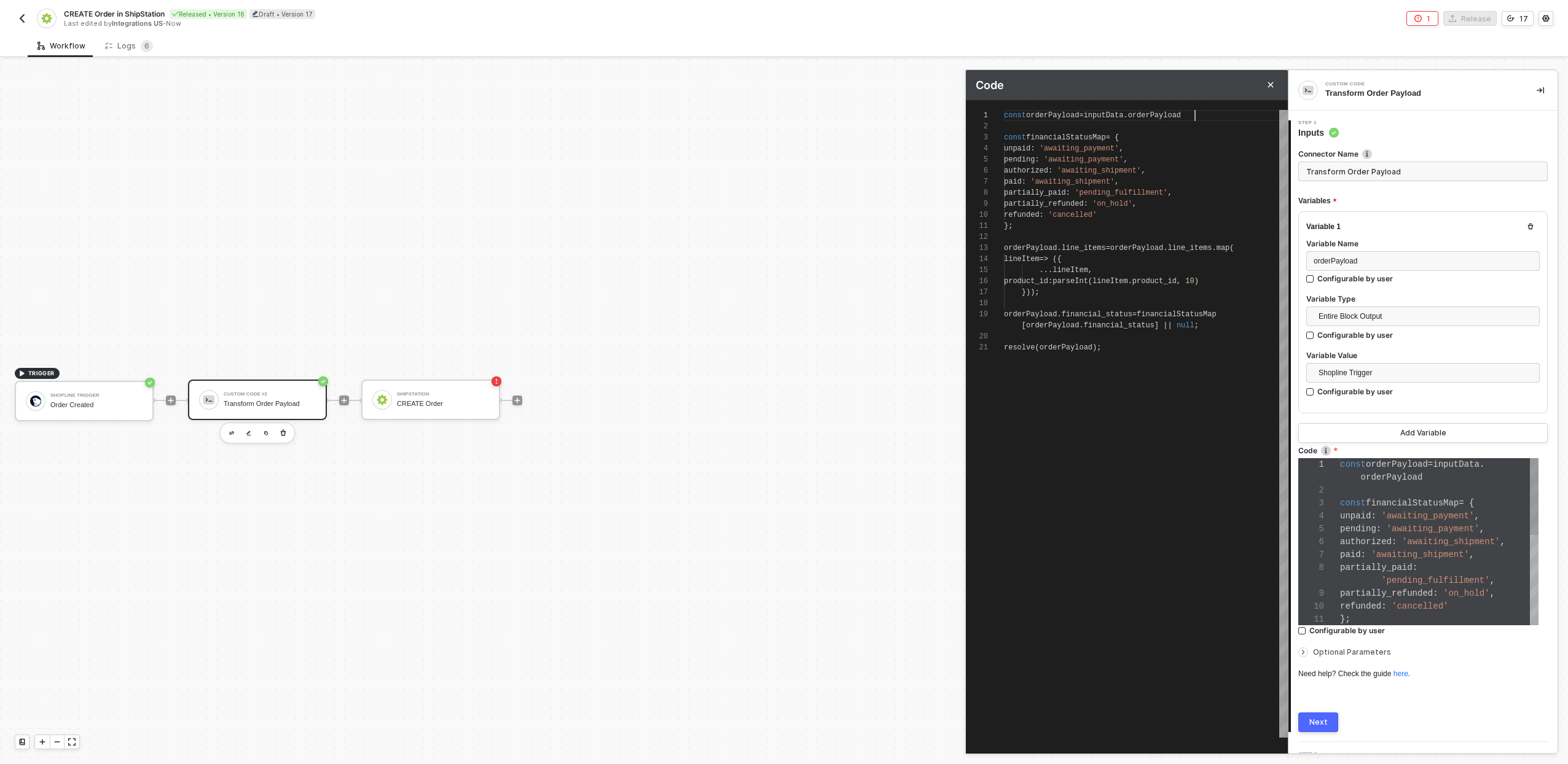
scroll to position [103, 0]
type textarea "const orderPayload = inputData.orderPayload; const financialStatusMap = { unpai…"
click at [1110, 118] on div "1 2 3 4 5 6 7 8 9 10 11 12 13 14 15 16 17 18 19 20 21 const orderPayload = inpu…" at bounding box center [1127, 424] width 322 height 628
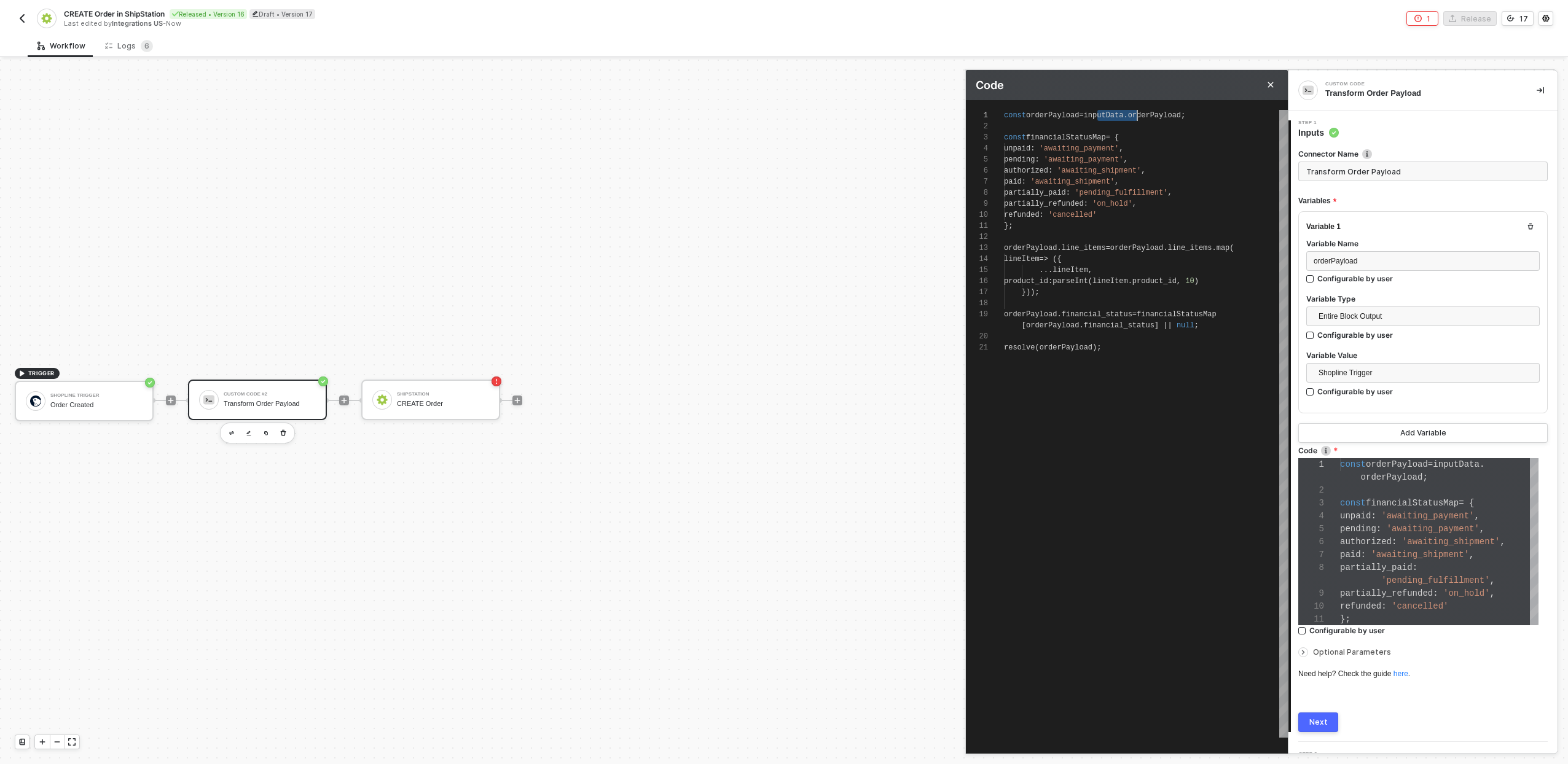
scroll to position [0, 133]
click at [1126, 132] on div "const financialStatusMap = {" at bounding box center [1146, 137] width 284 height 11
click at [1102, 142] on div "1 2 3 4 5 6 7 8 9 10 11 12 13 14 15 16 17 18 19 20 21 const orderPayload = inpu…" at bounding box center [1127, 424] width 322 height 628
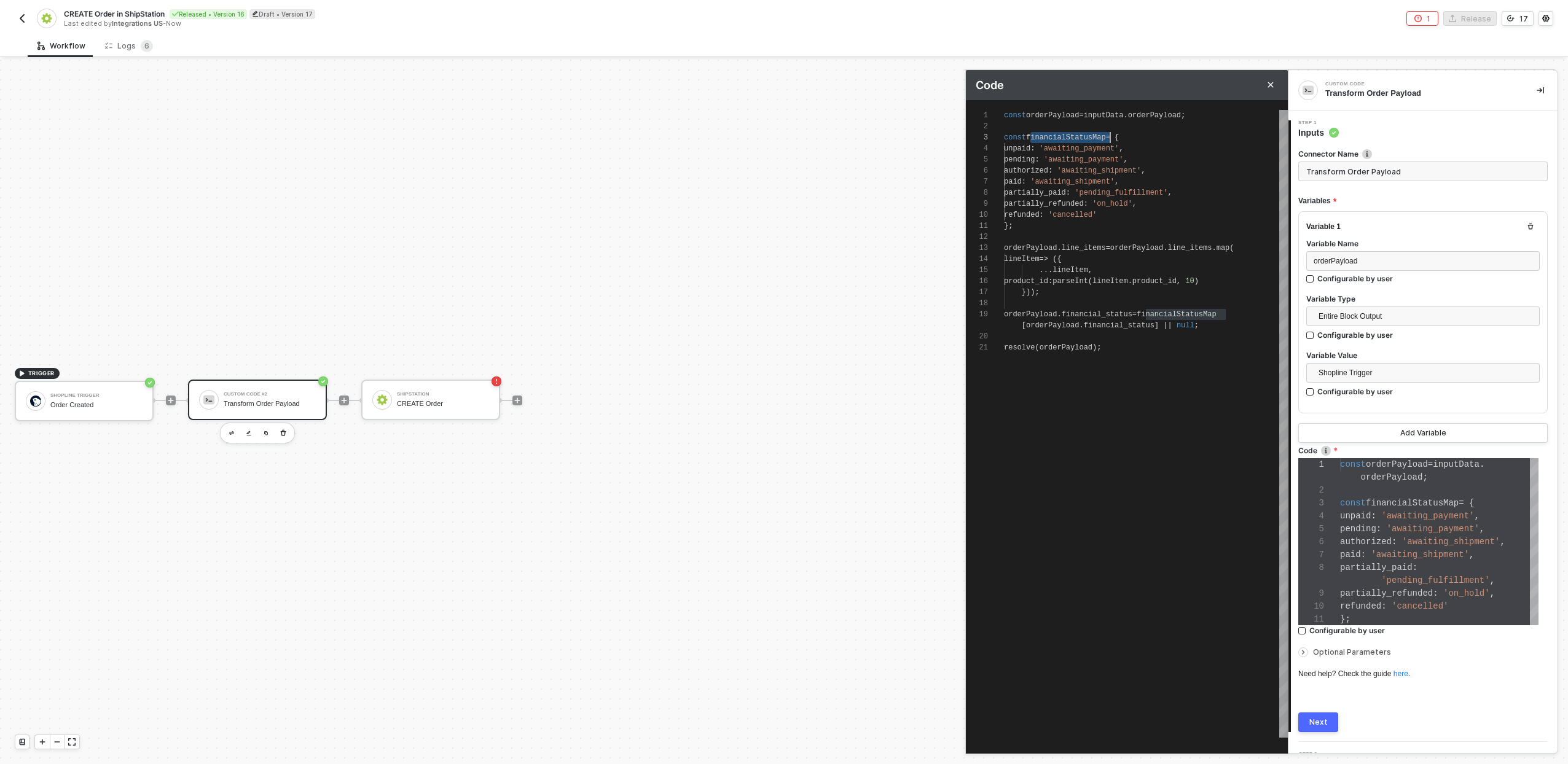
scroll to position [22, 106]
click at [998, 165] on div "6" at bounding box center [985, 170] width 38 height 11
click at [1022, 149] on div "1 2 3 4 5 6 7 8 9 10 11 12 13 14 15 16 17 18 19 20 21 const orderPayload = inpu…" at bounding box center [1127, 424] width 322 height 628
click at [1029, 161] on span "pending" at bounding box center [1019, 159] width 31 height 8
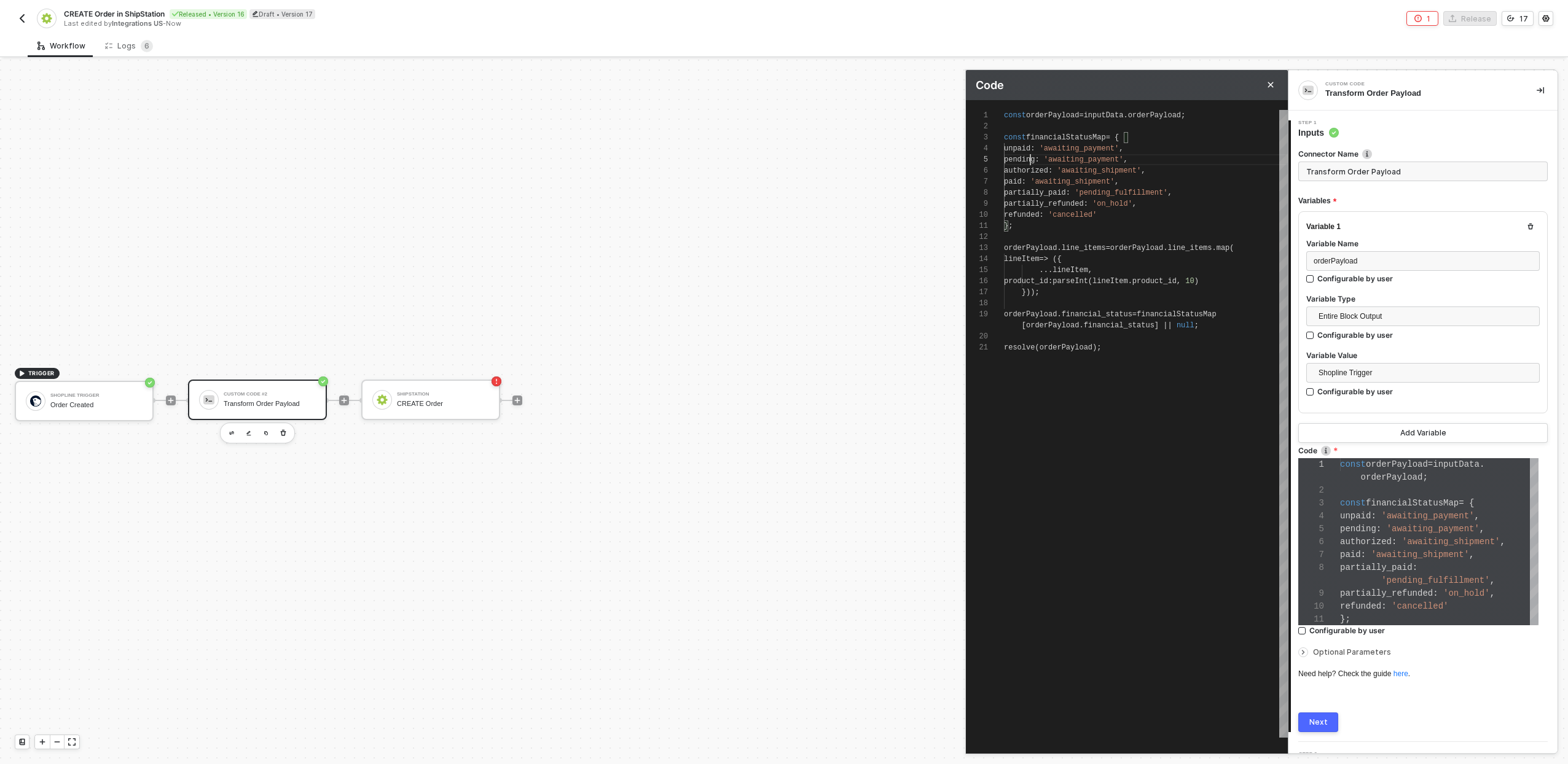
scroll to position [44, 48]
click at [1079, 150] on span "'awaiting_payment'" at bounding box center [1079, 148] width 80 height 8
click at [1100, 156] on span "'awaiting_payment'" at bounding box center [1084, 159] width 80 height 8
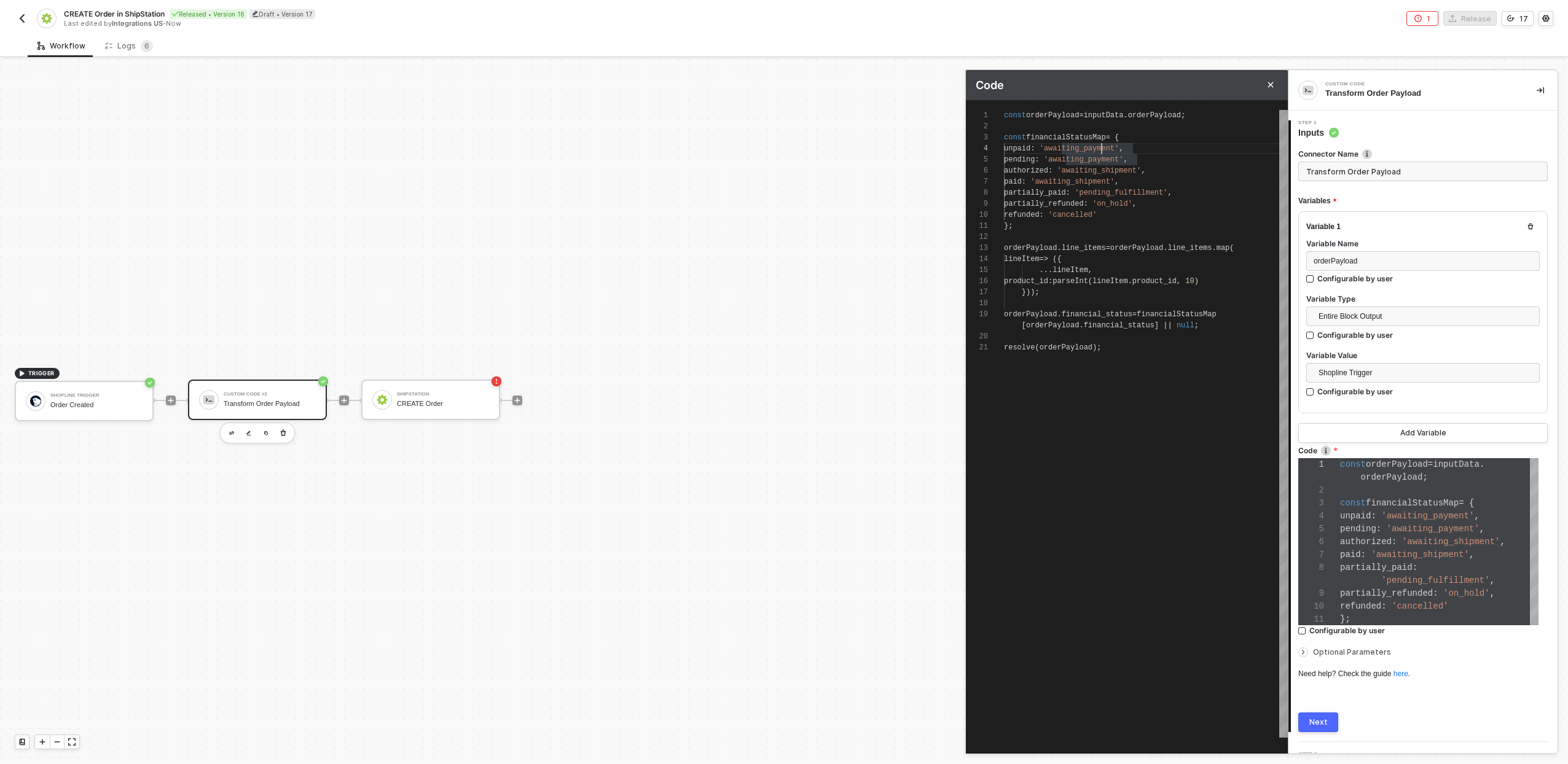
scroll to position [33, 98]
click at [1102, 148] on div "1 2 3 4 5 6 7 8 9 10 11 12 13 14 15 16 17 18 19 20 21 const orderPayload = inpu…" at bounding box center [1127, 424] width 322 height 628
click at [1066, 191] on span "partially_paid" at bounding box center [1035, 192] width 62 height 8
click at [1068, 250] on span "line_items" at bounding box center [1084, 247] width 44 height 8
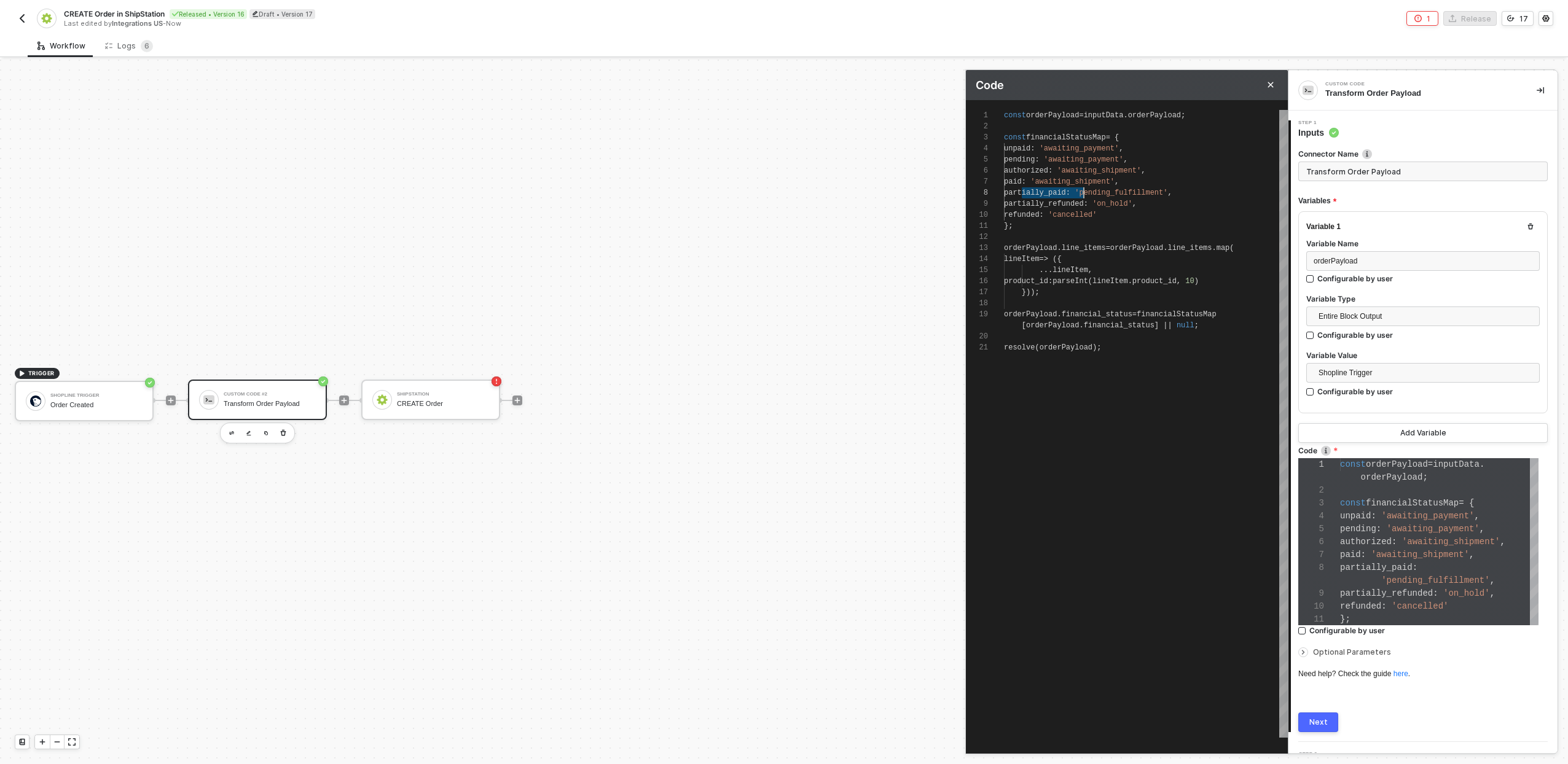
scroll to position [22, 62]
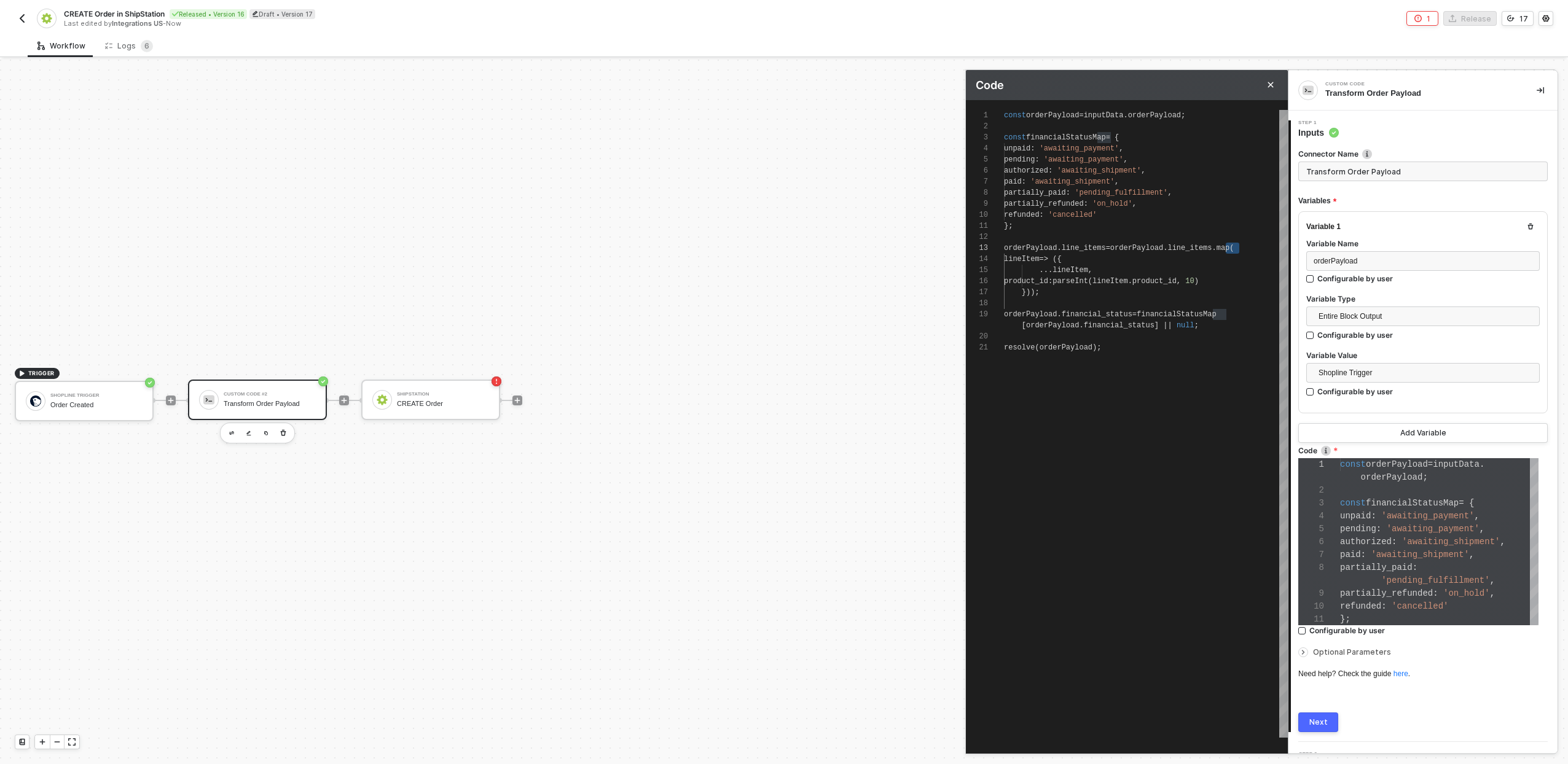
scroll to position [44, 71]
click at [1197, 249] on span "line_items" at bounding box center [1189, 247] width 44 height 8
click at [1039, 262] on span "lineItem" at bounding box center [1021, 259] width 35 height 8
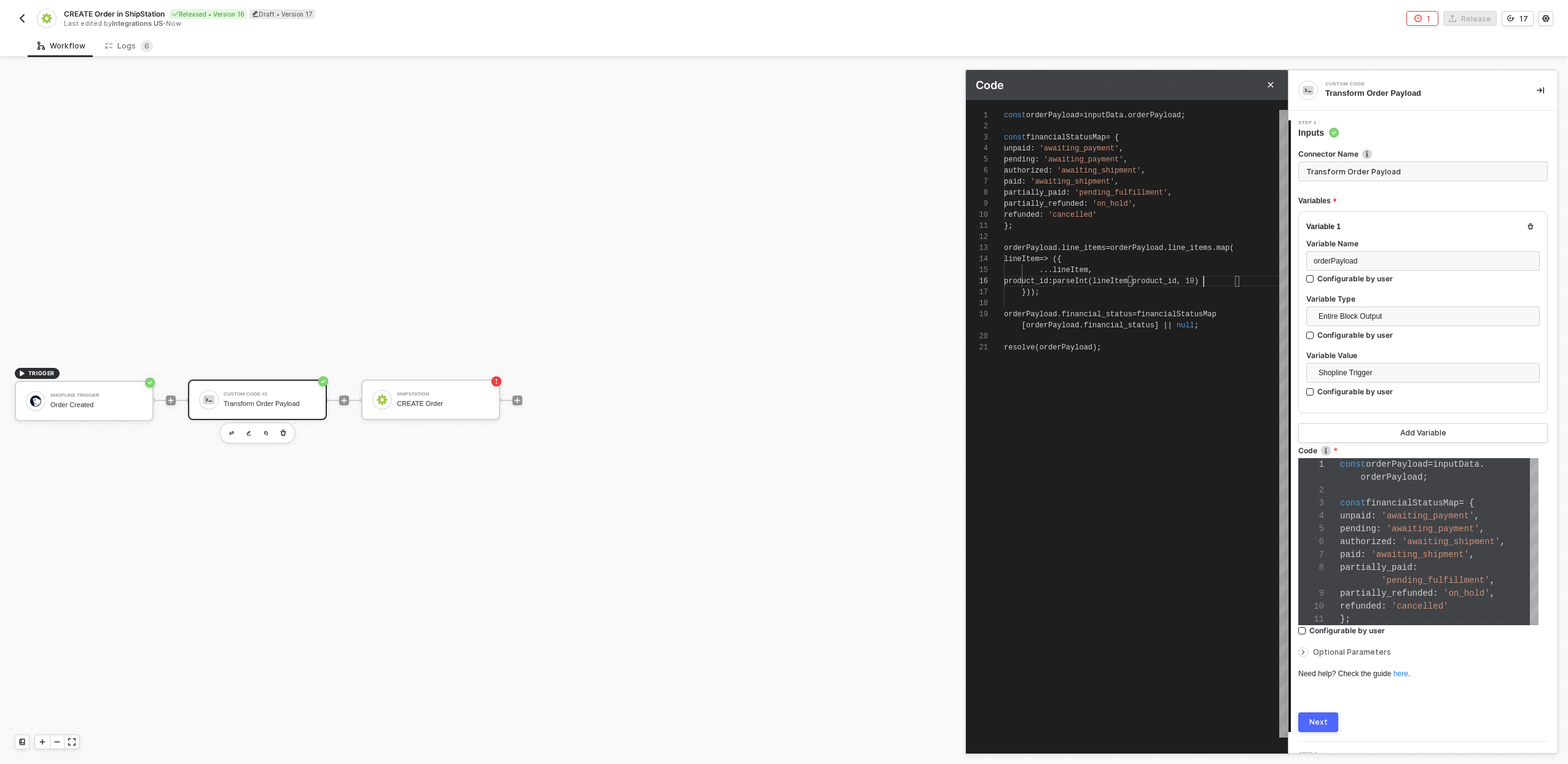
click at [1177, 279] on span "product_id" at bounding box center [1154, 281] width 44 height 8
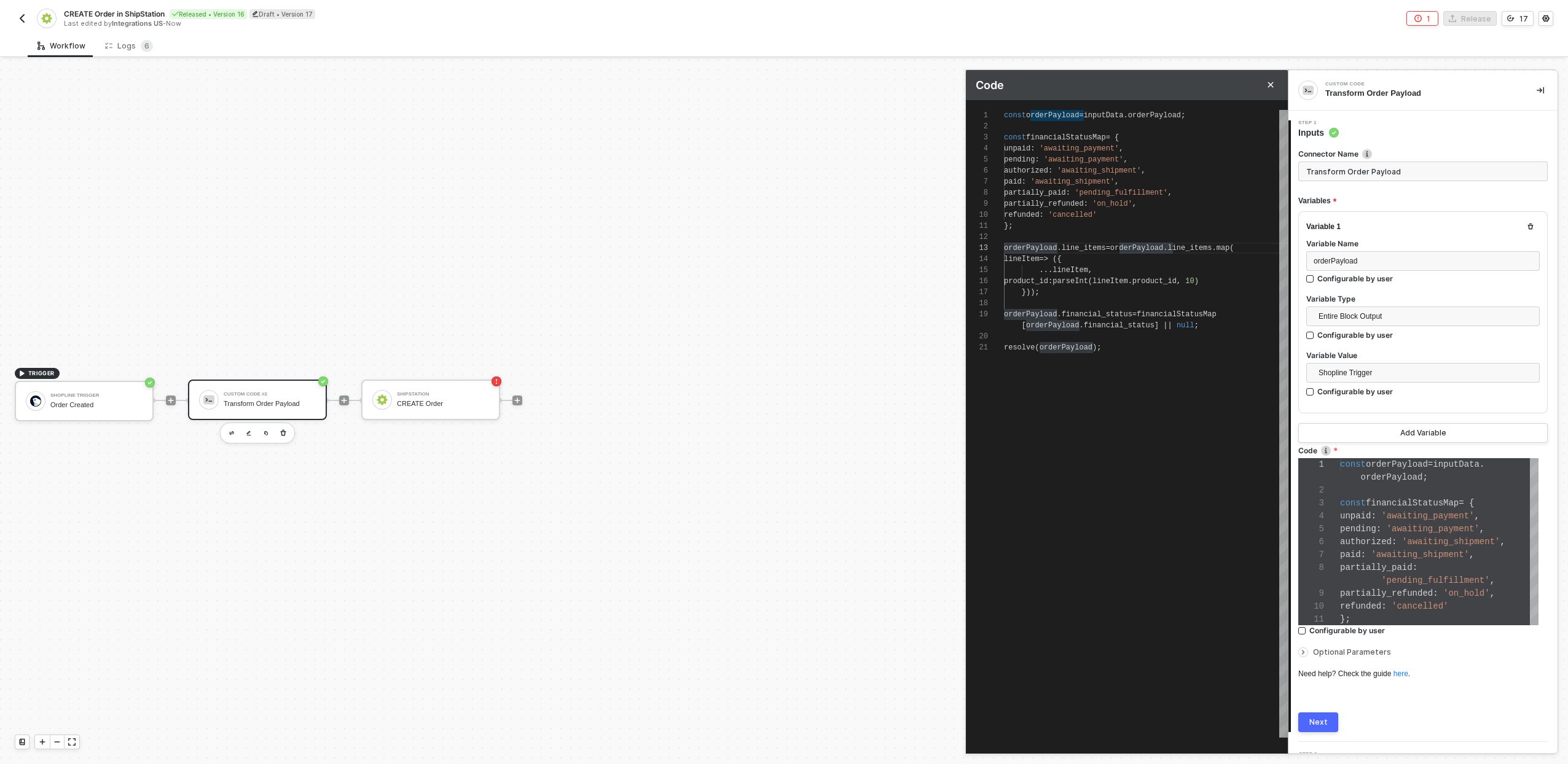
click at [1057, 249] on textarea "}; orderPayload.line_items = orderPayload.line_[DOMAIN_NAME]( lineItem => ({ ..…" at bounding box center [1057, 248] width 1 height 11
click at [1048, 314] on div "1 2 3 4 5 6 7 8 9 10 11 12 13 14 15 16 17 18 19 20 21 const orderPayload = inpu…" at bounding box center [1127, 424] width 322 height 628
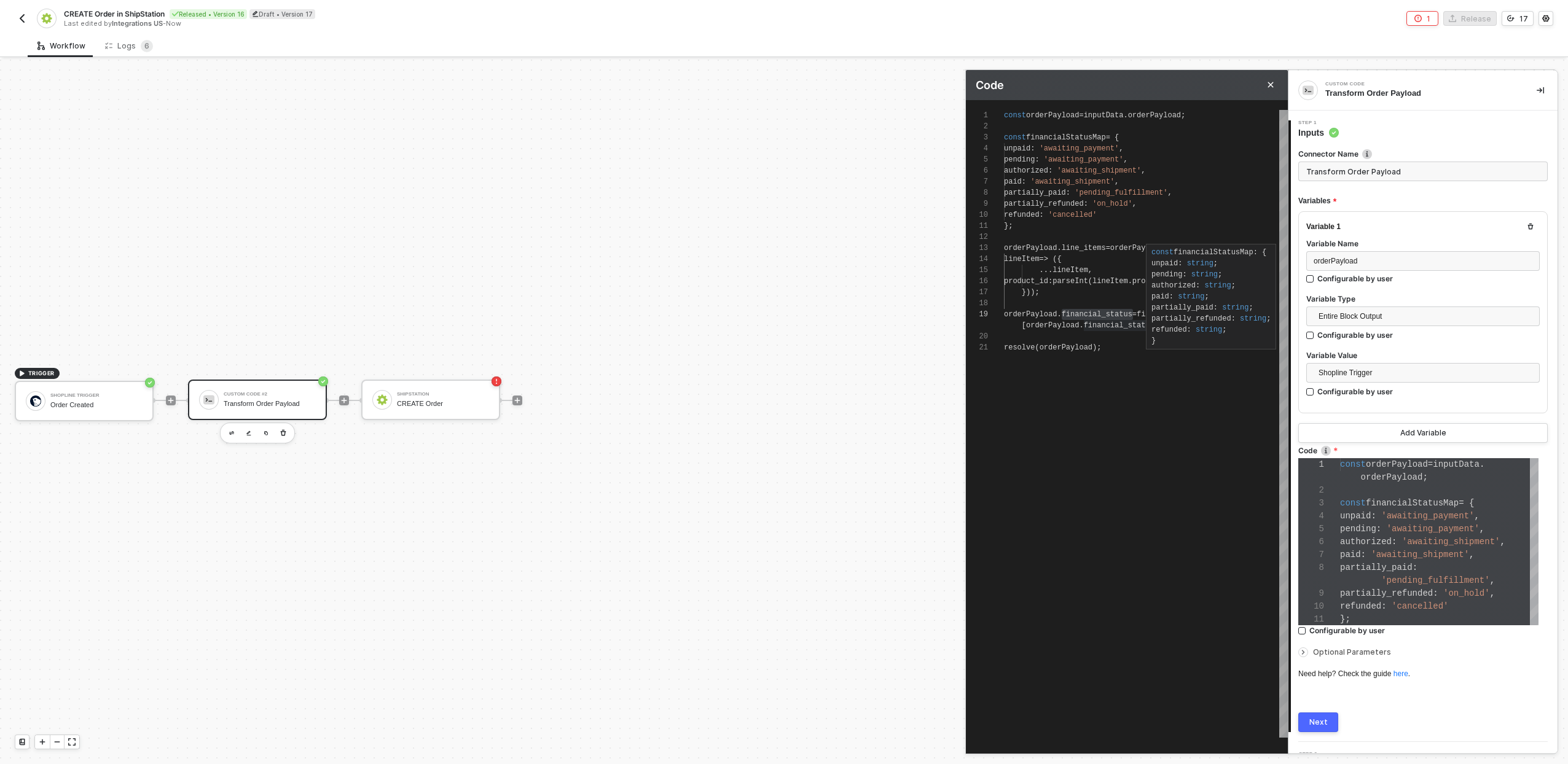
click at [1172, 313] on div "const financialStatusMap : { unpaid : string ; pending : string ; authorized : …" at bounding box center [1211, 296] width 119 height 100
click at [1099, 314] on span "financial_status" at bounding box center [1097, 314] width 71 height 8
click at [1118, 327] on span "financial_status" at bounding box center [1119, 325] width 71 height 8
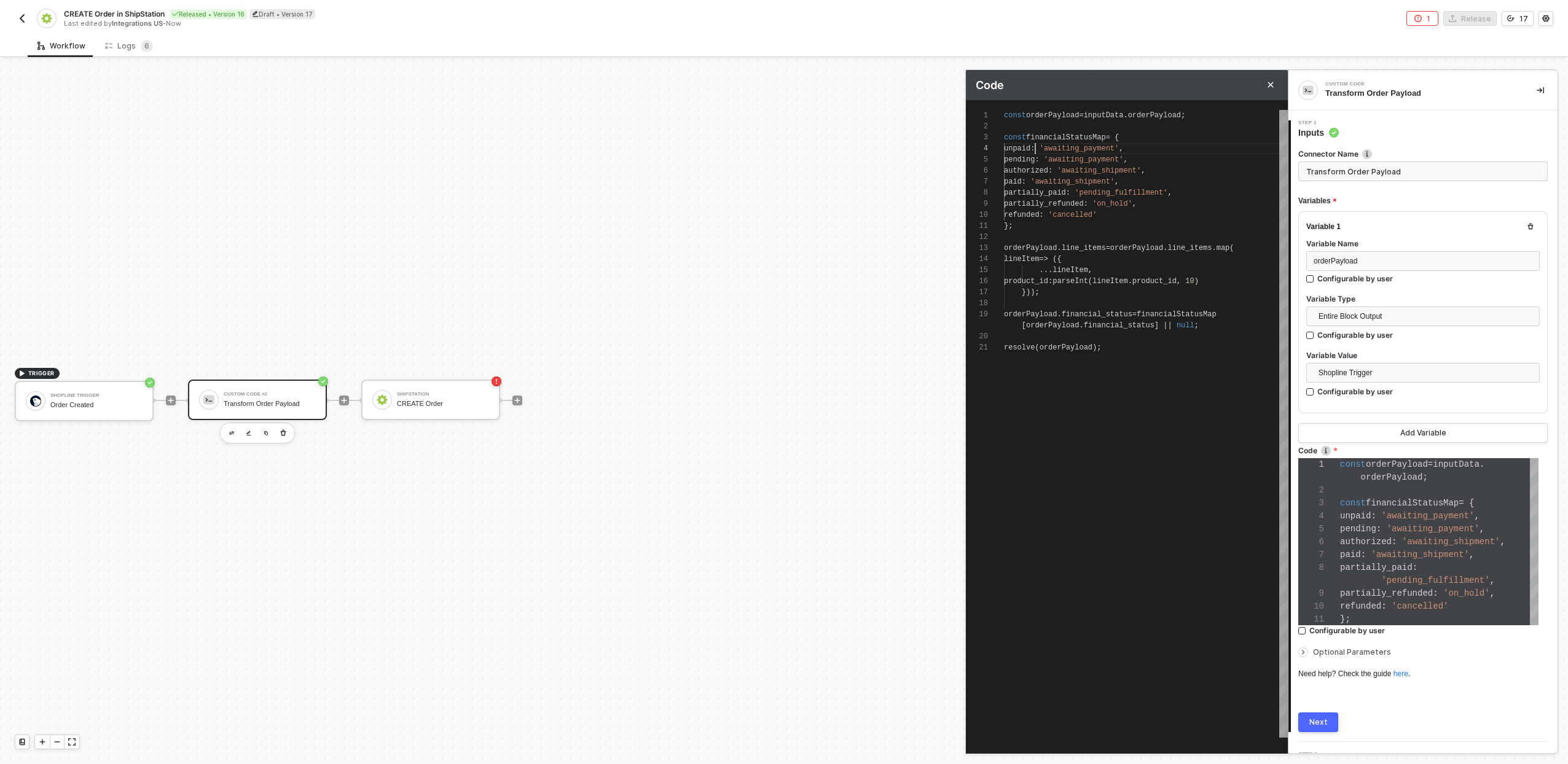
click at [1030, 151] on span "unpaid" at bounding box center [1017, 148] width 26 height 8
click at [1055, 347] on span "orderPayload" at bounding box center [1066, 347] width 53 height 8
click at [1056, 349] on span "orderPayload" at bounding box center [1066, 347] width 53 height 8
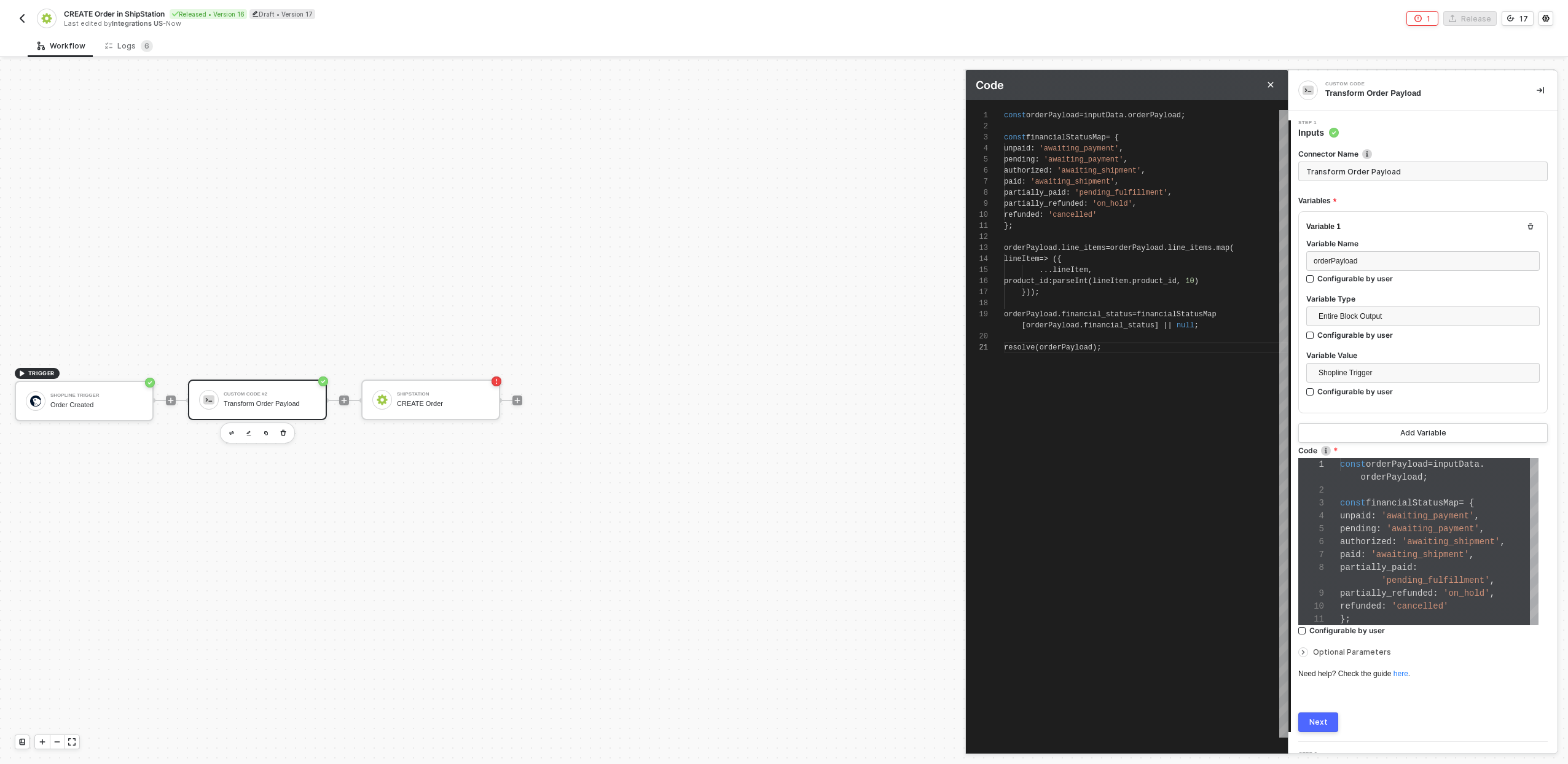
click at [1056, 349] on span "orderPayload" at bounding box center [1066, 347] width 53 height 8
click at [1072, 349] on span "orderPayload" at bounding box center [1066, 347] width 53 height 8
click at [1072, 350] on span "orderPayload" at bounding box center [1066, 347] width 53 height 8
click at [1131, 316] on span "financial_status" at bounding box center [1097, 314] width 71 height 8
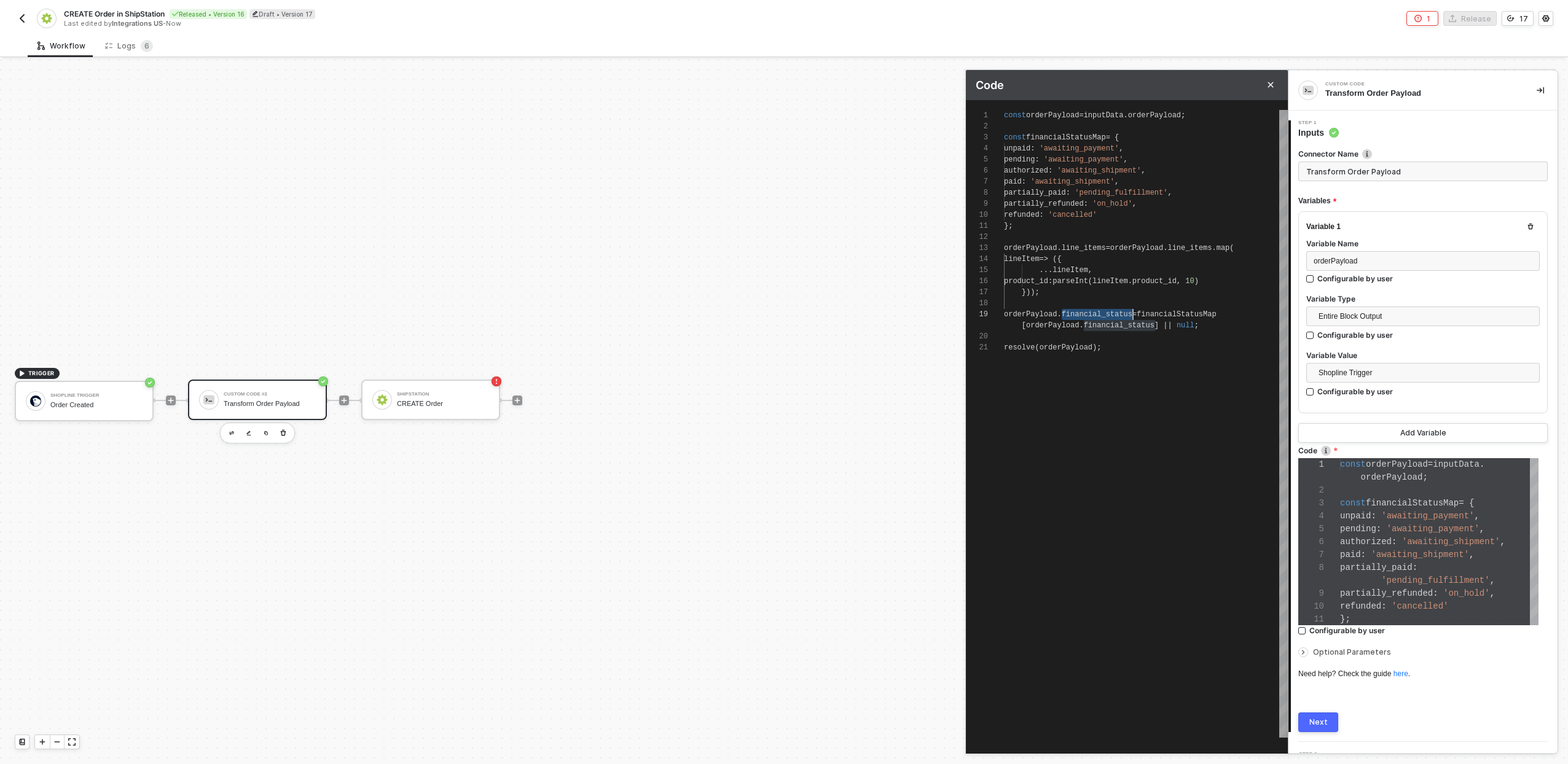
scroll to position [88, 0]
click at [1125, 315] on span "financial_status" at bounding box center [1097, 314] width 71 height 8
click at [1091, 317] on span "financial_status" at bounding box center [1097, 314] width 71 height 8
click at [1094, 151] on span "'awaiting_payment'" at bounding box center [1079, 148] width 80 height 8
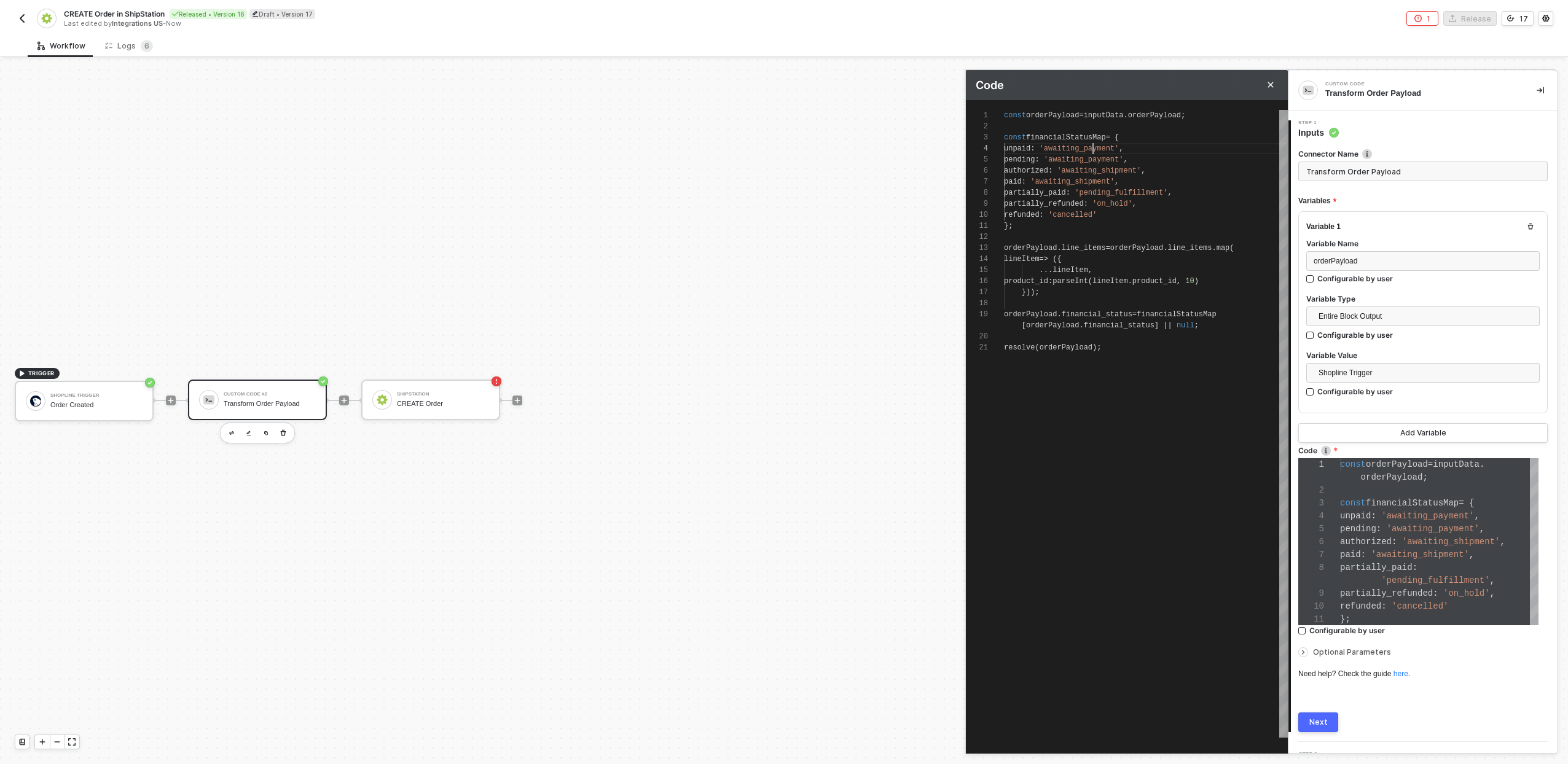
scroll to position [33, 129]
click at [1069, 351] on span "orderPayload" at bounding box center [1066, 347] width 53 height 8
click at [1069, 350] on span "orderPayload" at bounding box center [1066, 347] width 53 height 8
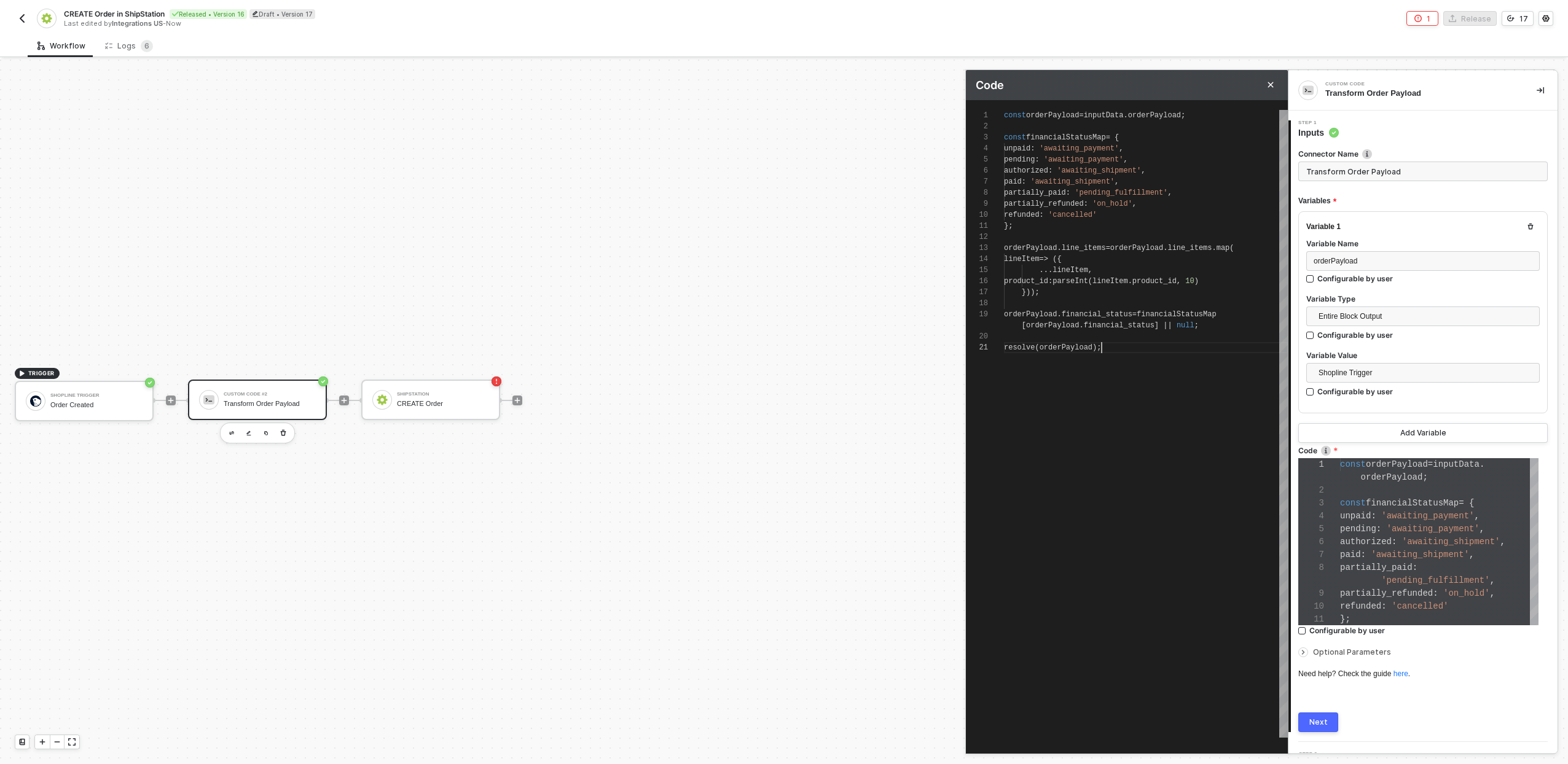
click at [1069, 350] on span "orderPayload" at bounding box center [1066, 347] width 53 height 8
click at [1069, 344] on span "orderPayload" at bounding box center [1066, 347] width 53 height 8
click at [1079, 349] on span "orderPayload" at bounding box center [1066, 347] width 53 height 8
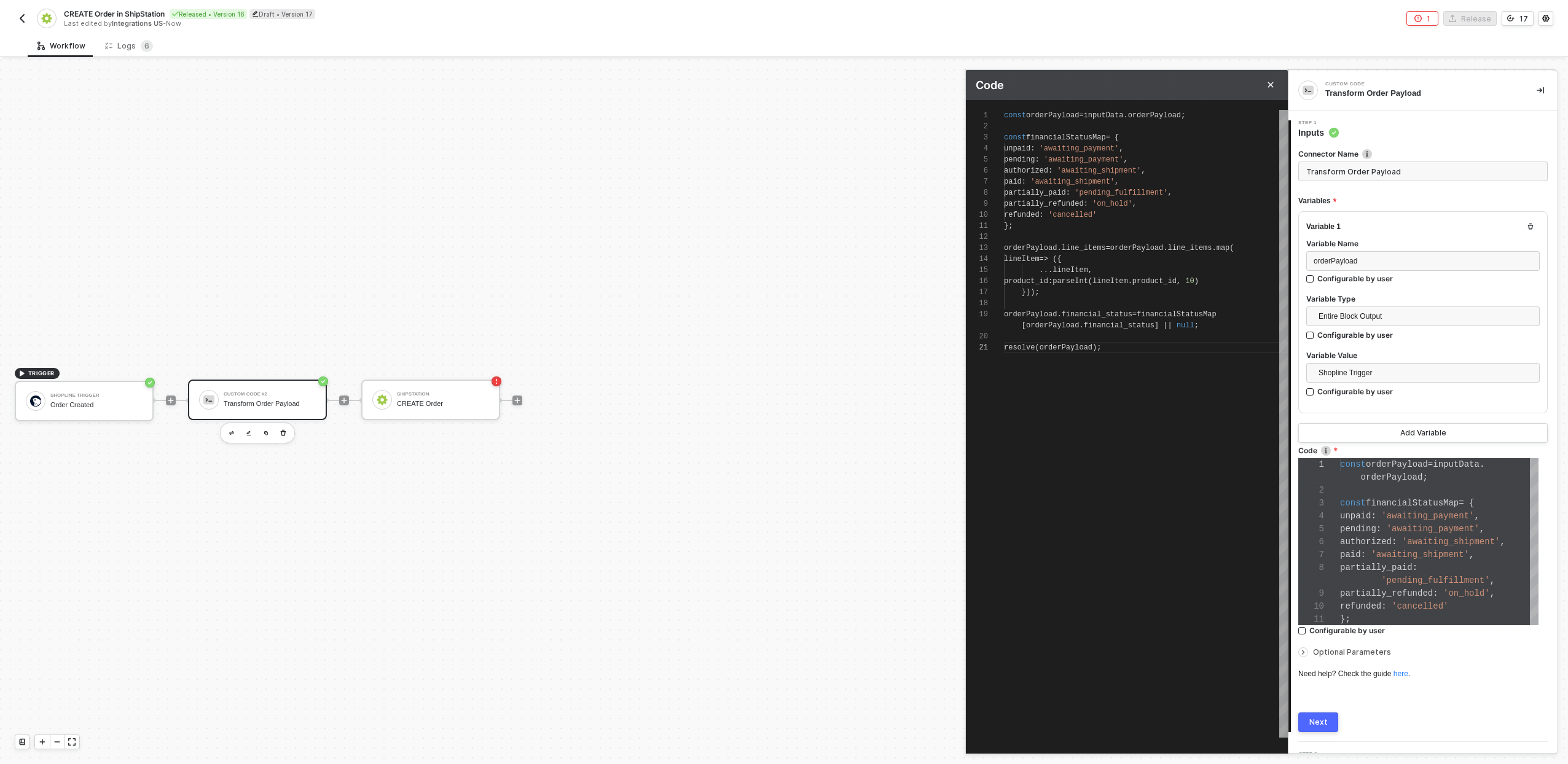
type textarea "const orderPayload = inputData.orderPayload; const financialStatusMap = { unpai…"
click at [1099, 178] on span "'awaiting_shipment'" at bounding box center [1072, 181] width 84 height 8
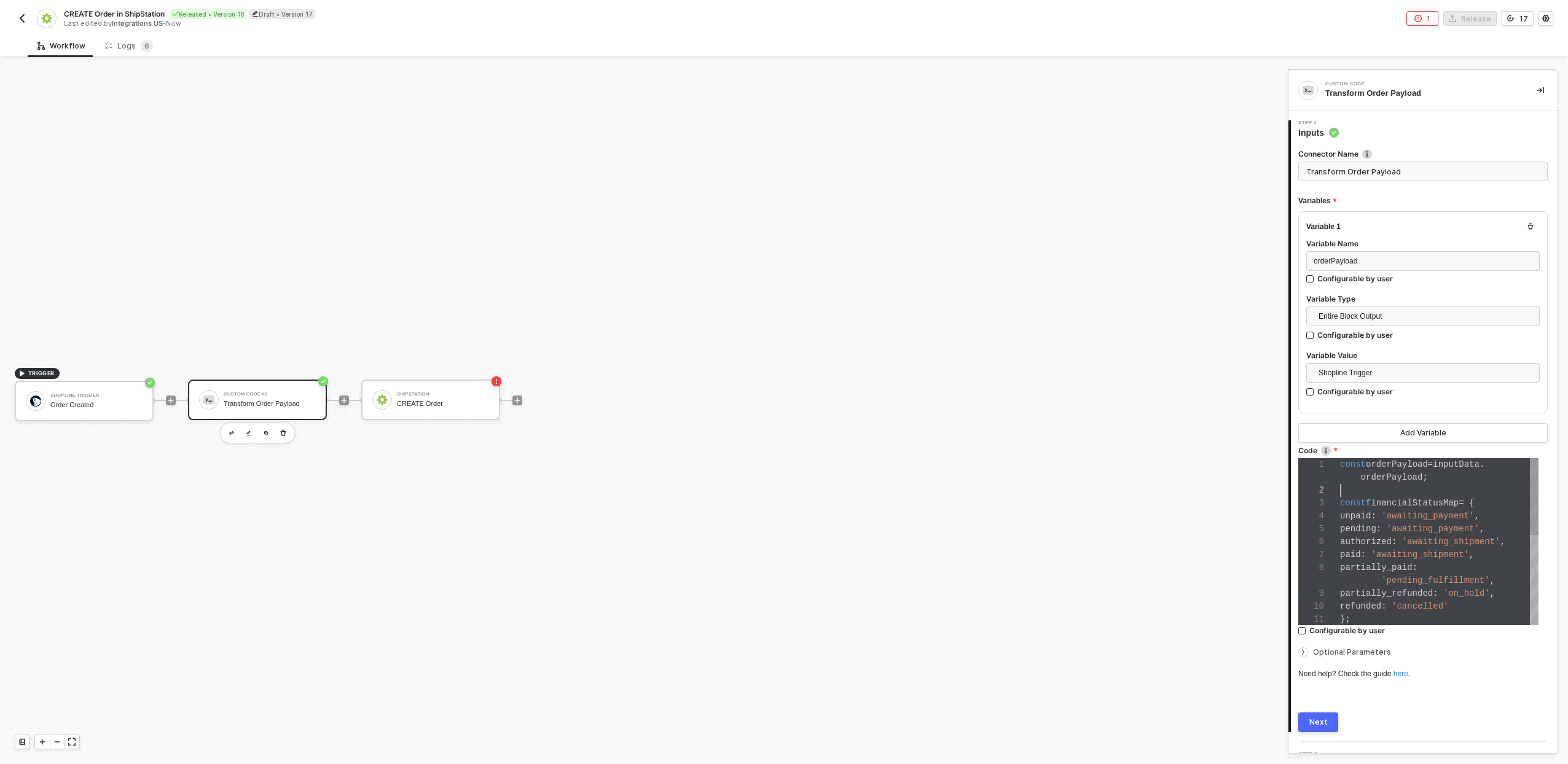
click at [1404, 487] on div at bounding box center [1439, 490] width 198 height 13
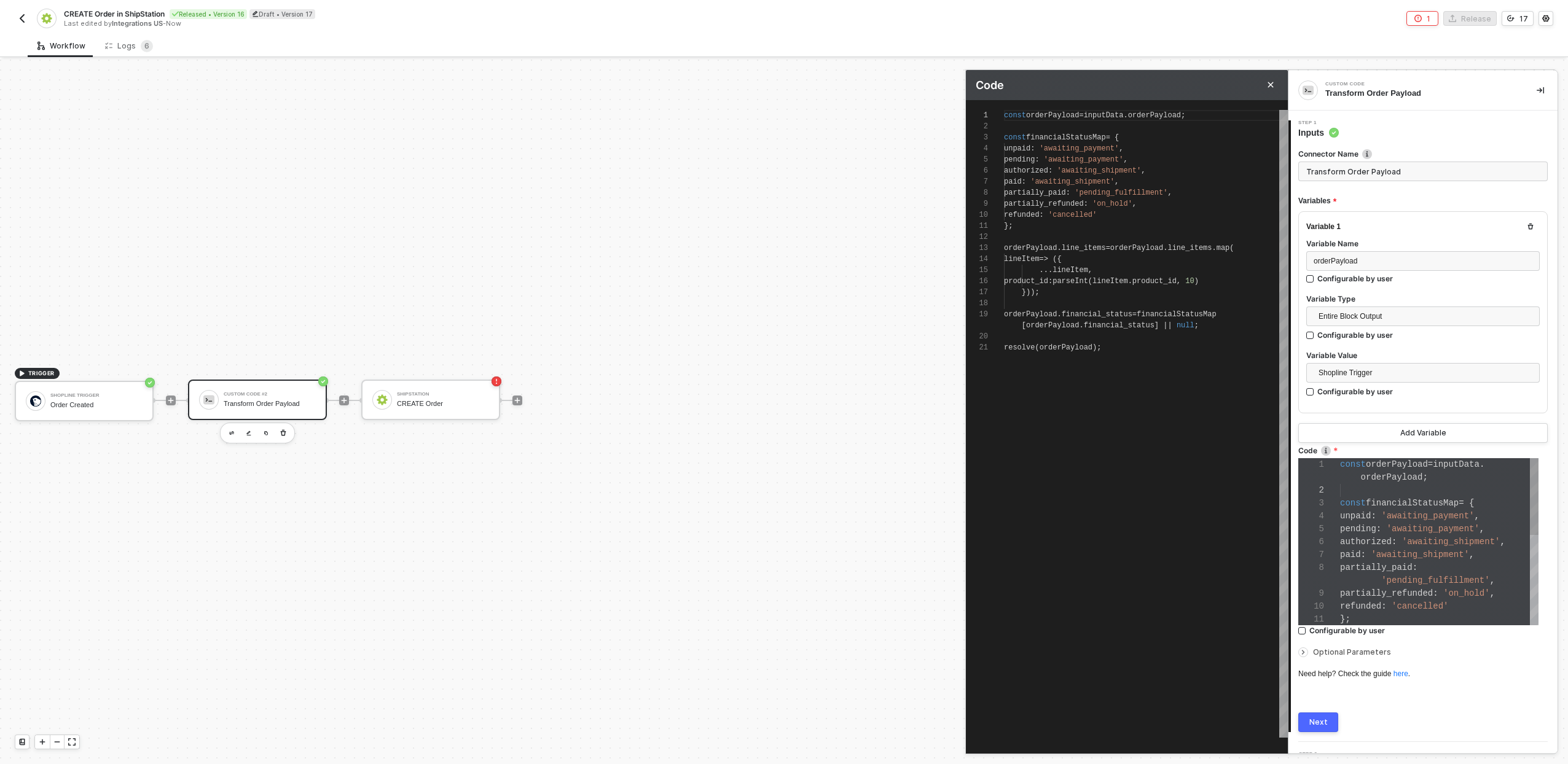
scroll to position [111, 0]
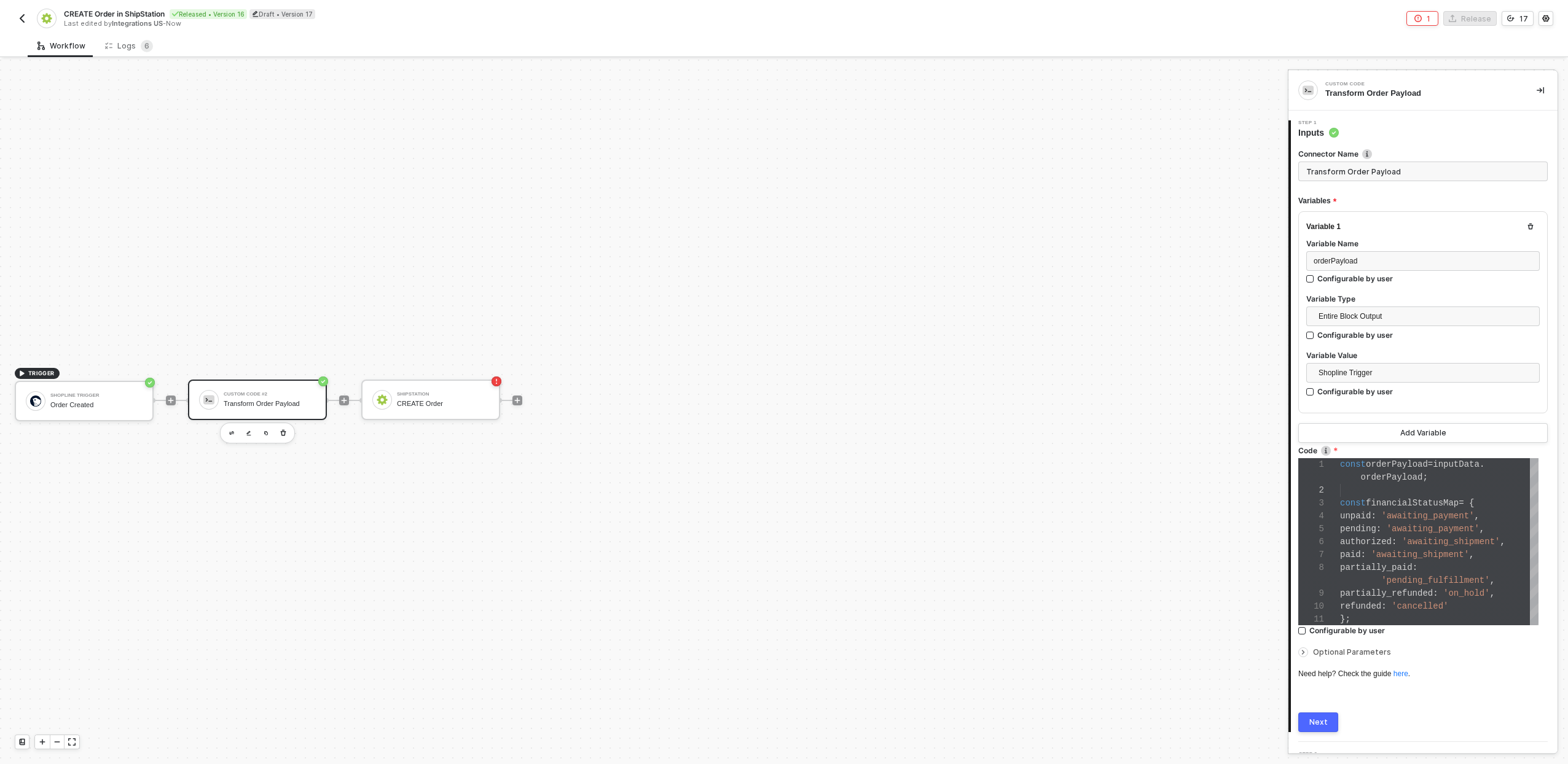
click at [1336, 735] on div "1 Step 1 Inputs Connector Name Transform Order Payload Variables Variable 1 Var…" at bounding box center [1422, 426] width 269 height 631
click at [1330, 726] on button "Next" at bounding box center [1318, 723] width 40 height 20
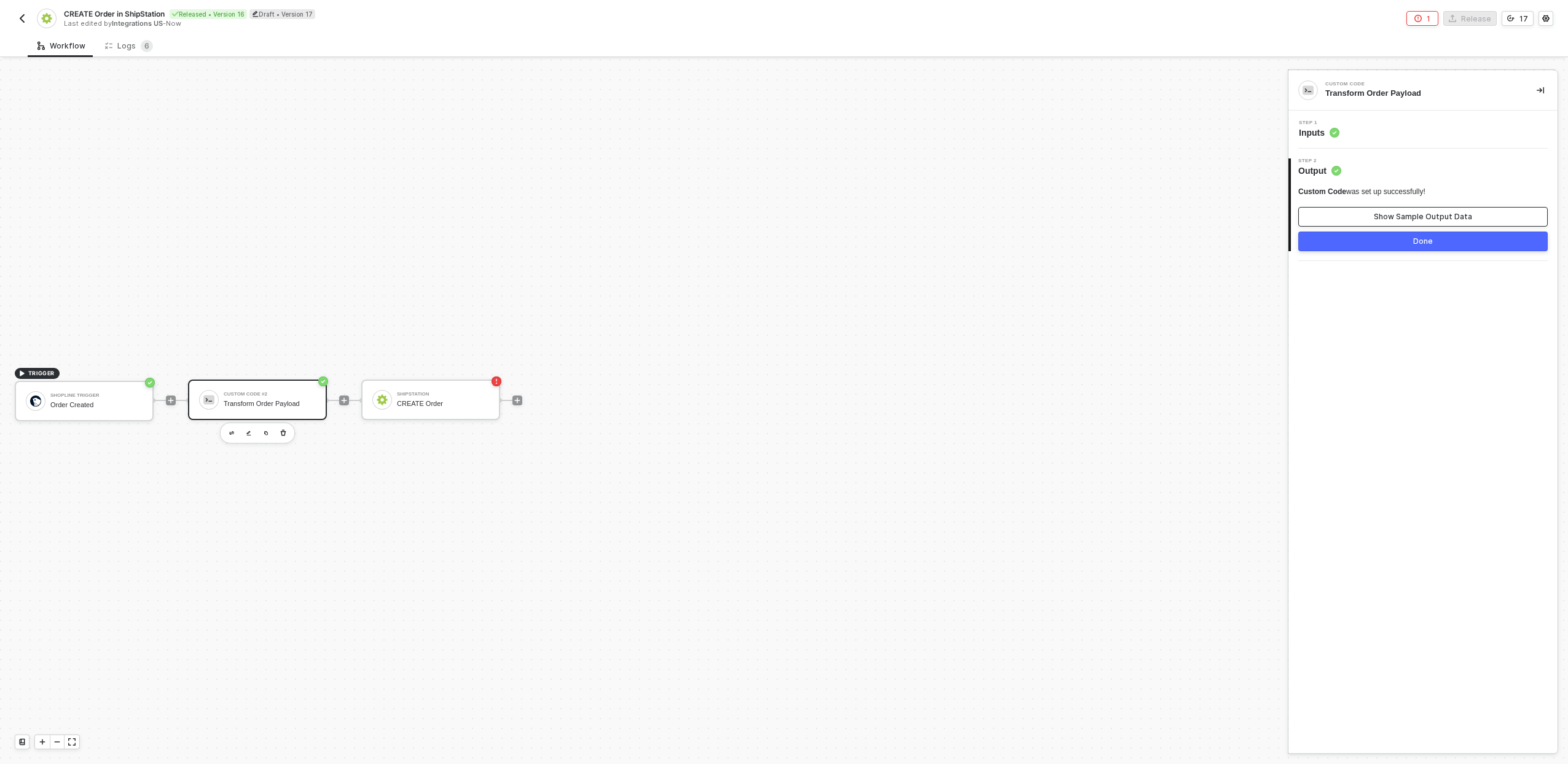
click at [1361, 223] on button "Show Sample Output Data" at bounding box center [1422, 217] width 250 height 20
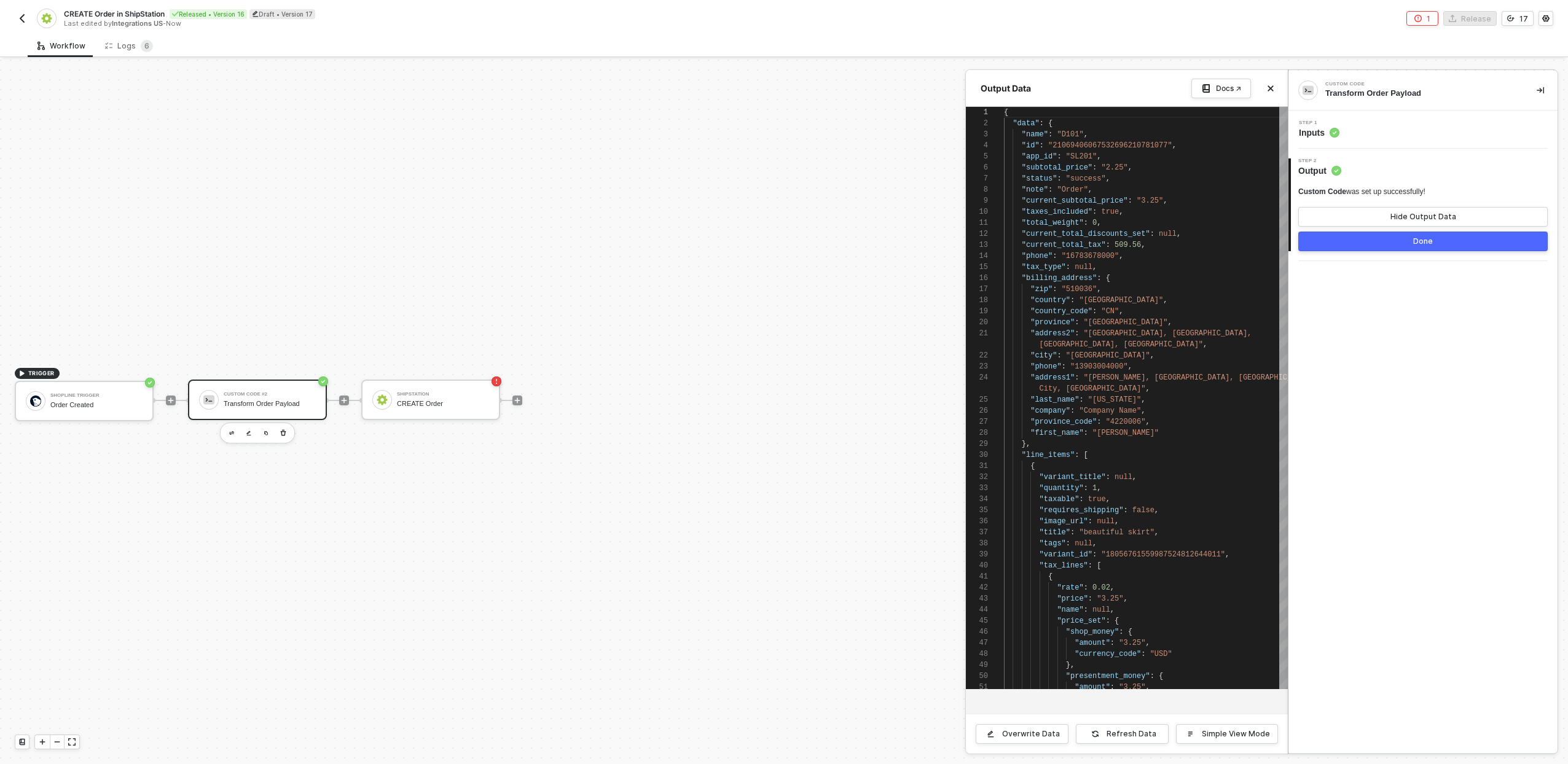
click at [247, 403] on div at bounding box center [784, 412] width 1568 height 704
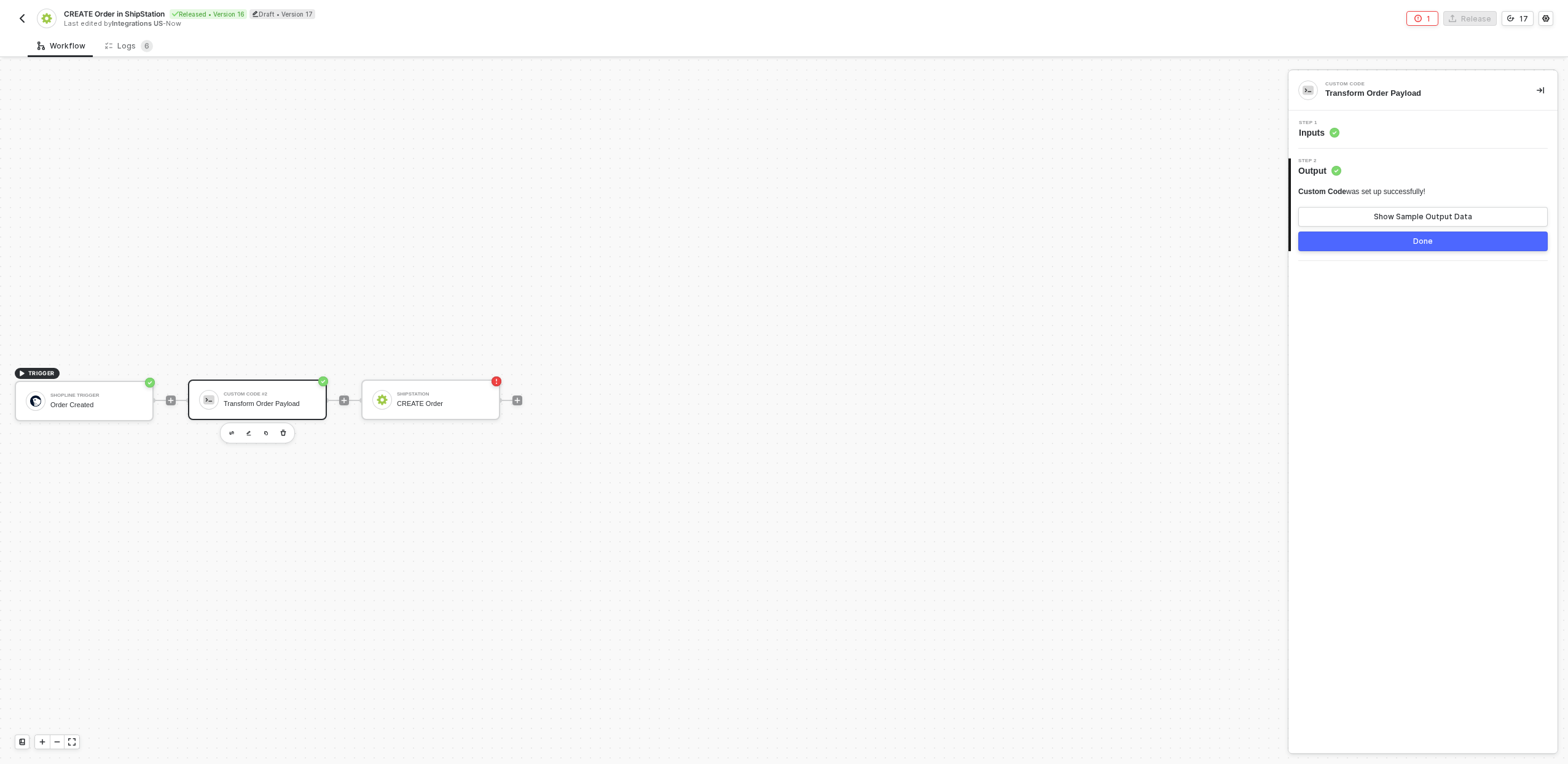
click at [1419, 136] on div "Step 1 Inputs" at bounding box center [1424, 130] width 266 height 18
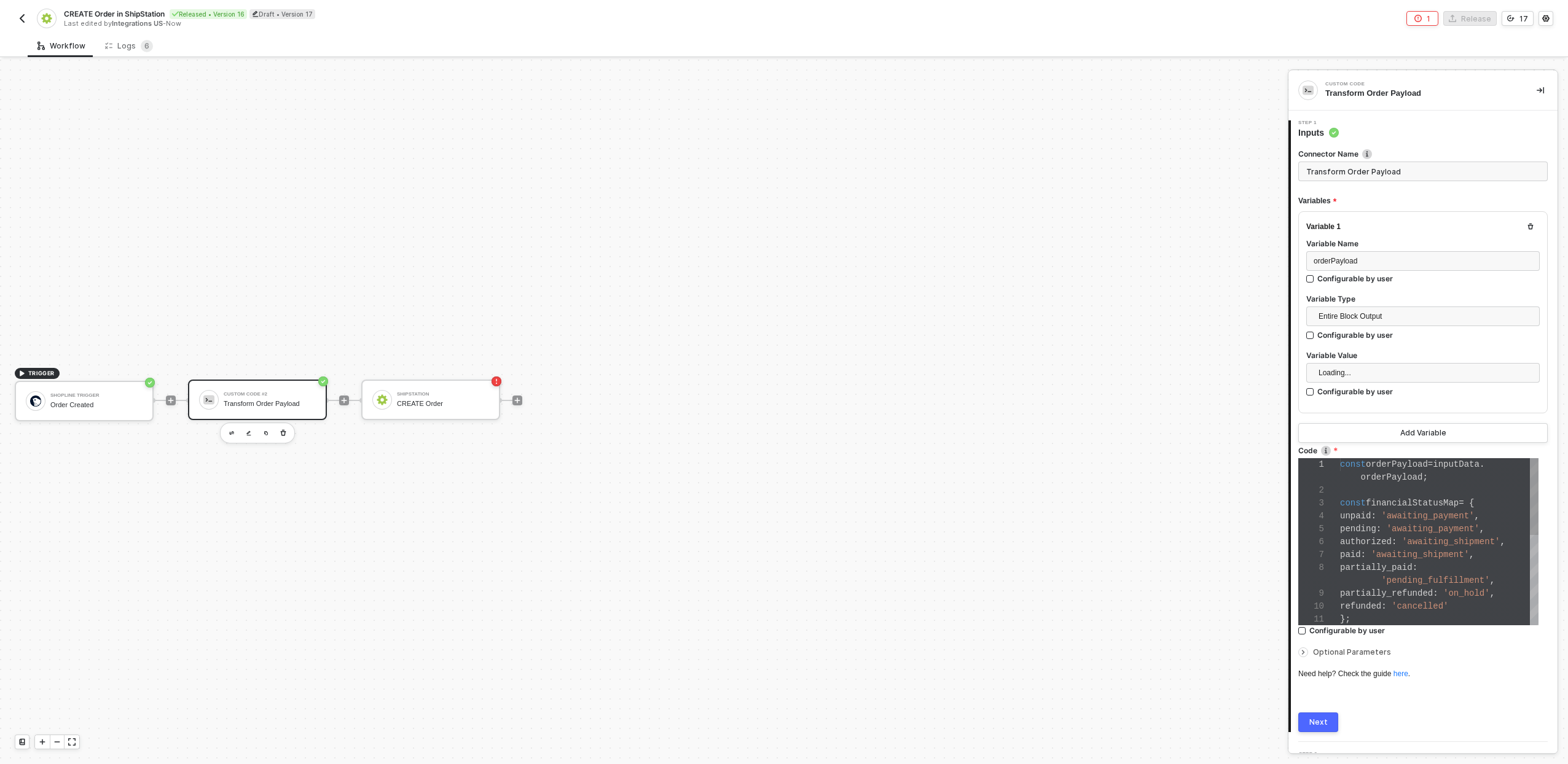
scroll to position [103, 0]
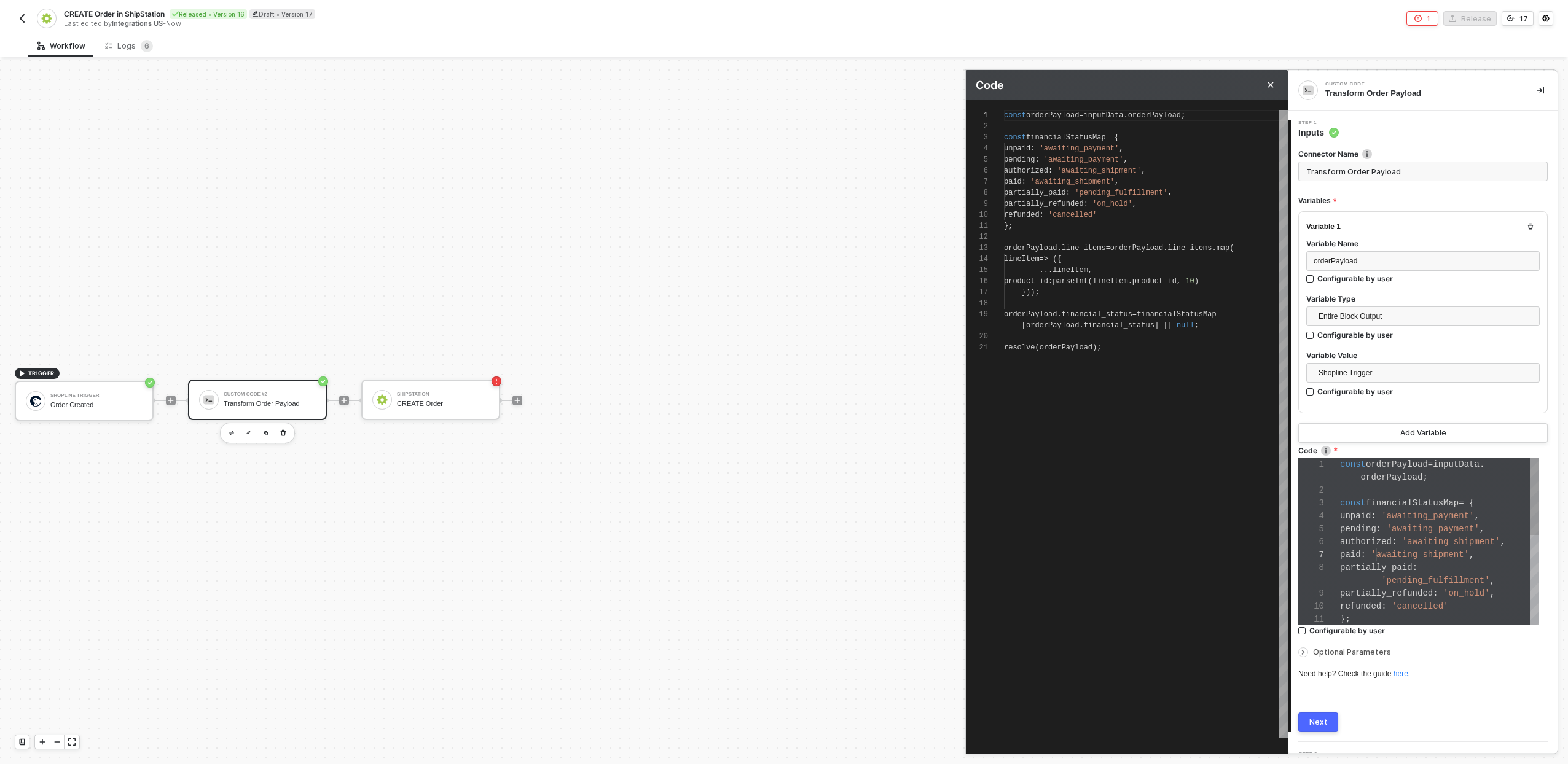
scroll to position [111, 0]
type textarea "resolve(orderPayload);"
click at [1075, 343] on span "orderPayload" at bounding box center [1066, 347] width 53 height 8
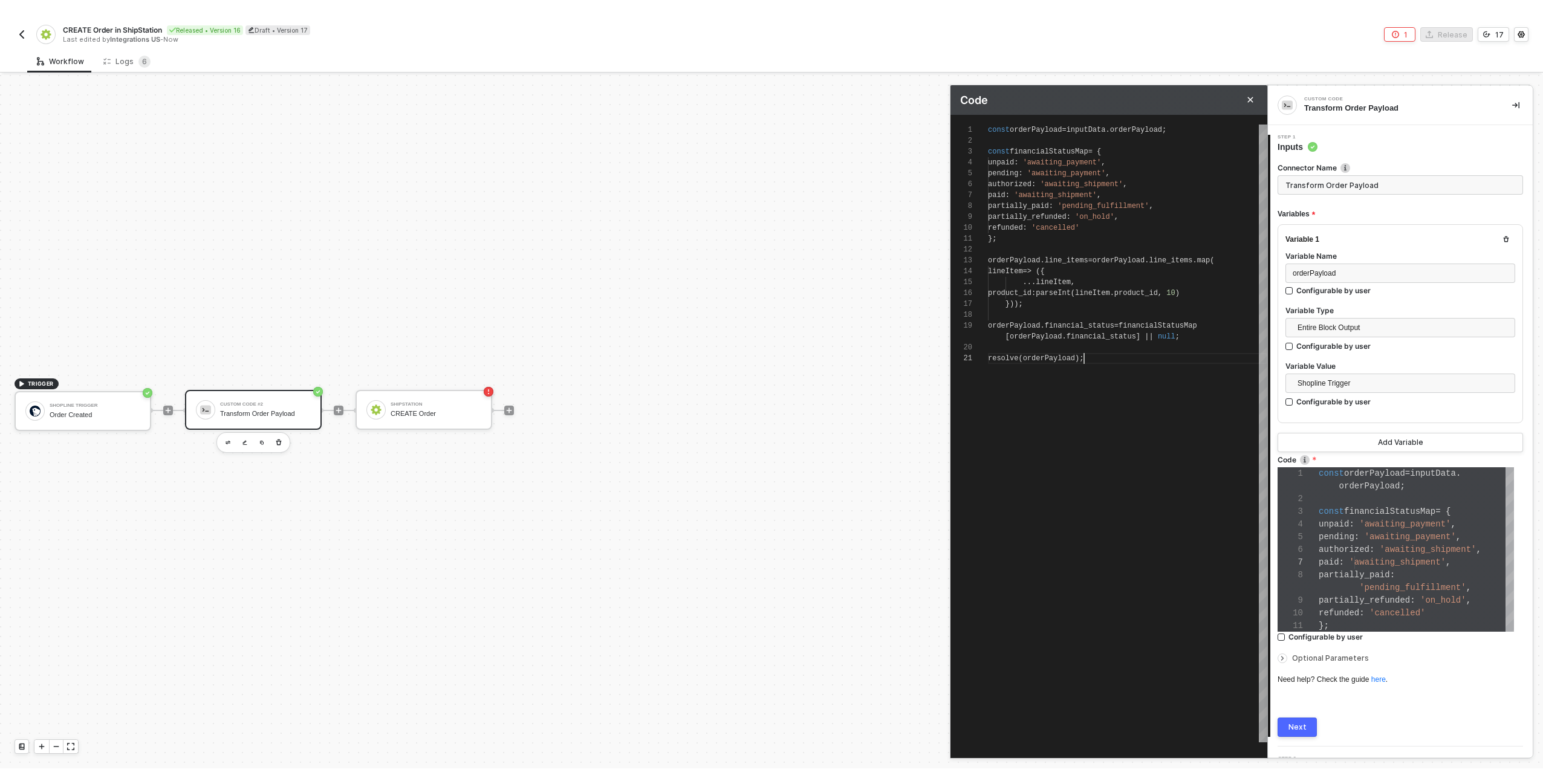
scroll to position [11, 96]
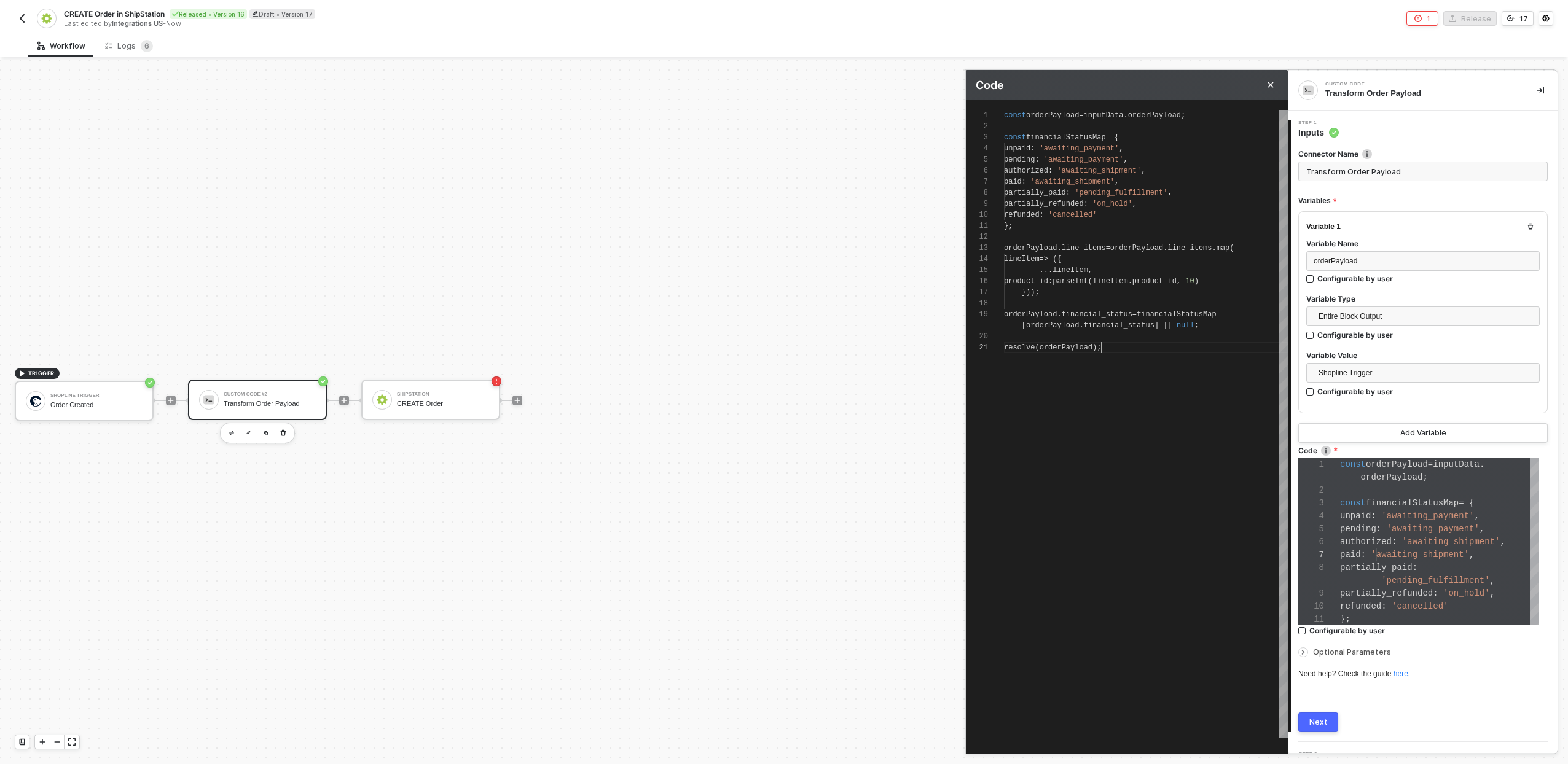
click at [1075, 345] on span "orderPayload" at bounding box center [1066, 347] width 53 height 8
click at [1079, 349] on span "orderPayload" at bounding box center [1066, 347] width 53 height 8
click at [1073, 349] on span "orderPayload" at bounding box center [1066, 347] width 53 height 8
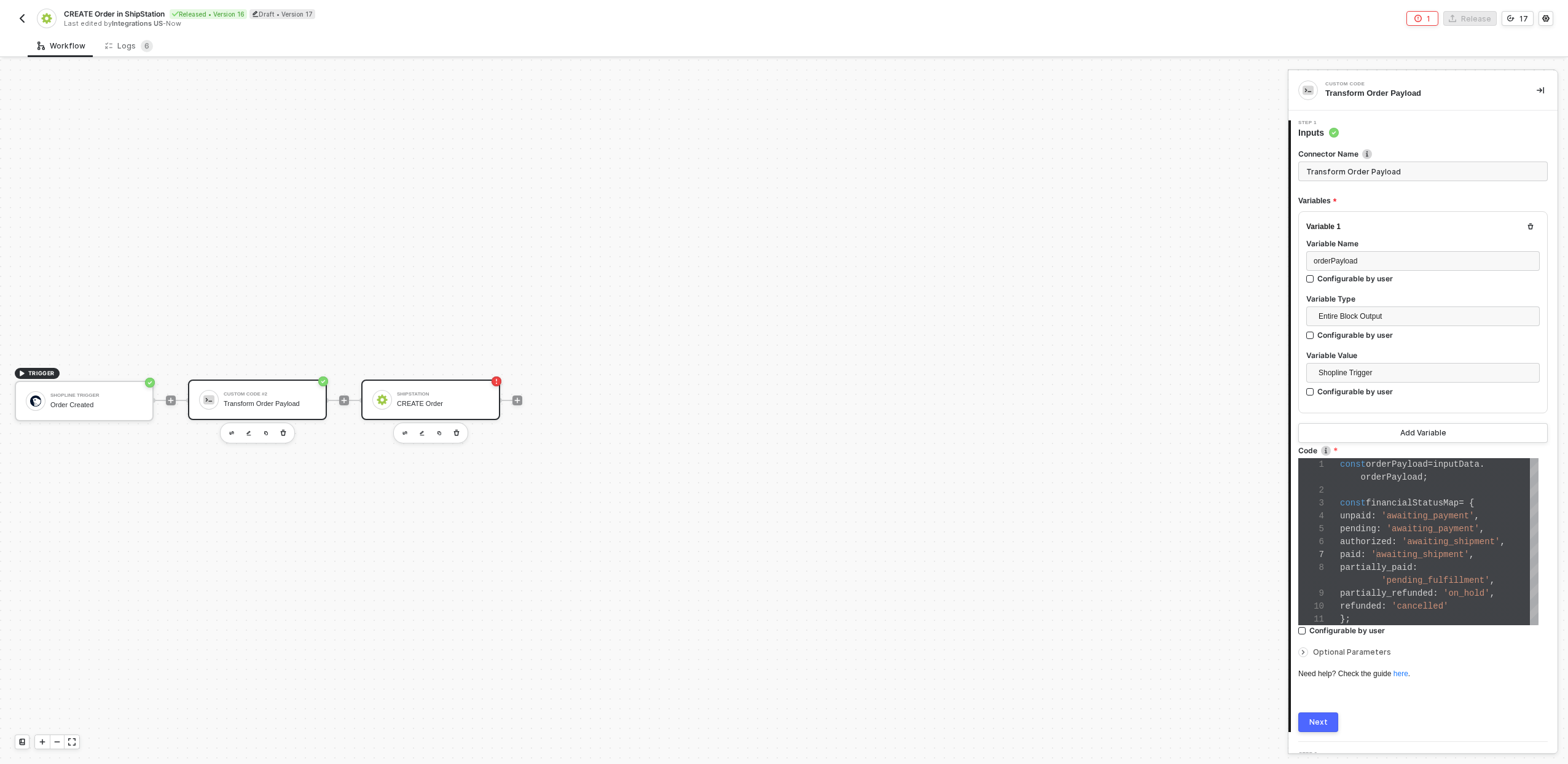
click at [462, 392] on div "ShipStation" at bounding box center [443, 394] width 92 height 5
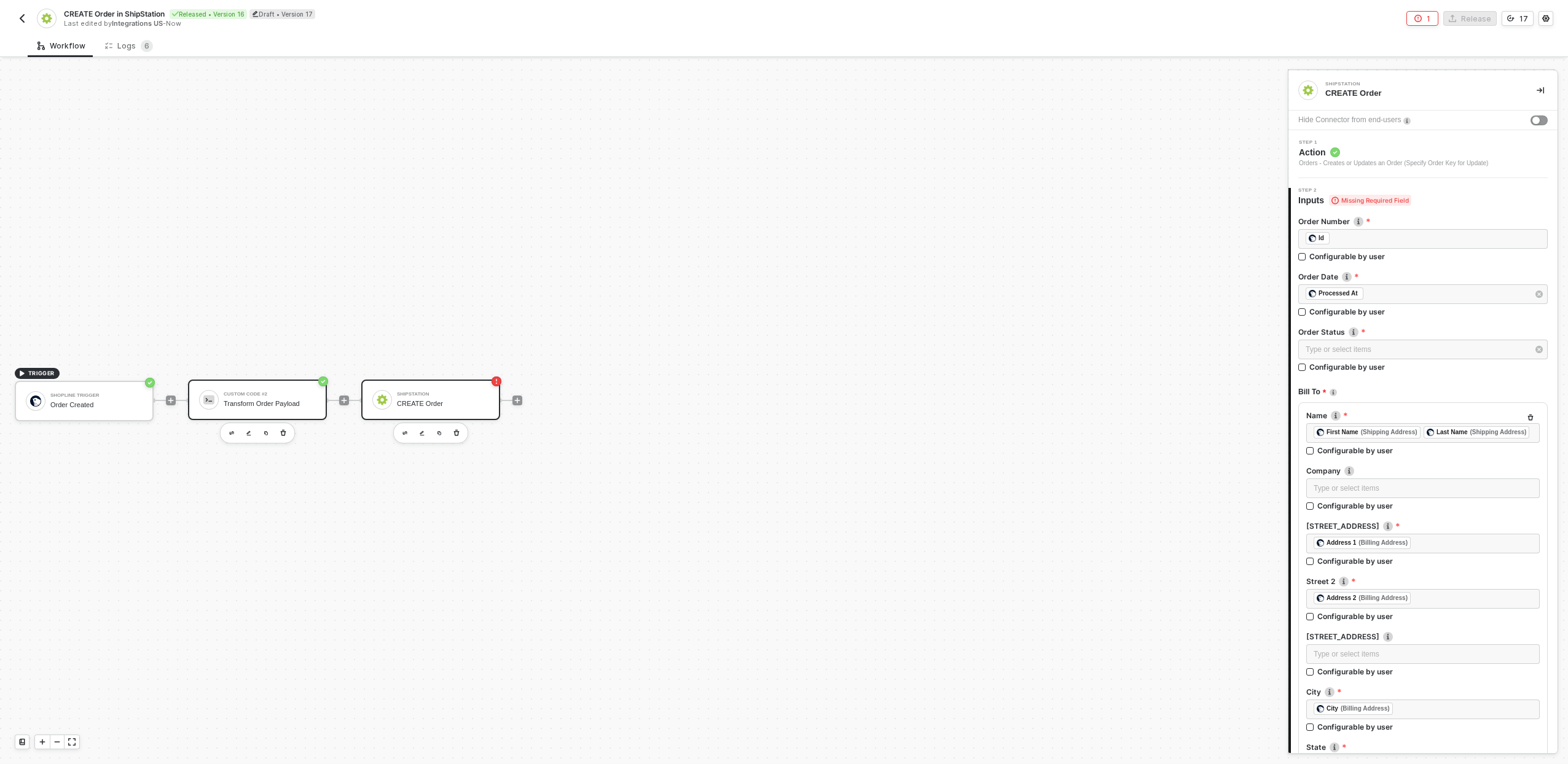
click at [271, 389] on div "Custom Code #2 Transform Order Payload" at bounding box center [270, 400] width 92 height 23
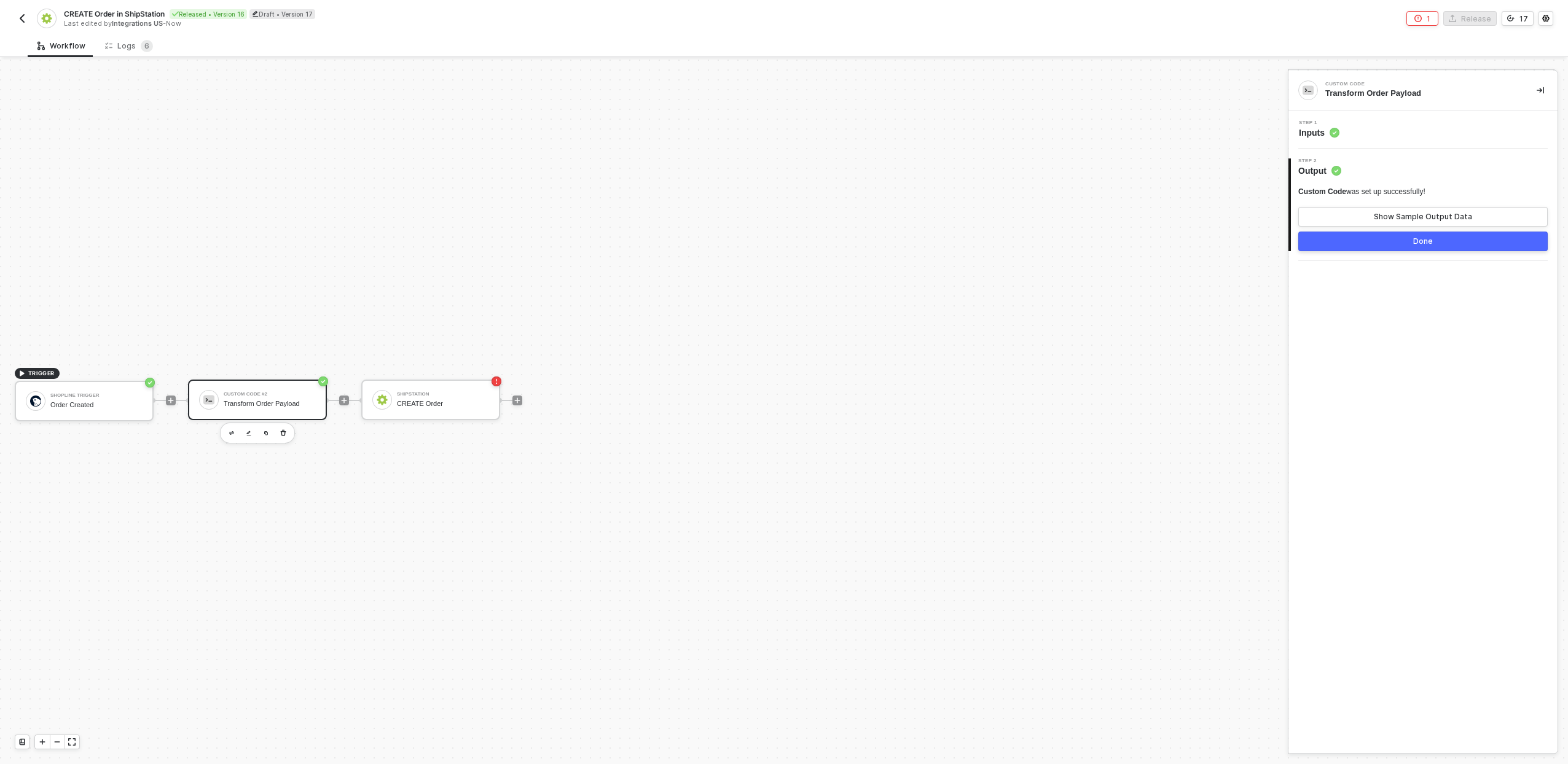
click at [317, 450] on div "TRIGGER Shopline Trigger Order Created Custom Code #2 Transform Order Payload S…" at bounding box center [640, 400] width 1281 height 728
click at [337, 342] on div "TRIGGER Shopline Trigger Order Created Custom Code #2 Transform Order Payload S…" at bounding box center [640, 400] width 1281 height 728
click at [296, 323] on div "TRIGGER Shopline Trigger Order Created Custom Code #2 Transform Order Payload S…" at bounding box center [640, 400] width 1281 height 728
click at [340, 403] on icon "icon-play" at bounding box center [344, 400] width 8 height 8
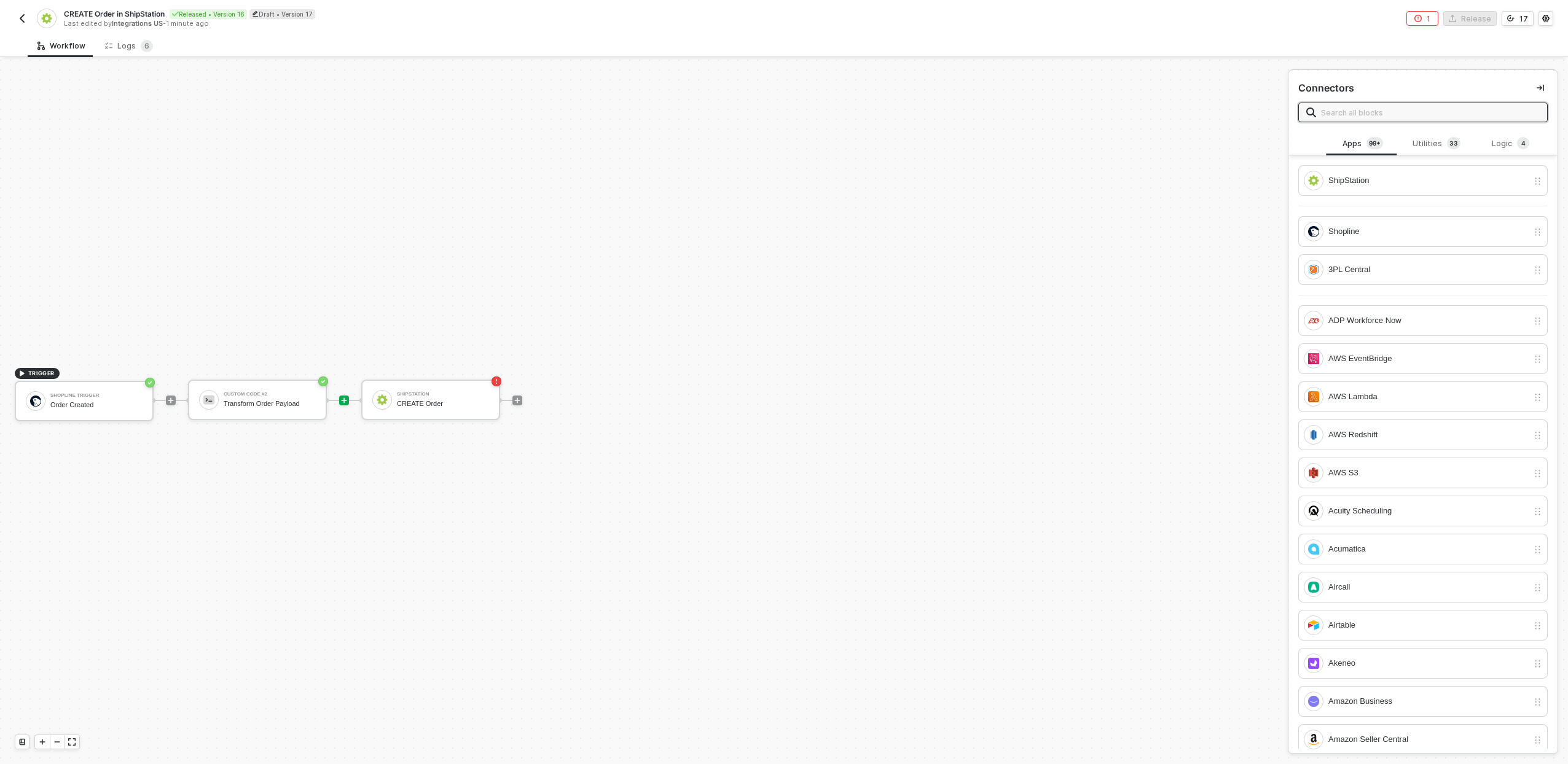
click at [1438, 109] on input "text" at bounding box center [1430, 112] width 219 height 14
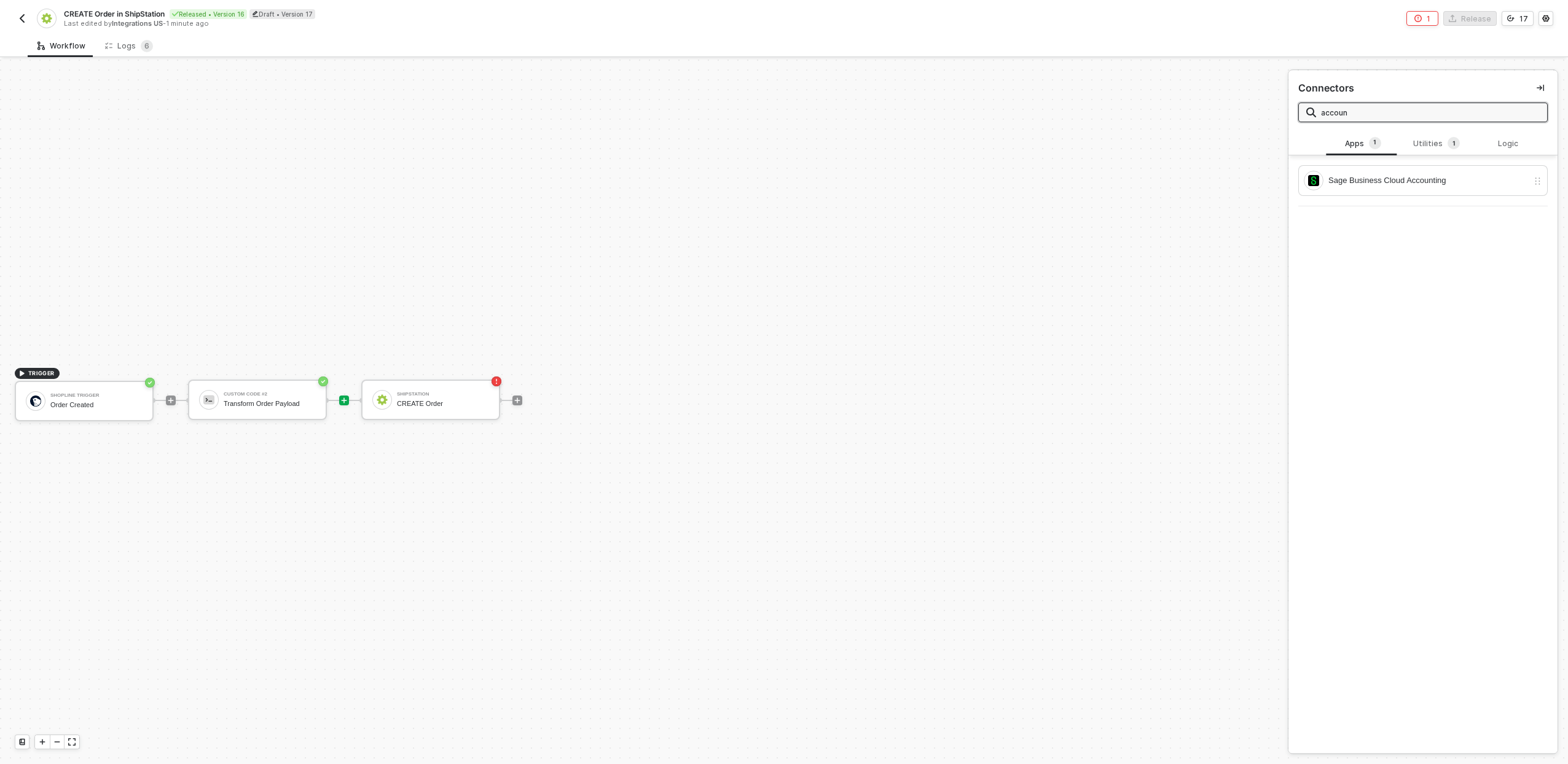
type input "account"
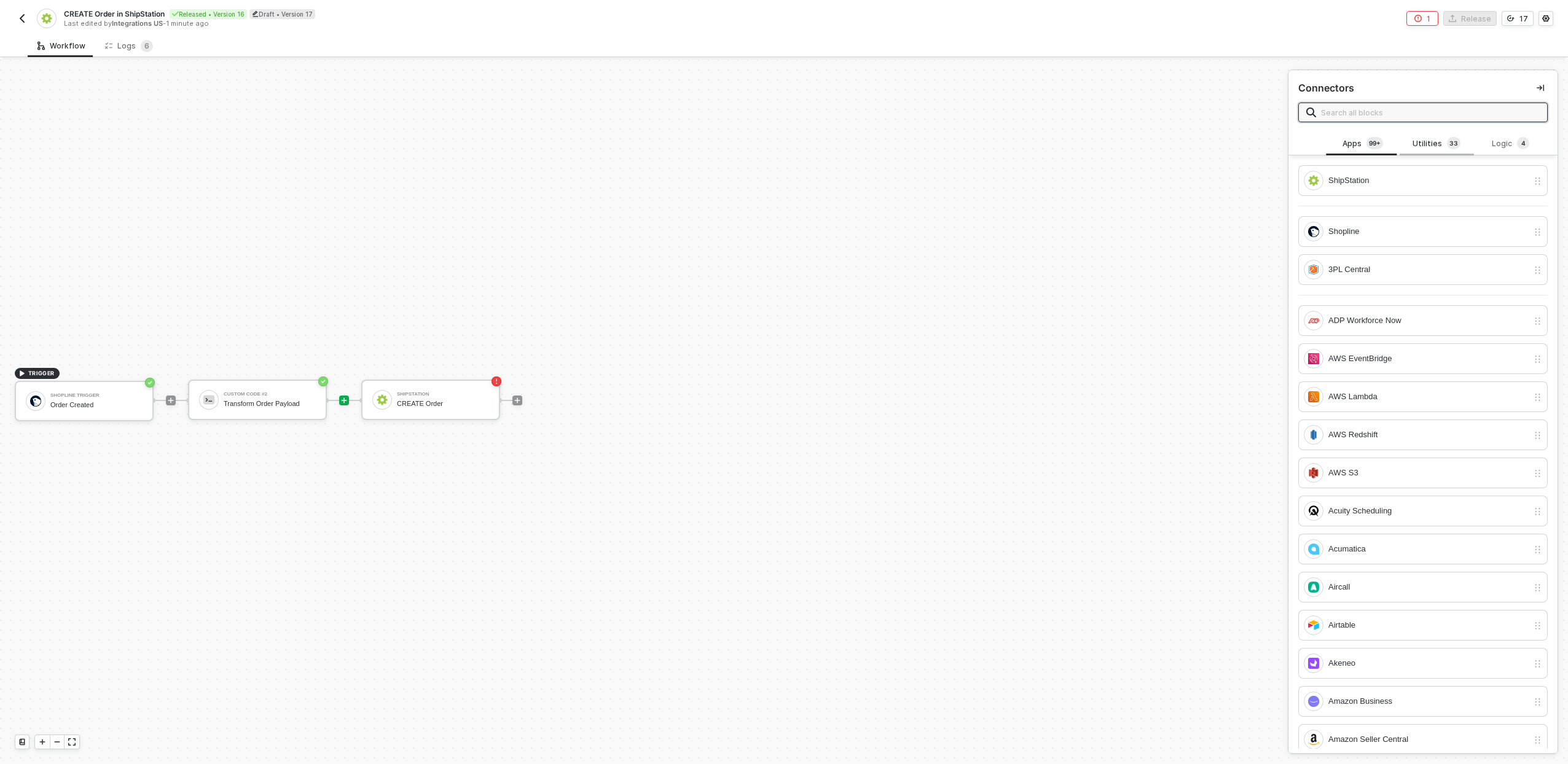
click at [1435, 135] on div "Utilities 3 3" at bounding box center [1437, 143] width 74 height 23
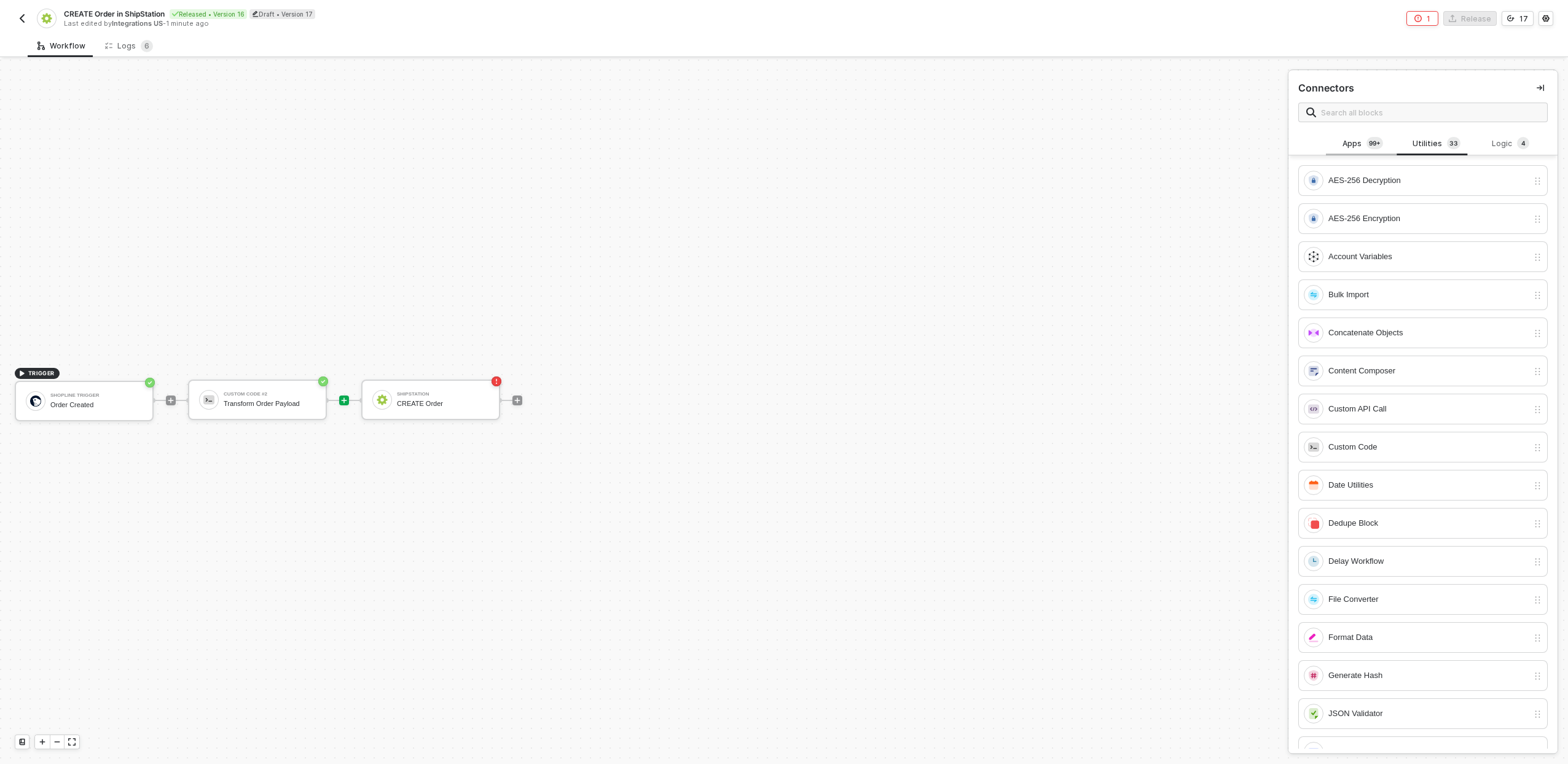
click at [1352, 140] on div "Apps 99+" at bounding box center [1363, 144] width 54 height 14
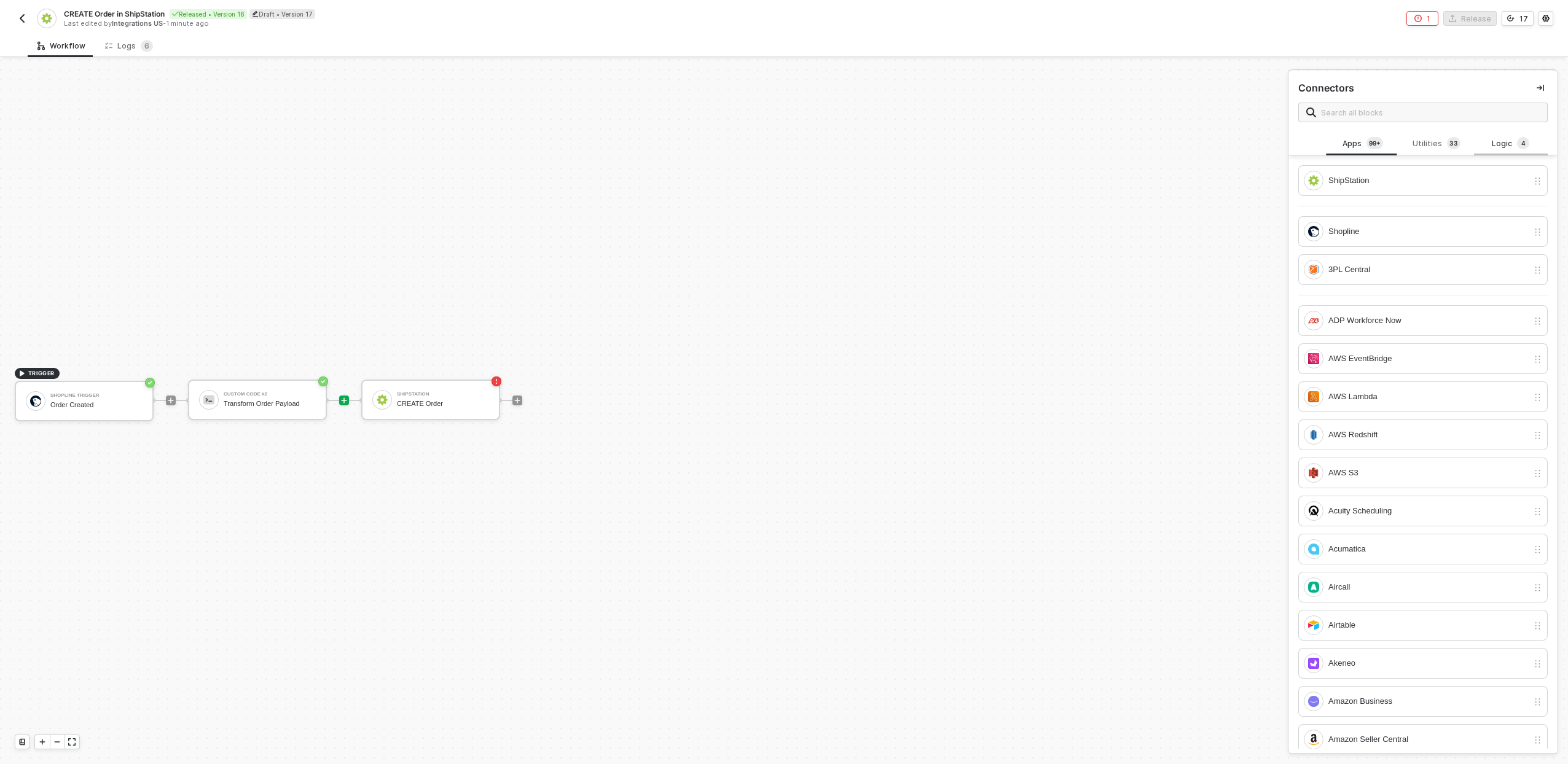
click at [1501, 137] on div "Logic 4" at bounding box center [1511, 144] width 54 height 14
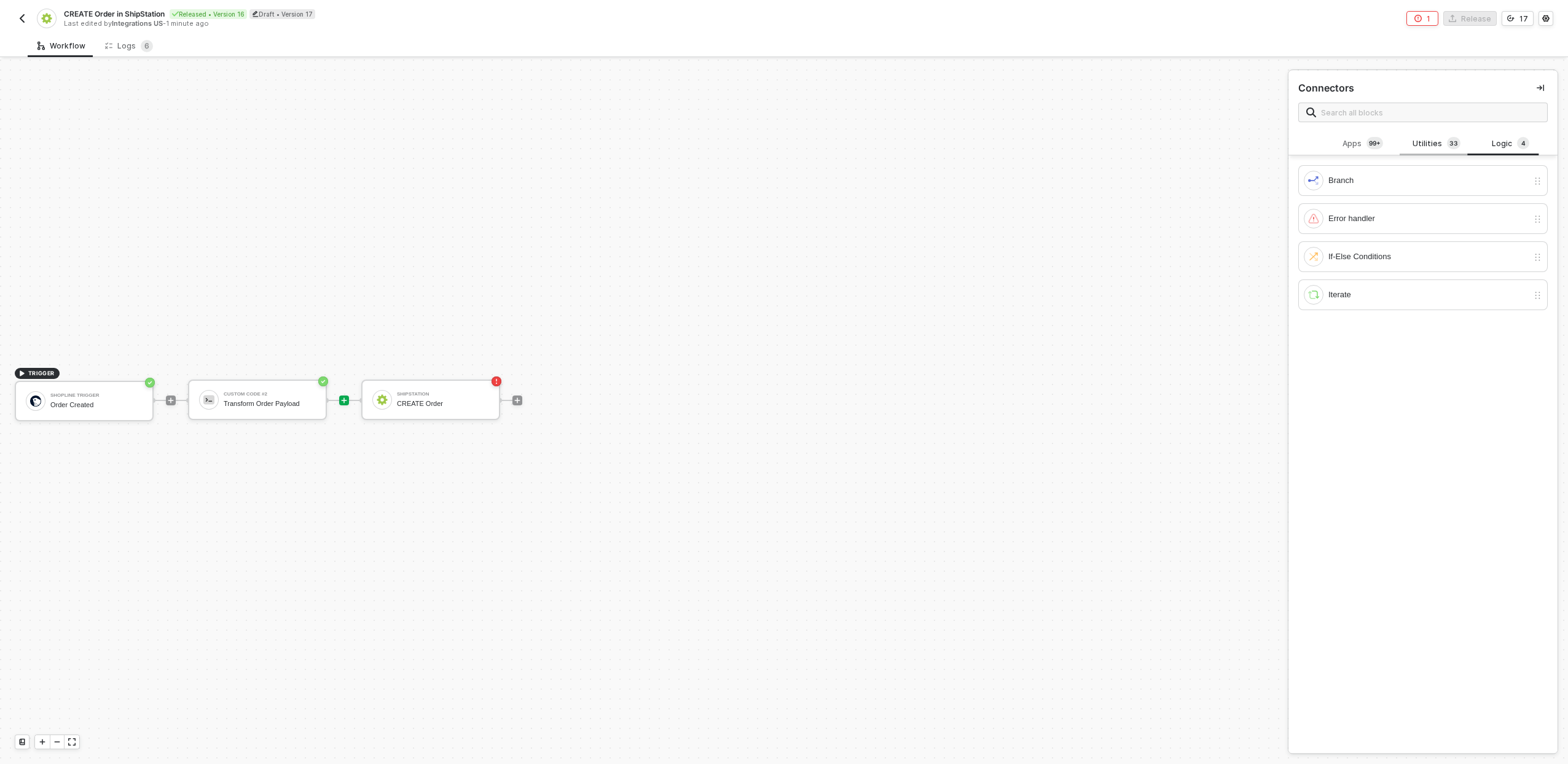
click at [1428, 141] on div "Utilities 3 3" at bounding box center [1437, 144] width 54 height 14
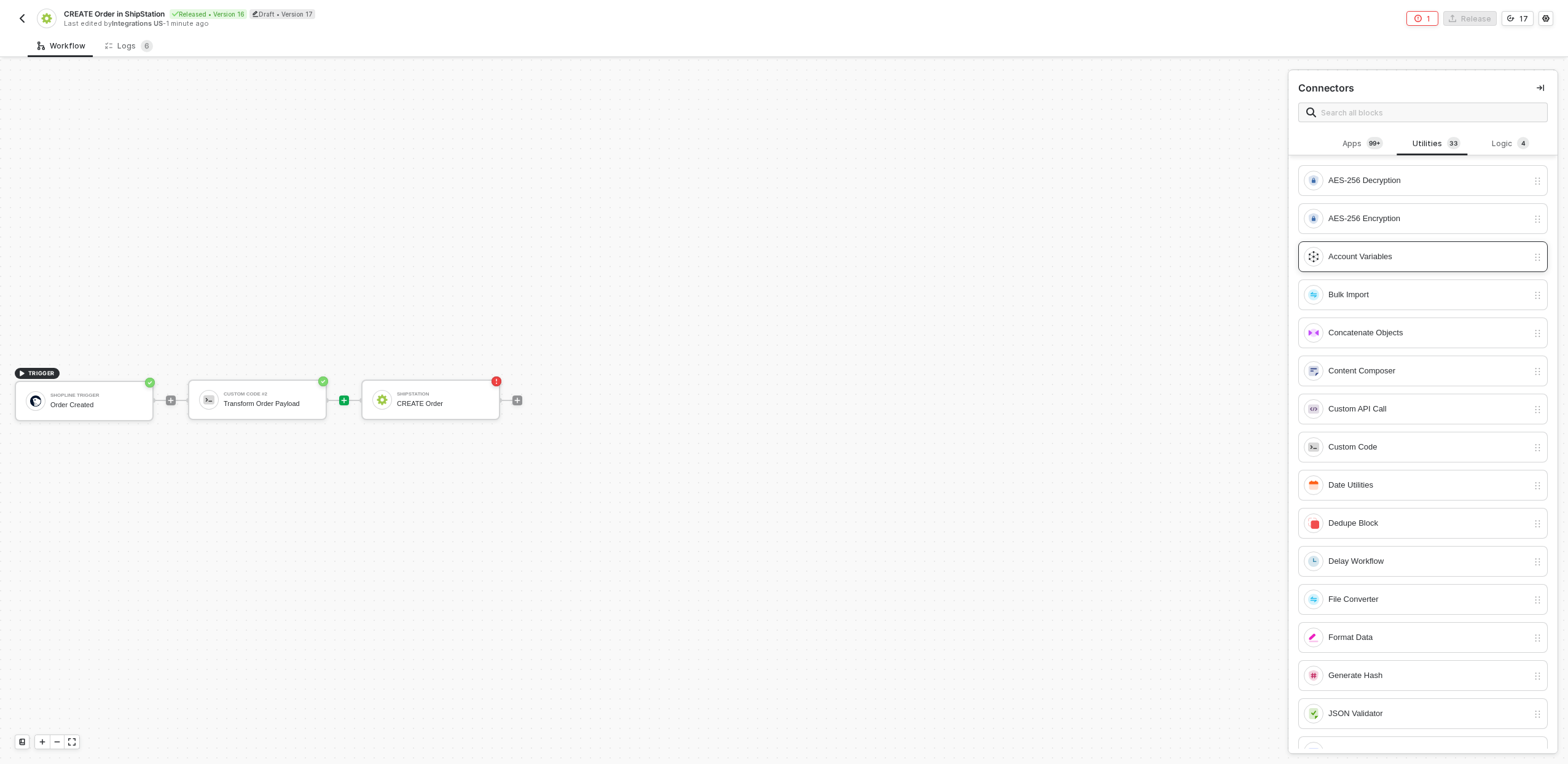
click at [1376, 261] on div "Account Variables" at bounding box center [1428, 257] width 200 height 14
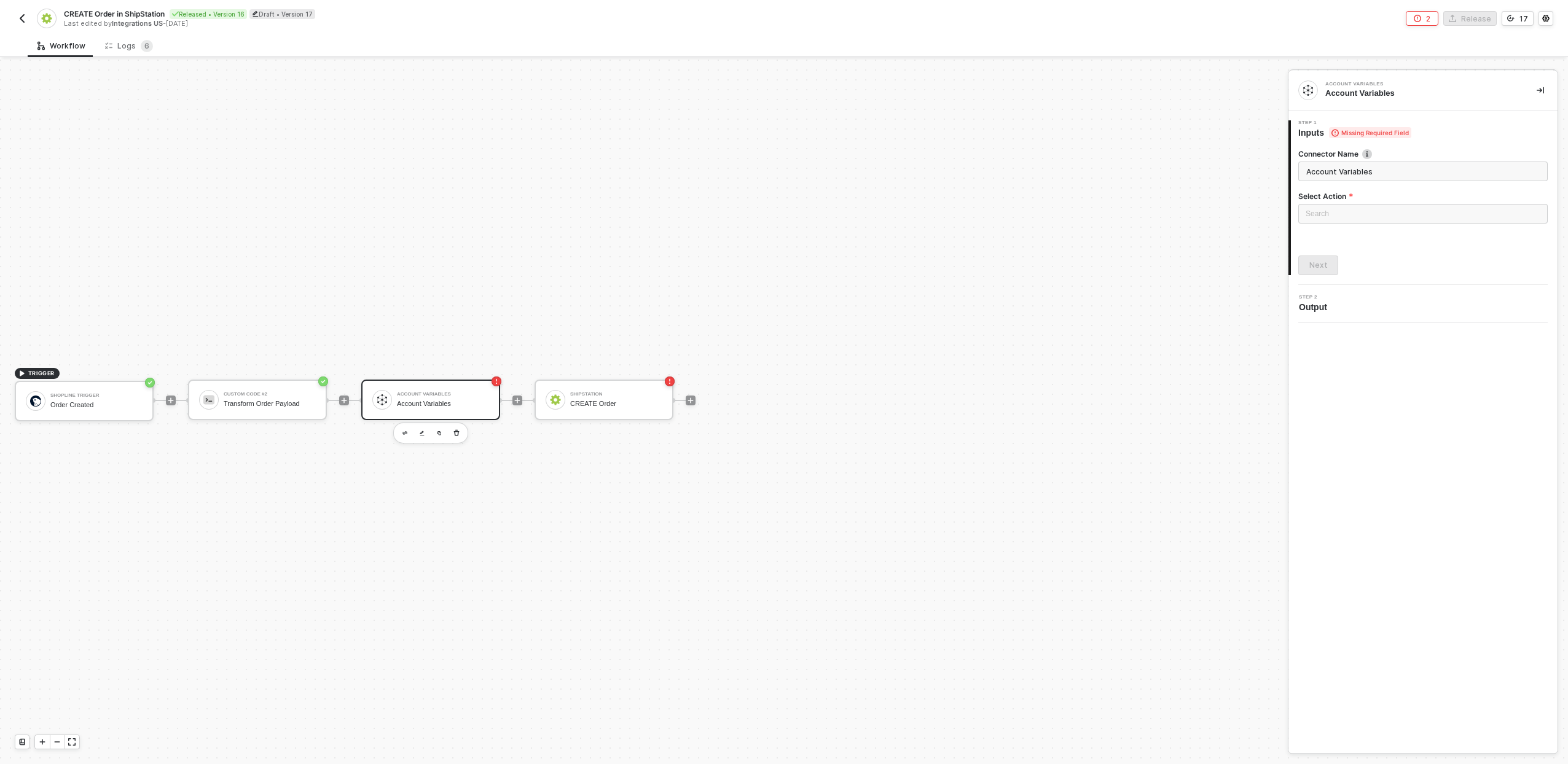
click at [379, 406] on div at bounding box center [382, 400] width 20 height 20
click at [1337, 212] on input "search" at bounding box center [1422, 213] width 235 height 18
click at [1348, 236] on div "Set Account Variables" at bounding box center [1422, 238] width 230 height 14
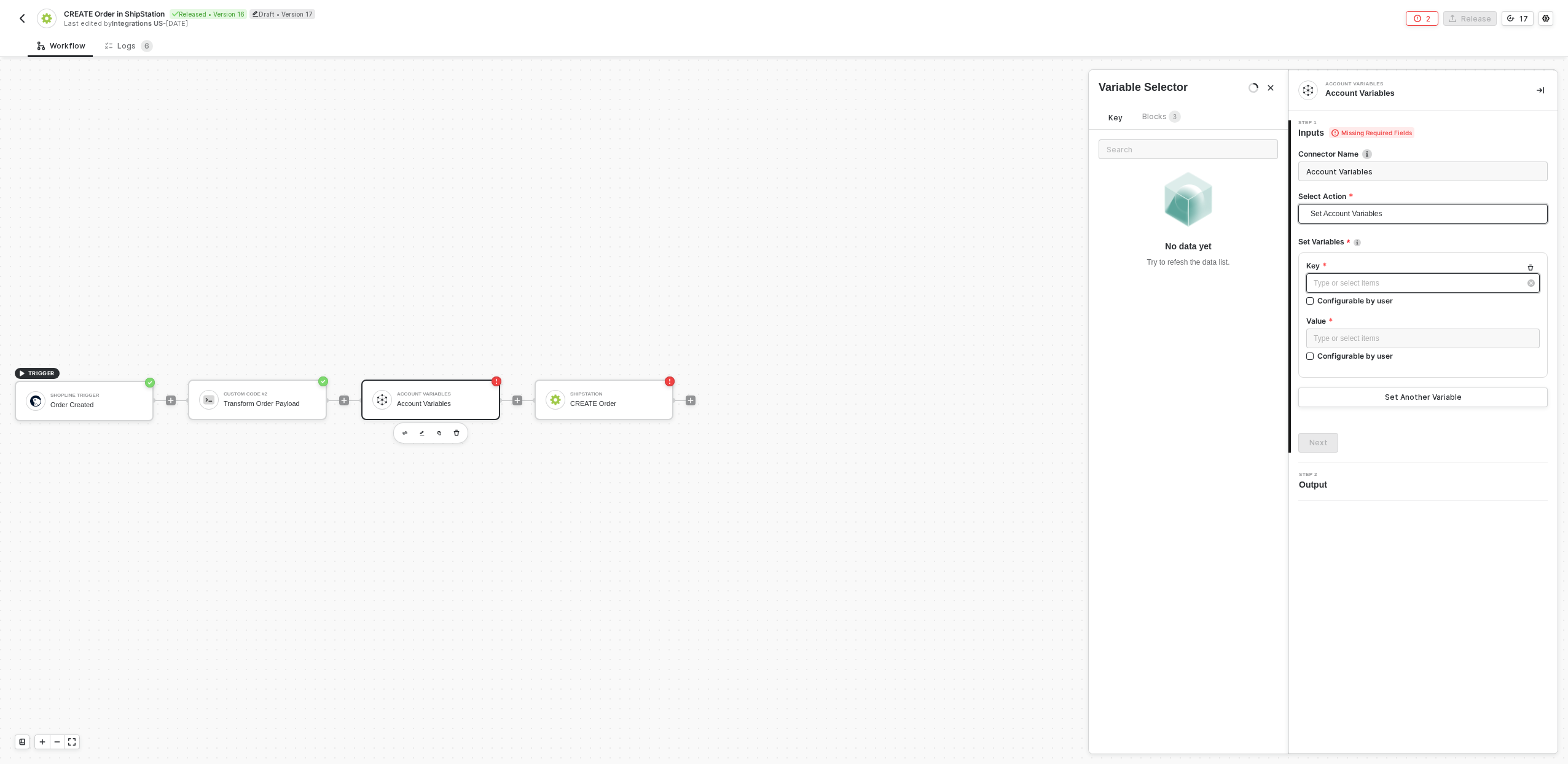
click at [1341, 284] on div "Type or select items ﻿" at bounding box center [1417, 283] width 207 height 11
click at [1333, 339] on div "Type or select items ﻿" at bounding box center [1423, 339] width 219 height 11
click at [1346, 317] on label "Value" at bounding box center [1423, 321] width 234 height 11
click at [1343, 293] on div "Type or select items ﻿" at bounding box center [1423, 284] width 234 height 22
click at [1342, 289] on div "Type or select items ﻿" at bounding box center [1423, 284] width 234 height 20
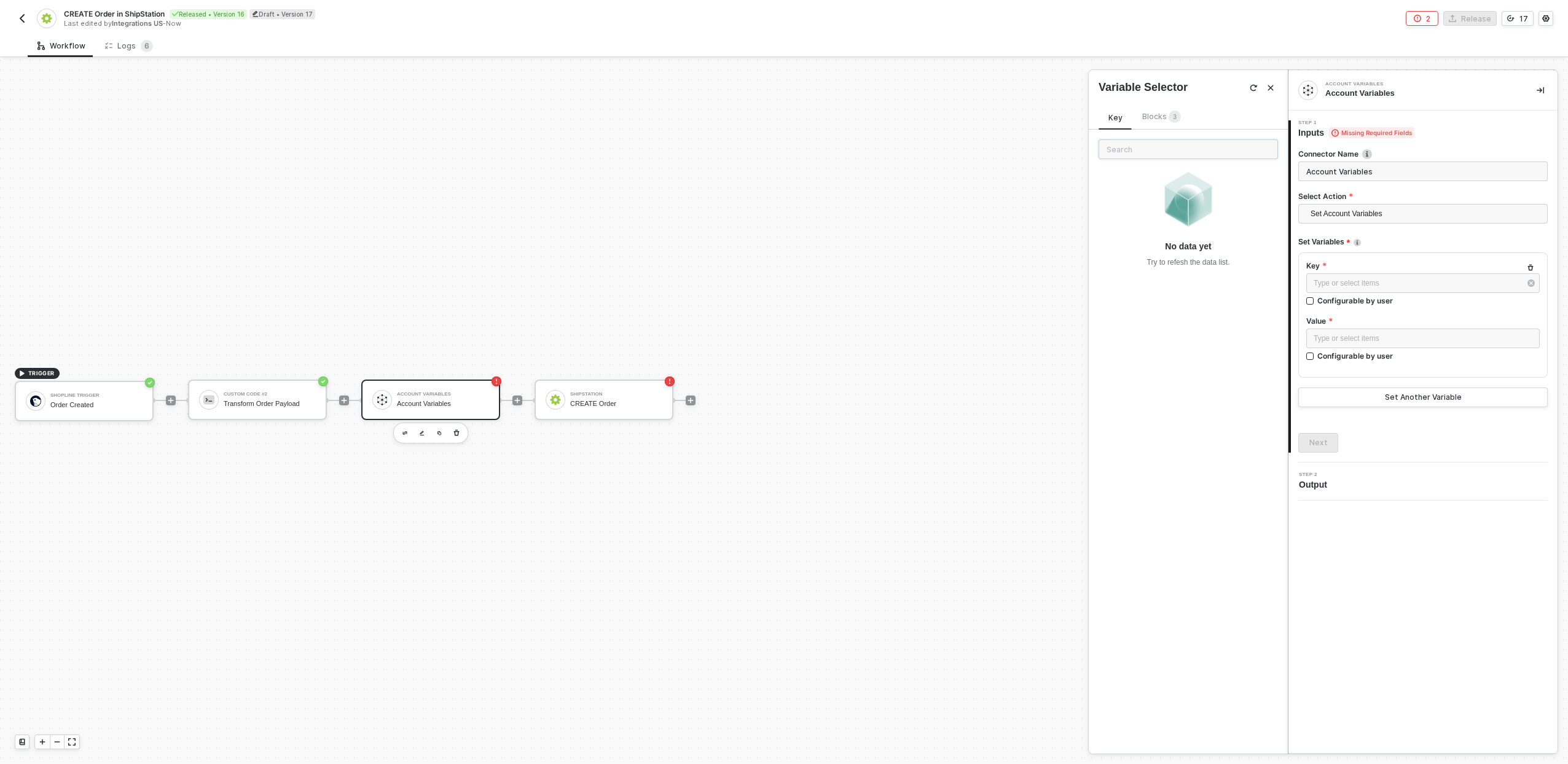
click at [1217, 157] on input "text" at bounding box center [1189, 149] width 180 height 20
click at [1419, 290] on div "Type or select items ﻿" at bounding box center [1423, 284] width 234 height 20
click at [1431, 278] on div "Type or select items ﻿" at bounding box center [1417, 283] width 207 height 11
click at [1428, 280] on div "Type or select items ﻿" at bounding box center [1417, 283] width 207 height 11
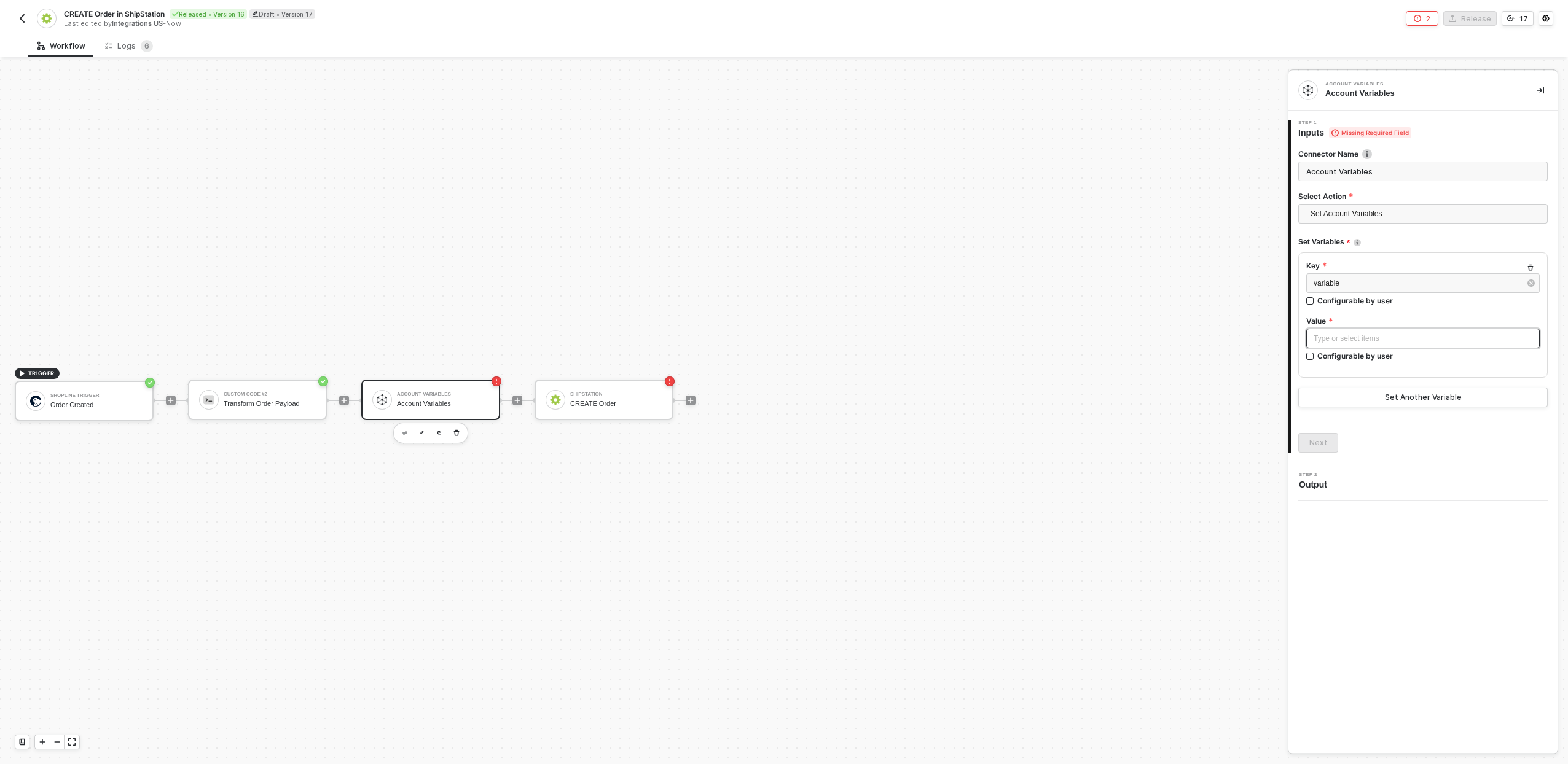
click at [1361, 336] on div "Type or select items ﻿" at bounding box center [1423, 339] width 219 height 11
click at [1175, 189] on div "CUSTOM CODE #2 Transform Order Payload" at bounding box center [1189, 201] width 199 height 39
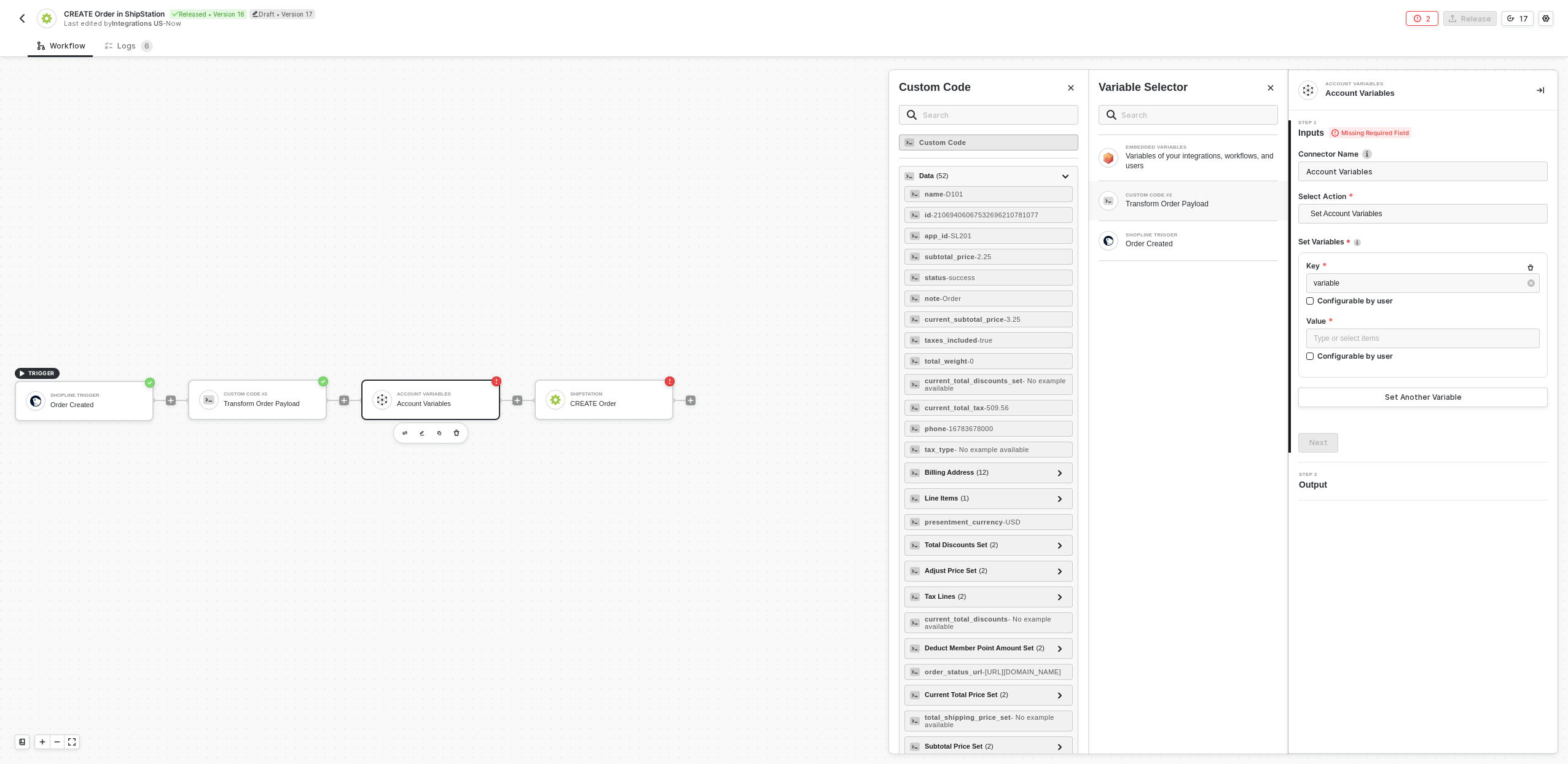
click at [953, 140] on strong "Custom Code" at bounding box center [943, 143] width 47 height 8
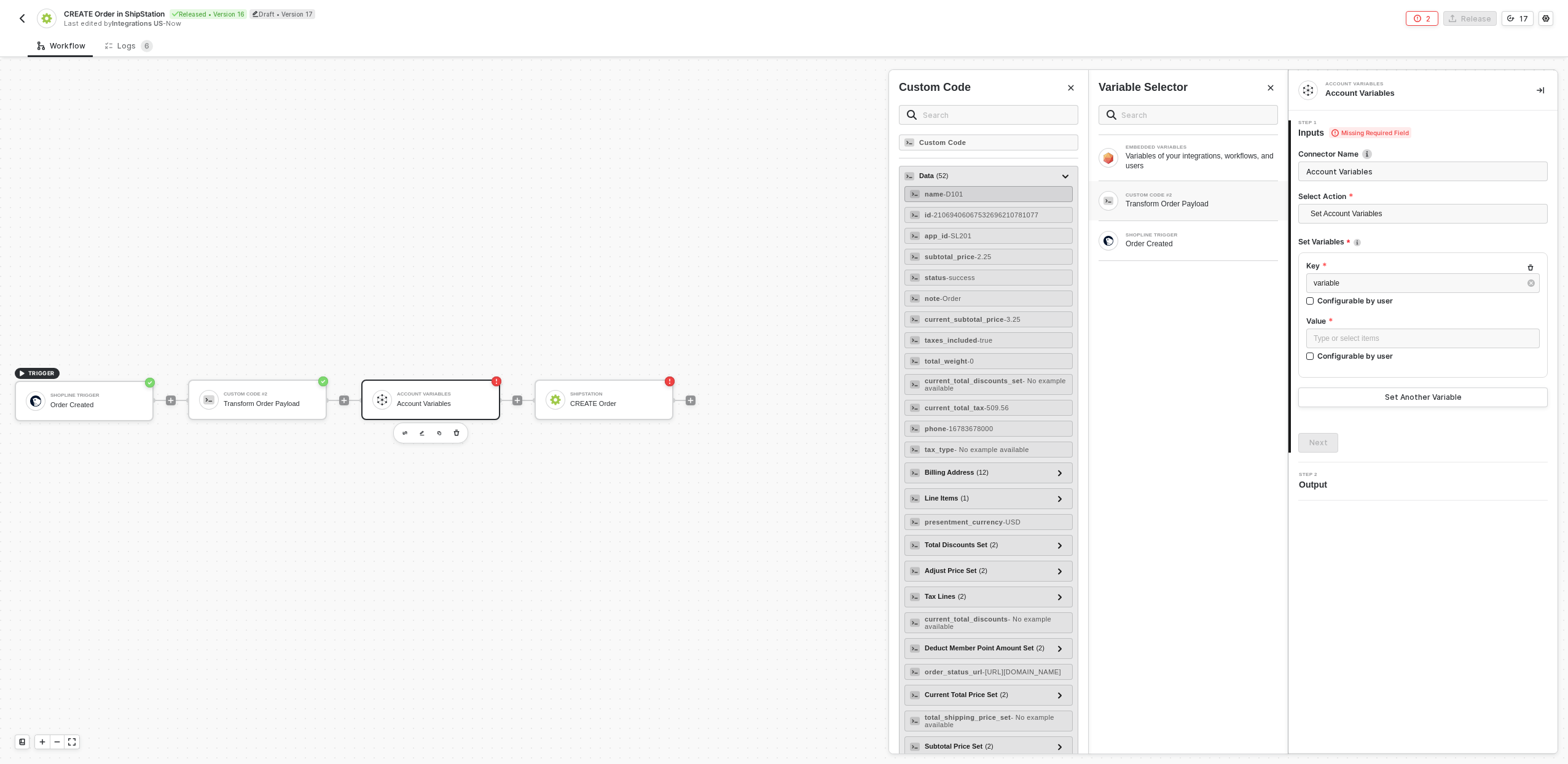
click at [986, 193] on div "name - D101" at bounding box center [988, 194] width 168 height 16
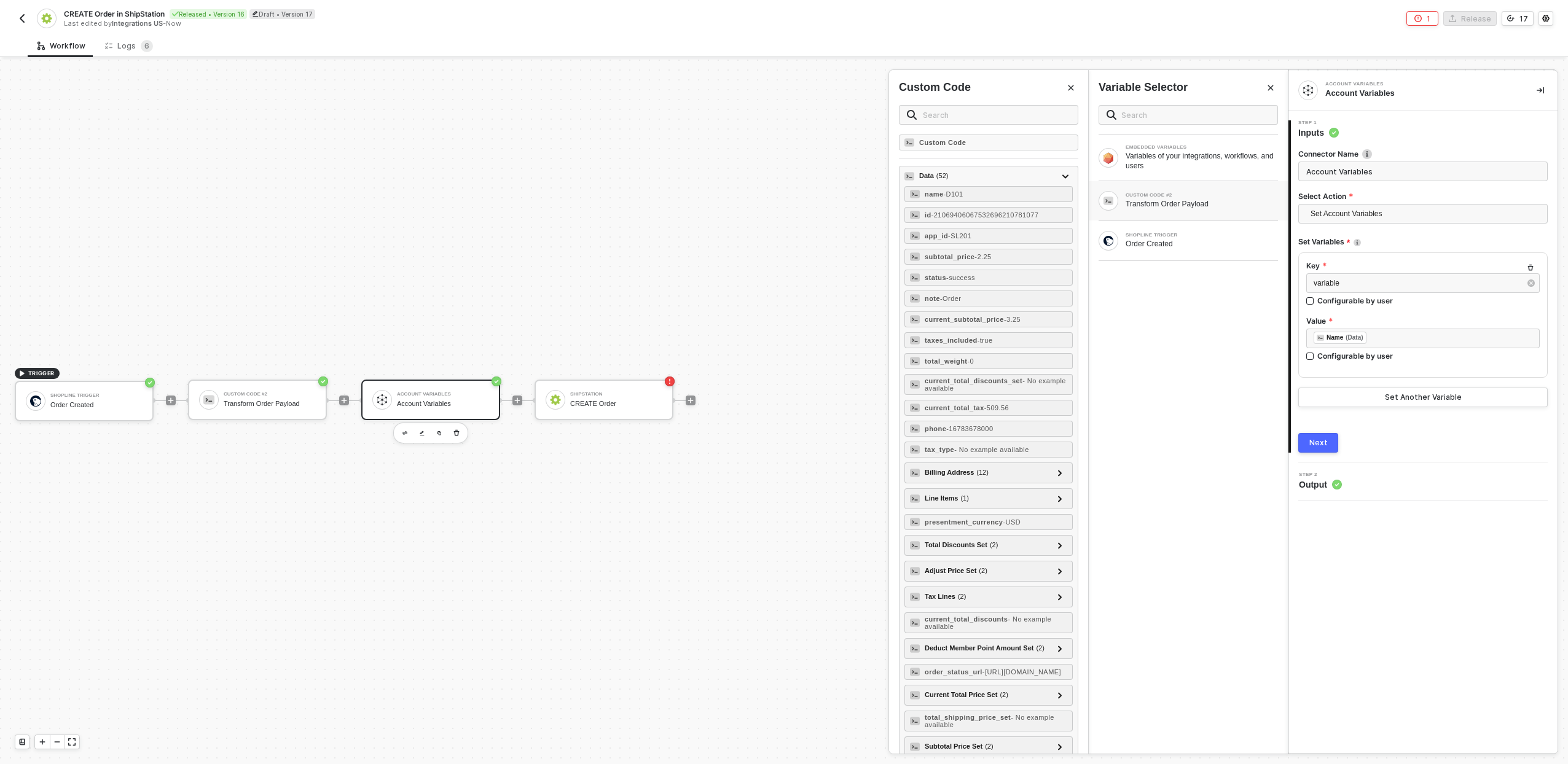
click at [1315, 439] on div "Next" at bounding box center [1318, 443] width 18 height 10
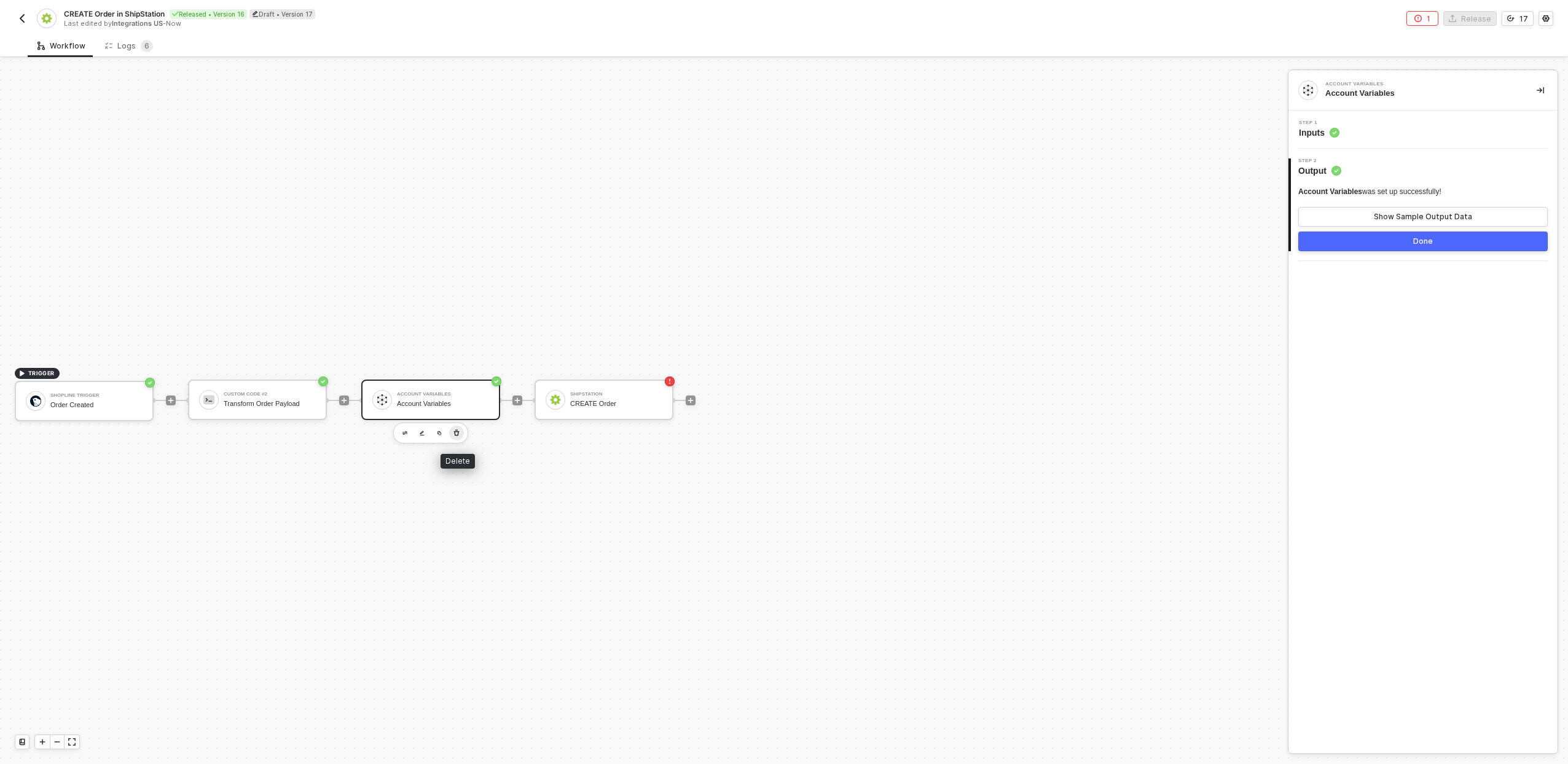
click at [458, 435] on icon "button" at bounding box center [456, 433] width 5 height 6
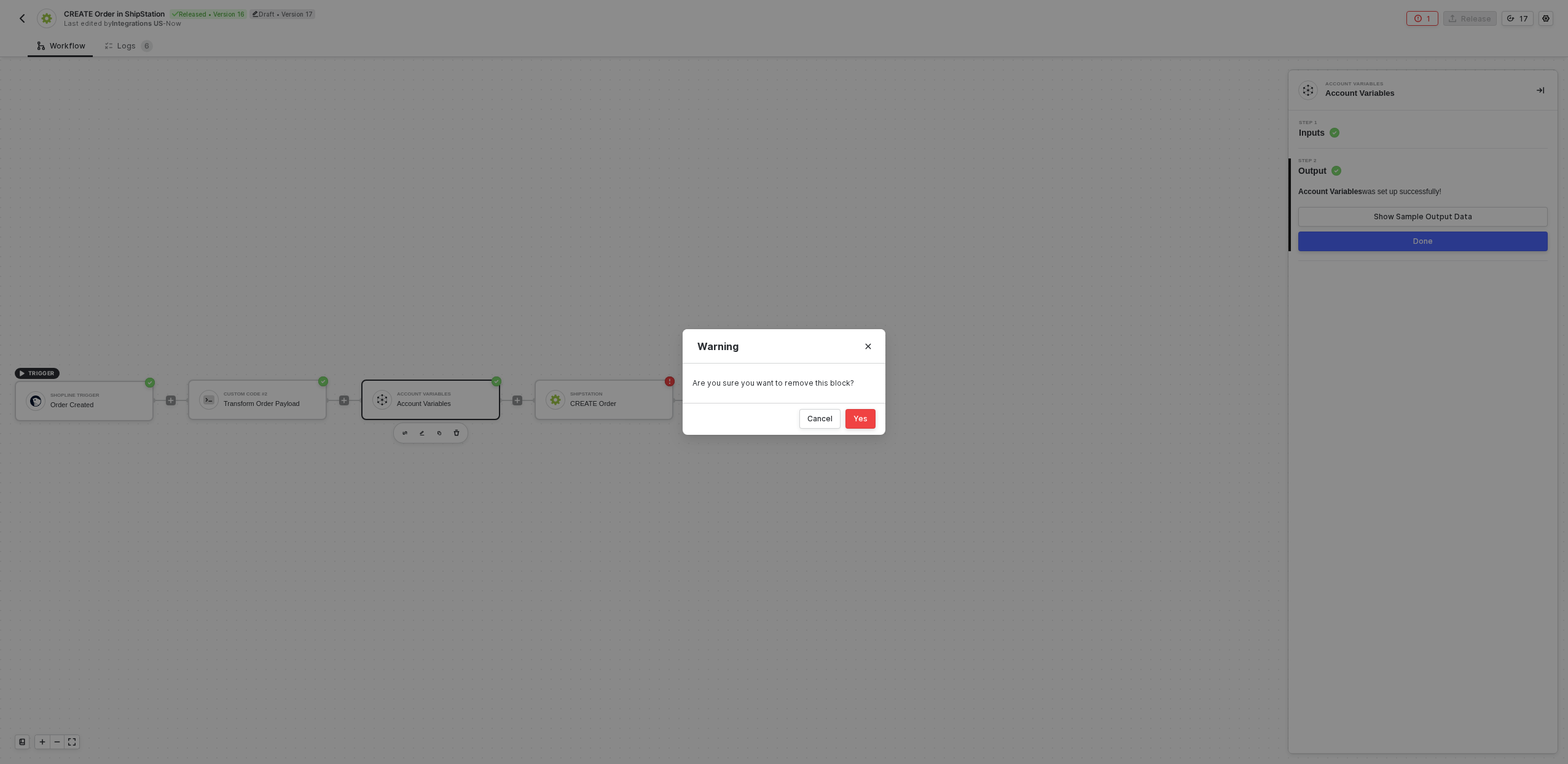
click at [857, 426] on button "Yes" at bounding box center [861, 419] width 30 height 20
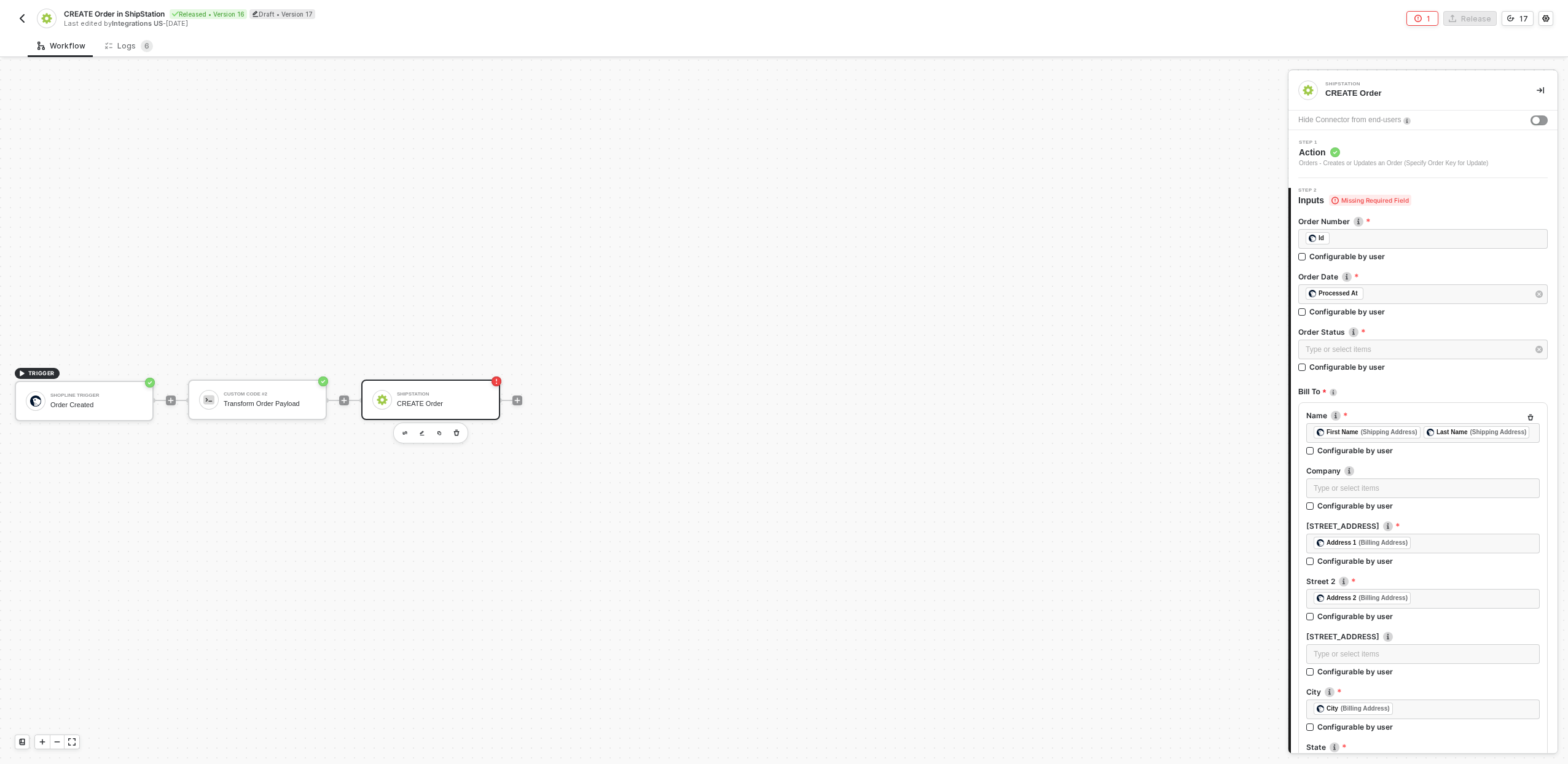
click at [766, 416] on div "TRIGGER Shopline Trigger Order Created Custom Code #2 Transform Order Payload S…" at bounding box center [640, 400] width 1281 height 728
